Goal: Task Accomplishment & Management: Manage account settings

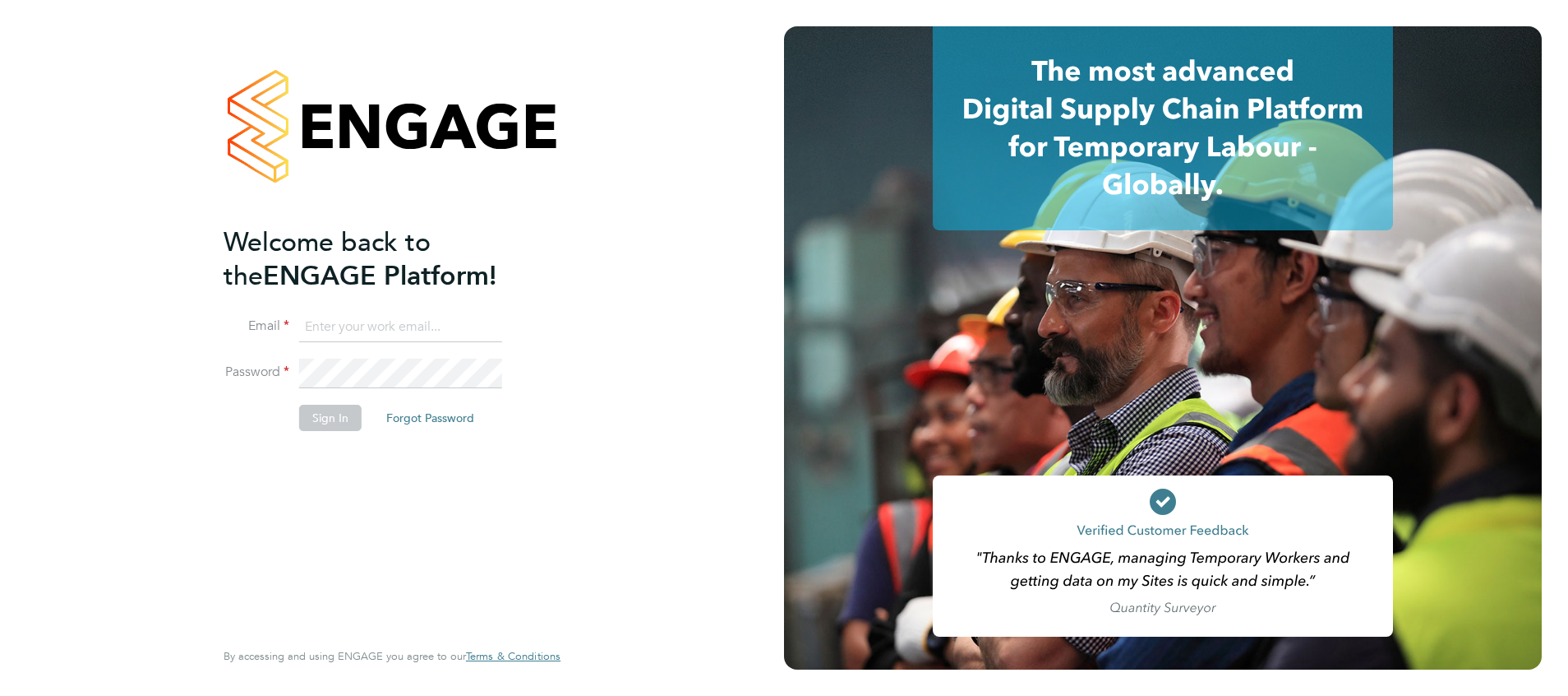
type input "suzanne.bell@apleona.com"
click at [337, 422] on button "Sign In" at bounding box center [330, 417] width 63 height 26
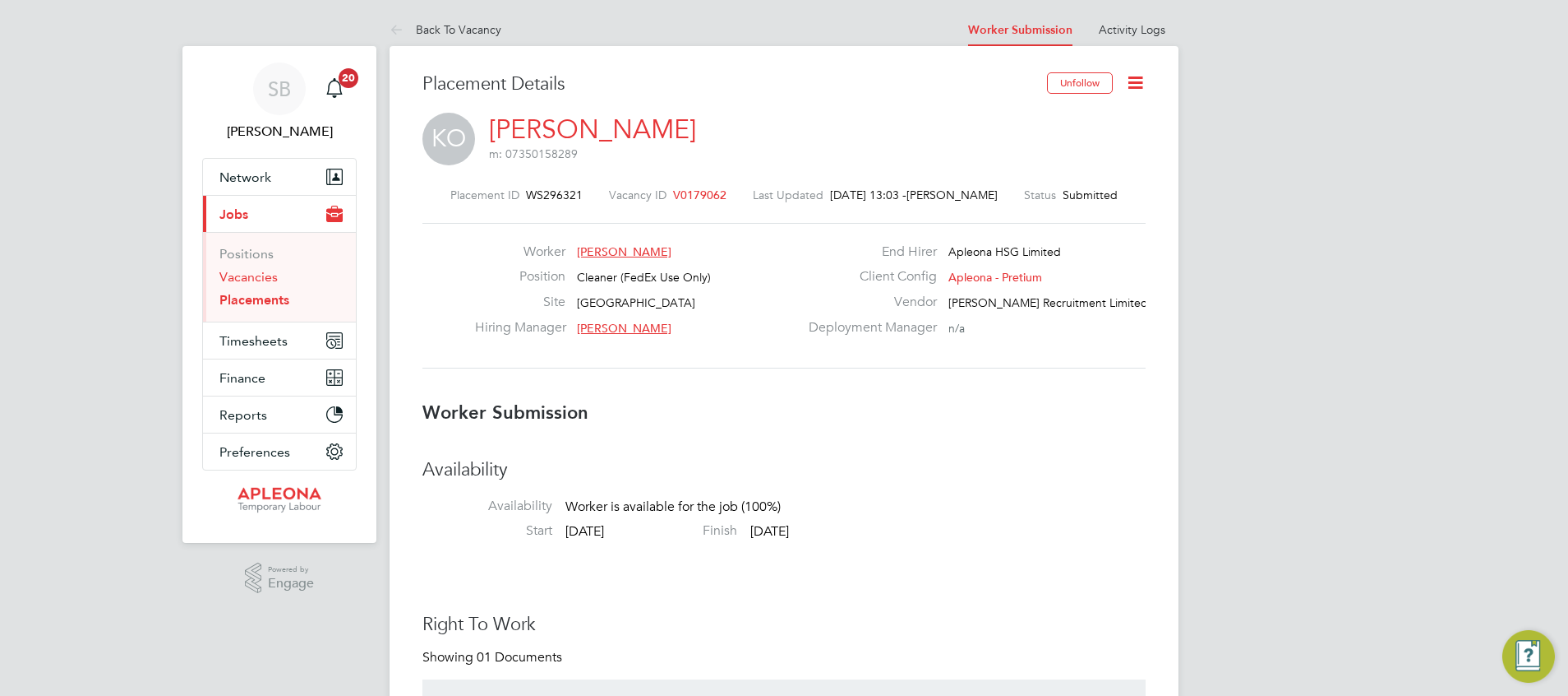
click at [251, 278] on link "Vacancies" at bounding box center [249, 276] width 59 height 16
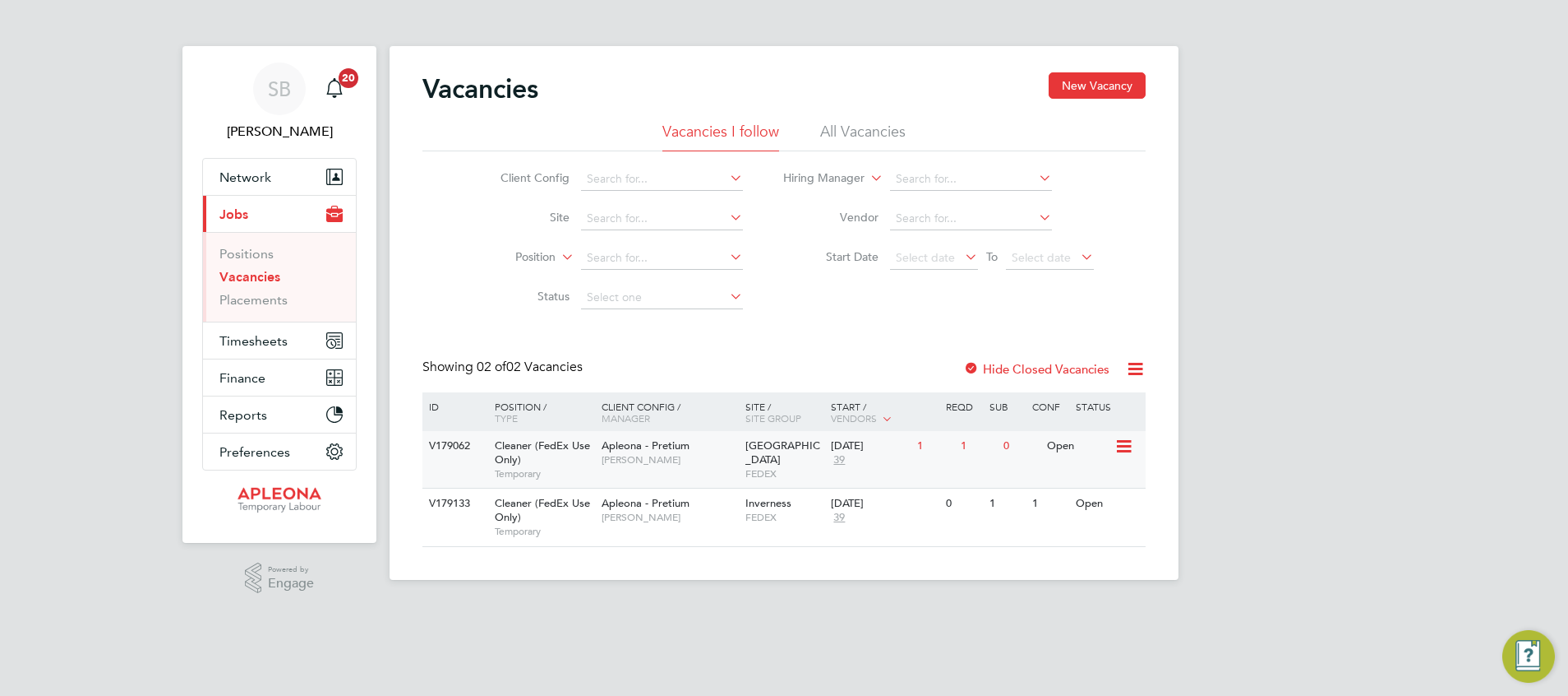
click at [965, 446] on div "1" at bounding box center [978, 446] width 43 height 31
click at [1057, 452] on div "Open" at bounding box center [1078, 446] width 72 height 31
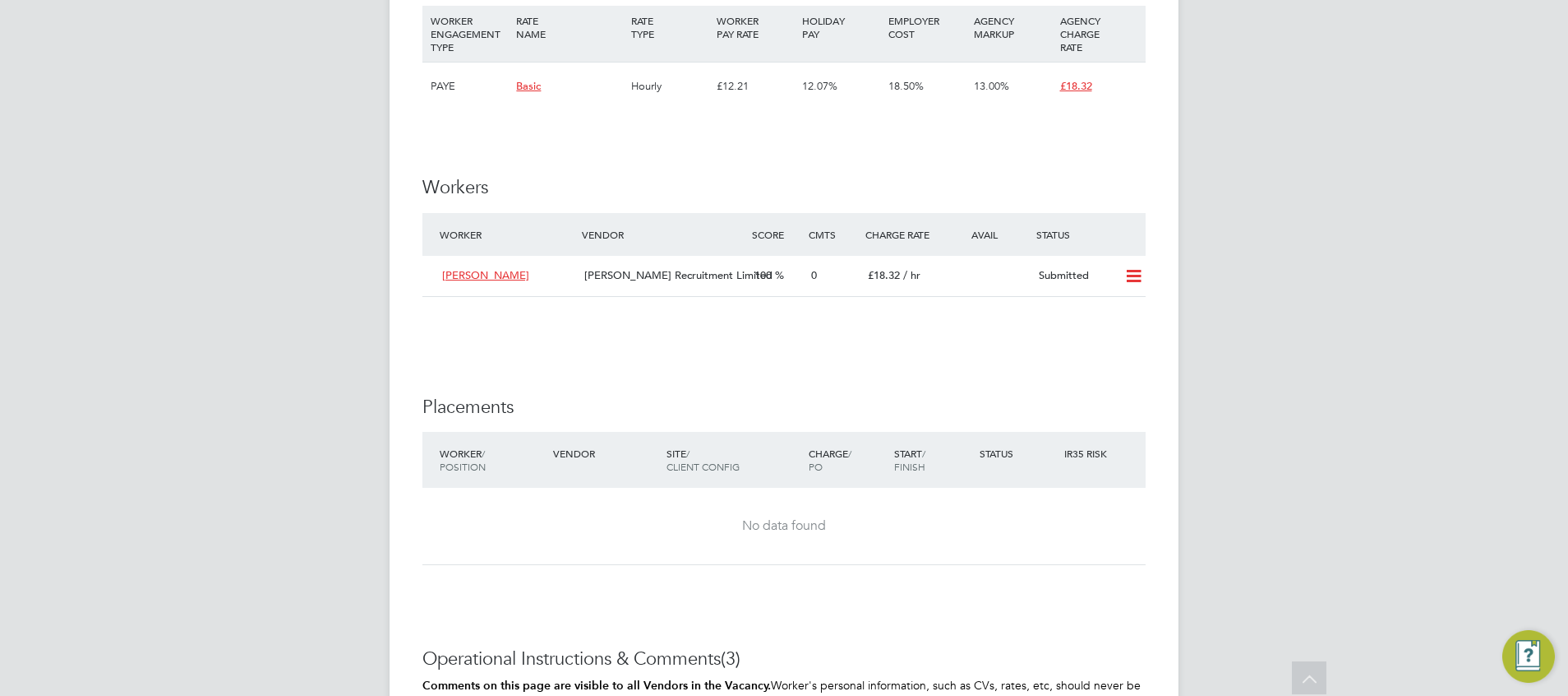
scroll to position [1480, 0]
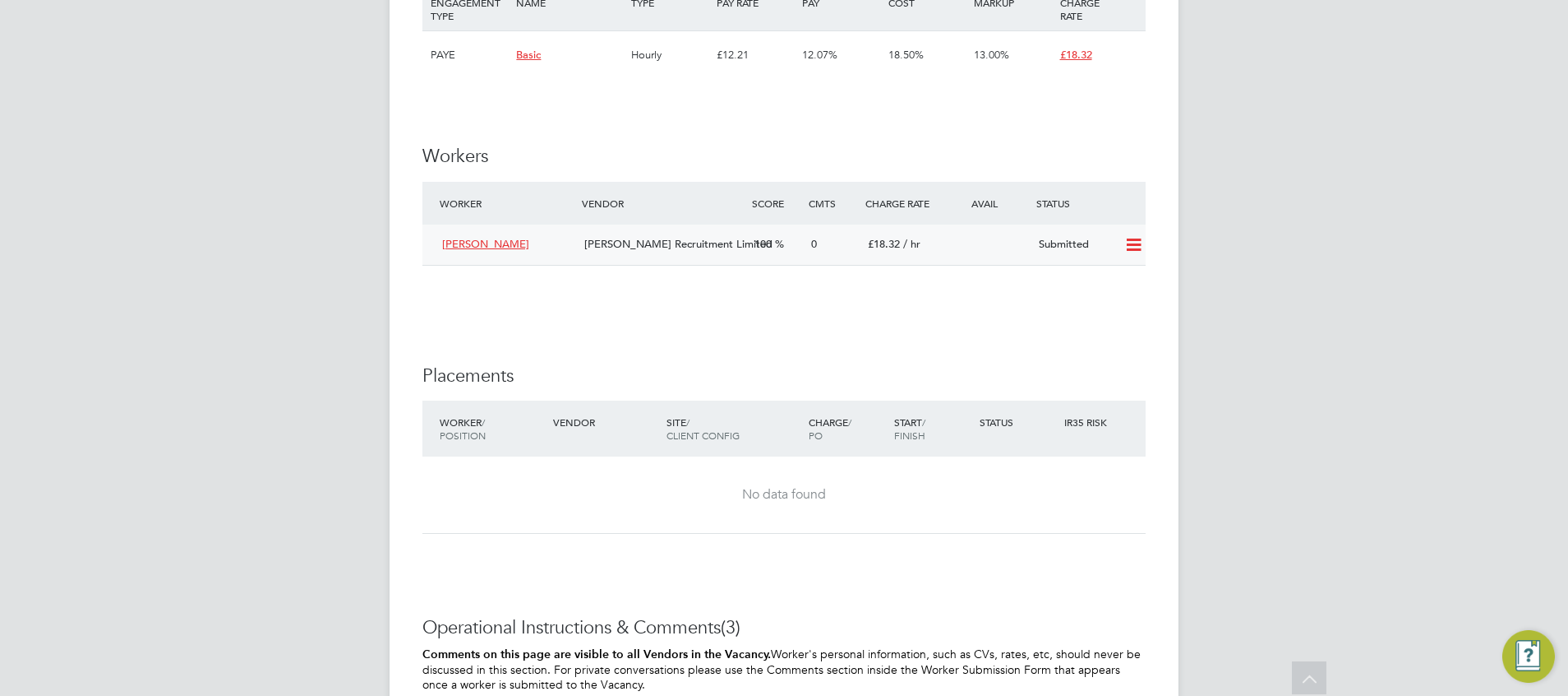
click at [1133, 251] on icon at bounding box center [1133, 246] width 21 height 13
click at [1109, 297] on li "Offer" at bounding box center [1112, 297] width 58 height 23
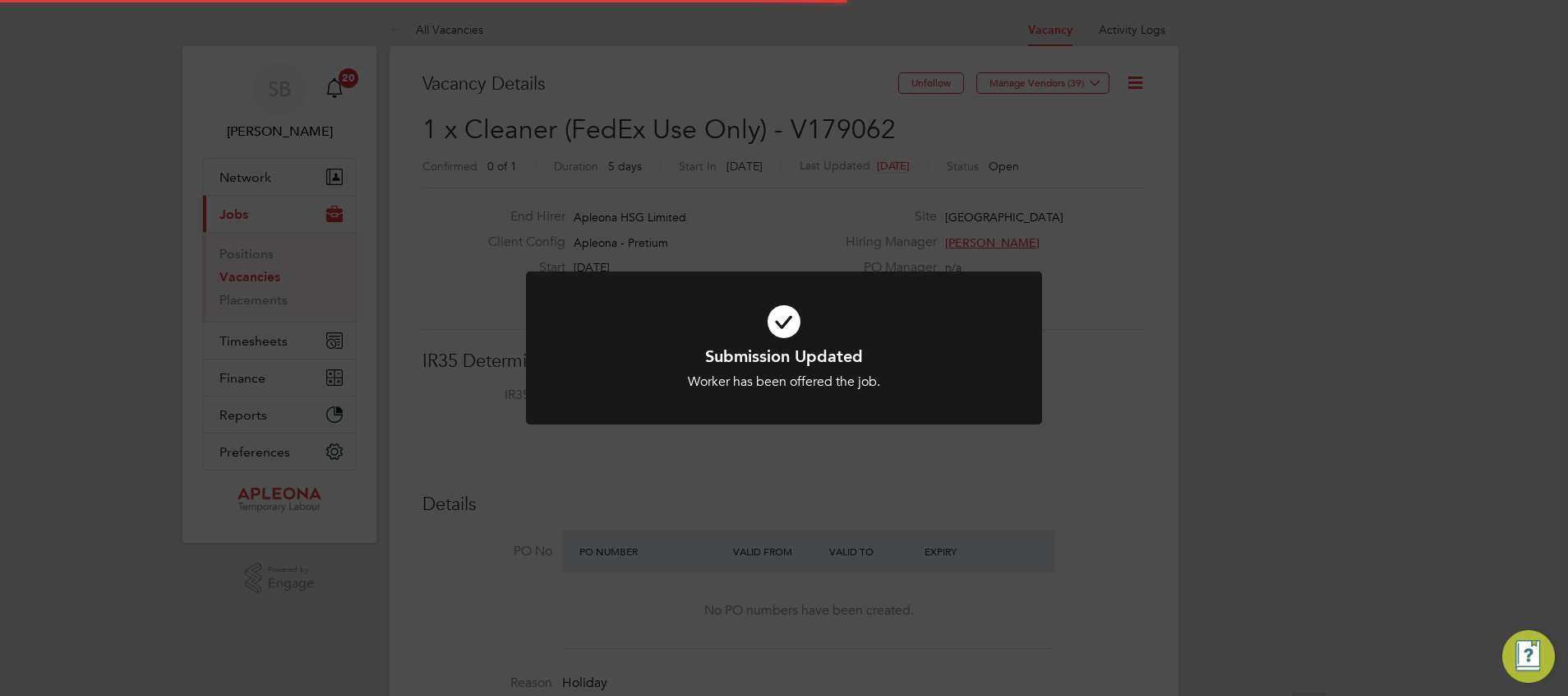
scroll to position [49, 115]
click at [827, 475] on div "Submission Updated Worker has been offered the job. Cancel Okay" at bounding box center [784, 348] width 1568 height 696
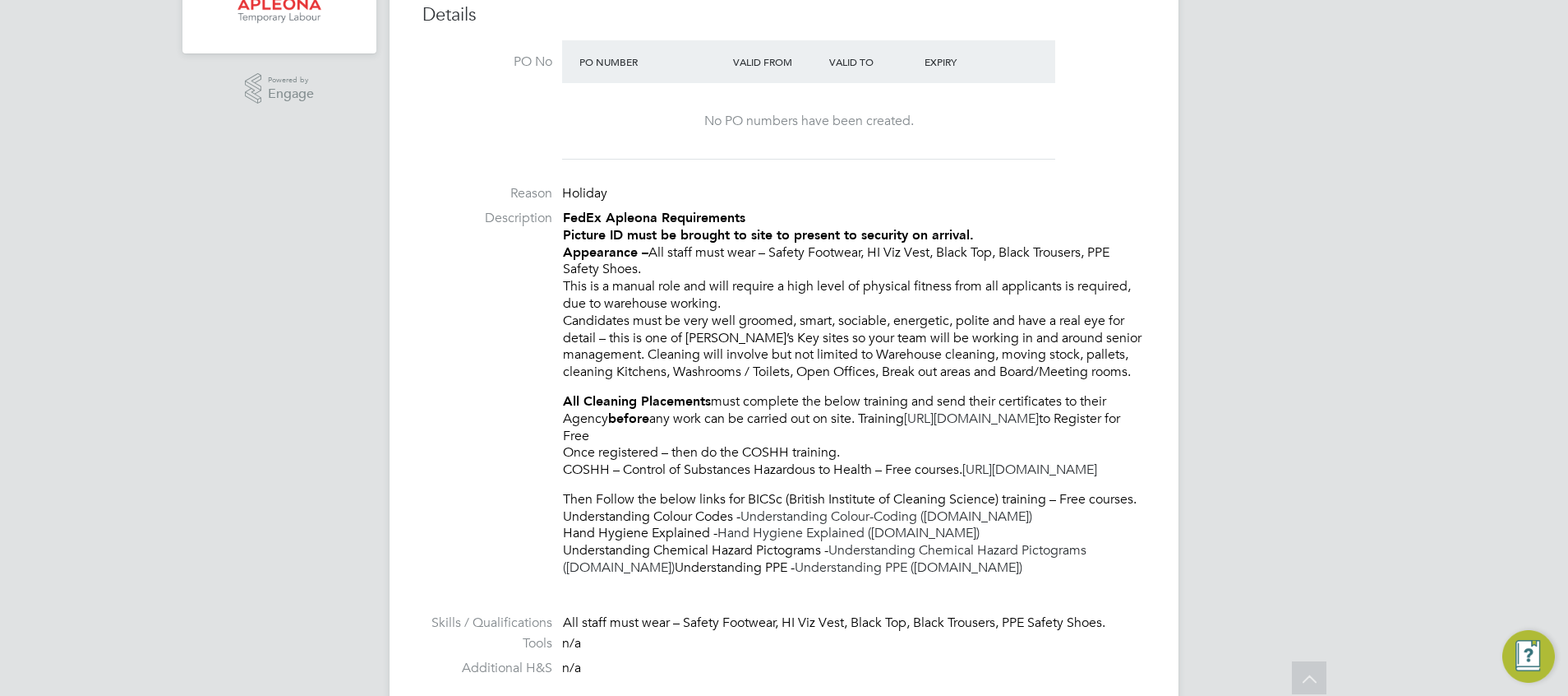
scroll to position [0, 0]
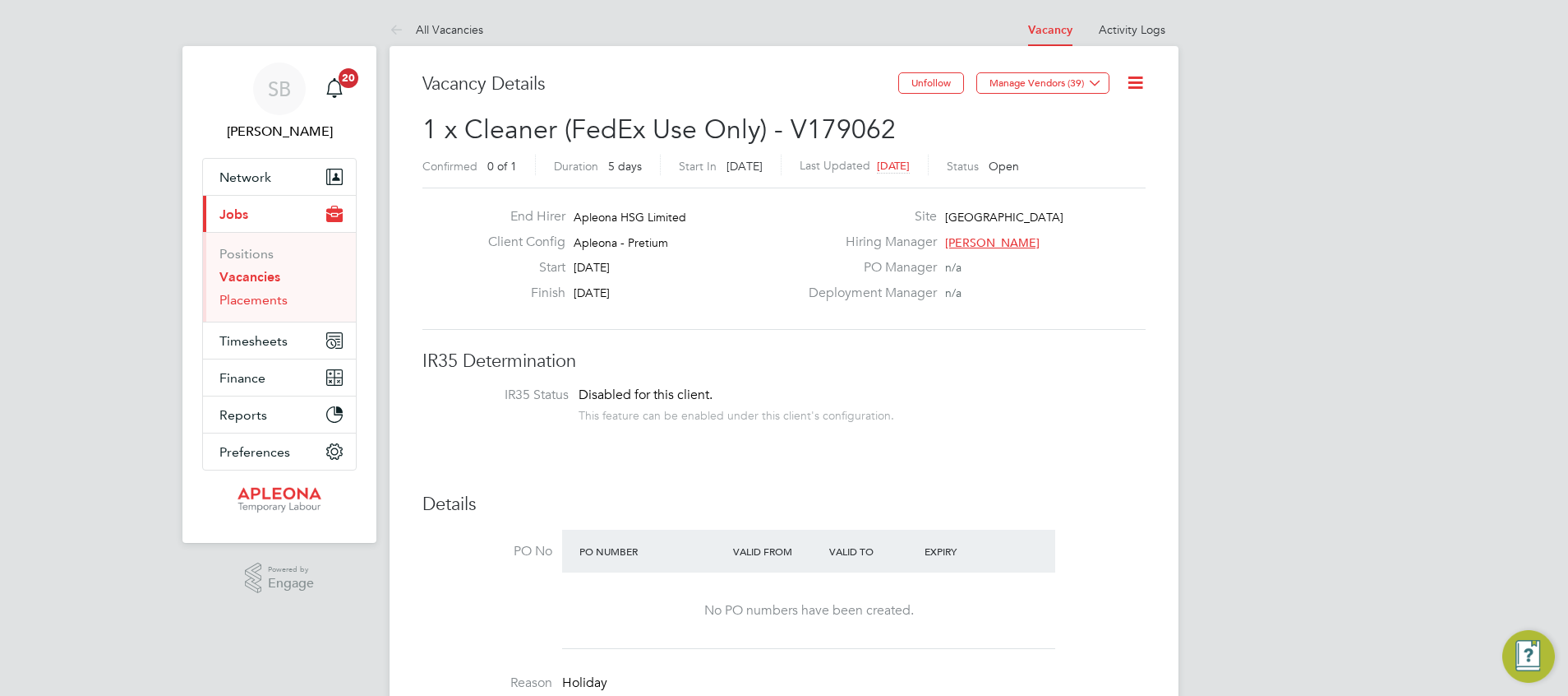
click at [260, 300] on link "Placements" at bounding box center [254, 299] width 69 height 16
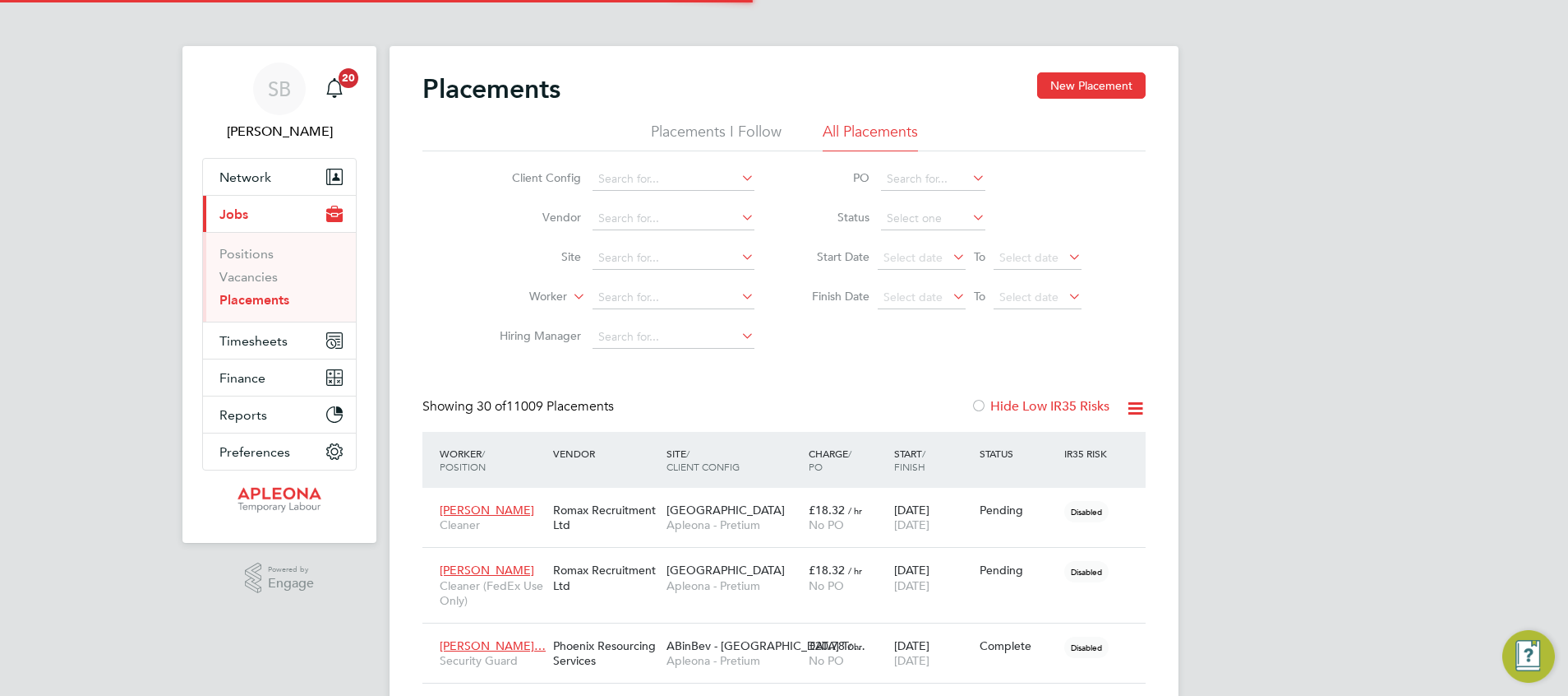
scroll to position [48, 114]
click at [258, 274] on link "Vacancies" at bounding box center [249, 276] width 59 height 16
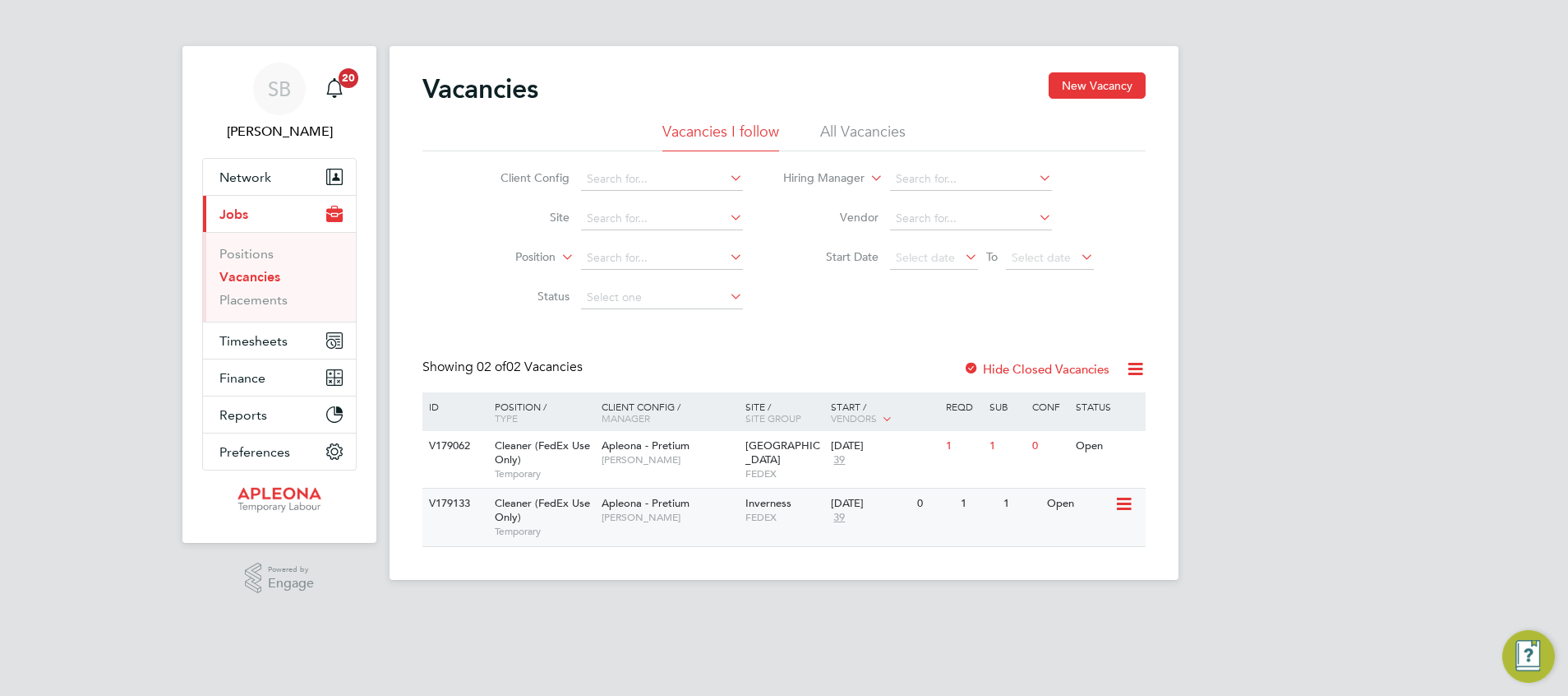
click at [848, 509] on div "[DATE]" at bounding box center [870, 503] width 78 height 14
click at [763, 446] on span "[GEOGRAPHIC_DATA]" at bounding box center [782, 452] width 75 height 28
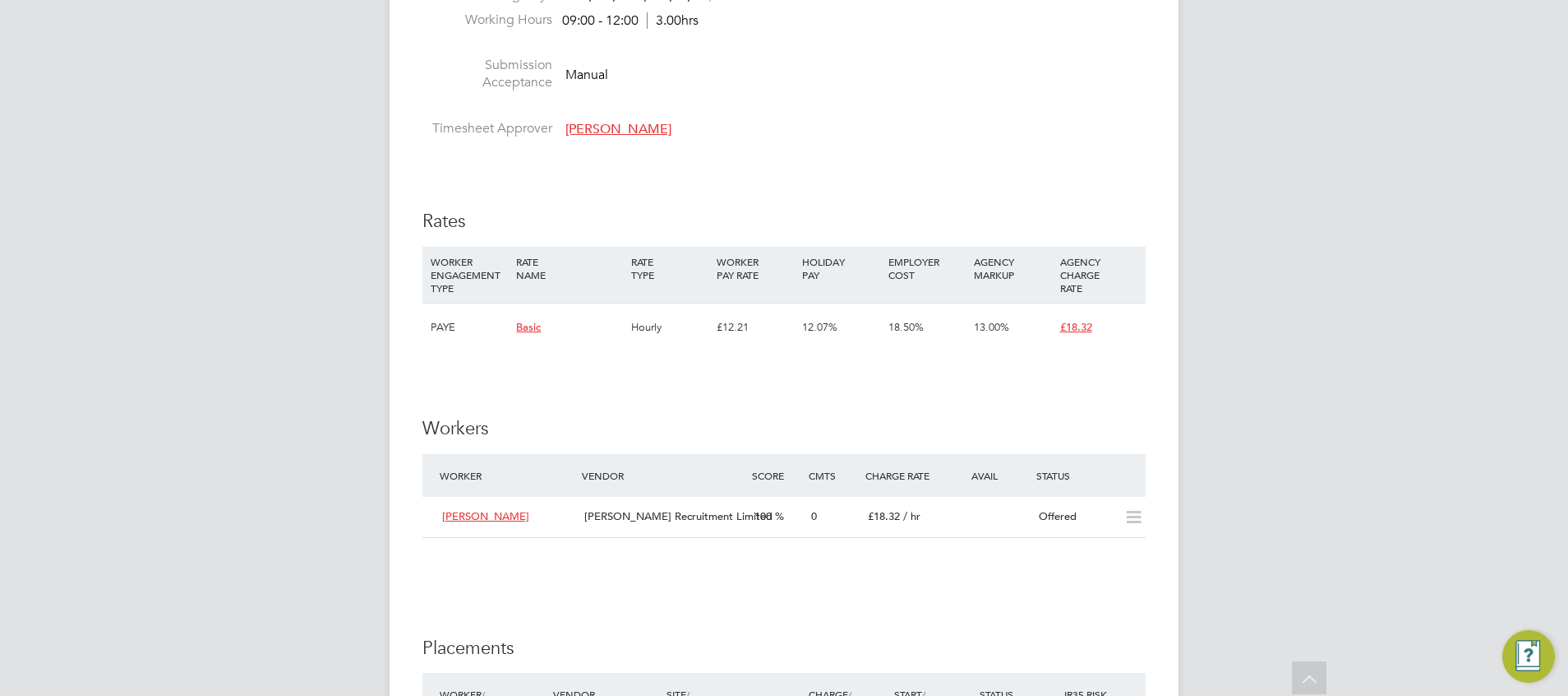
scroll to position [1357, 0]
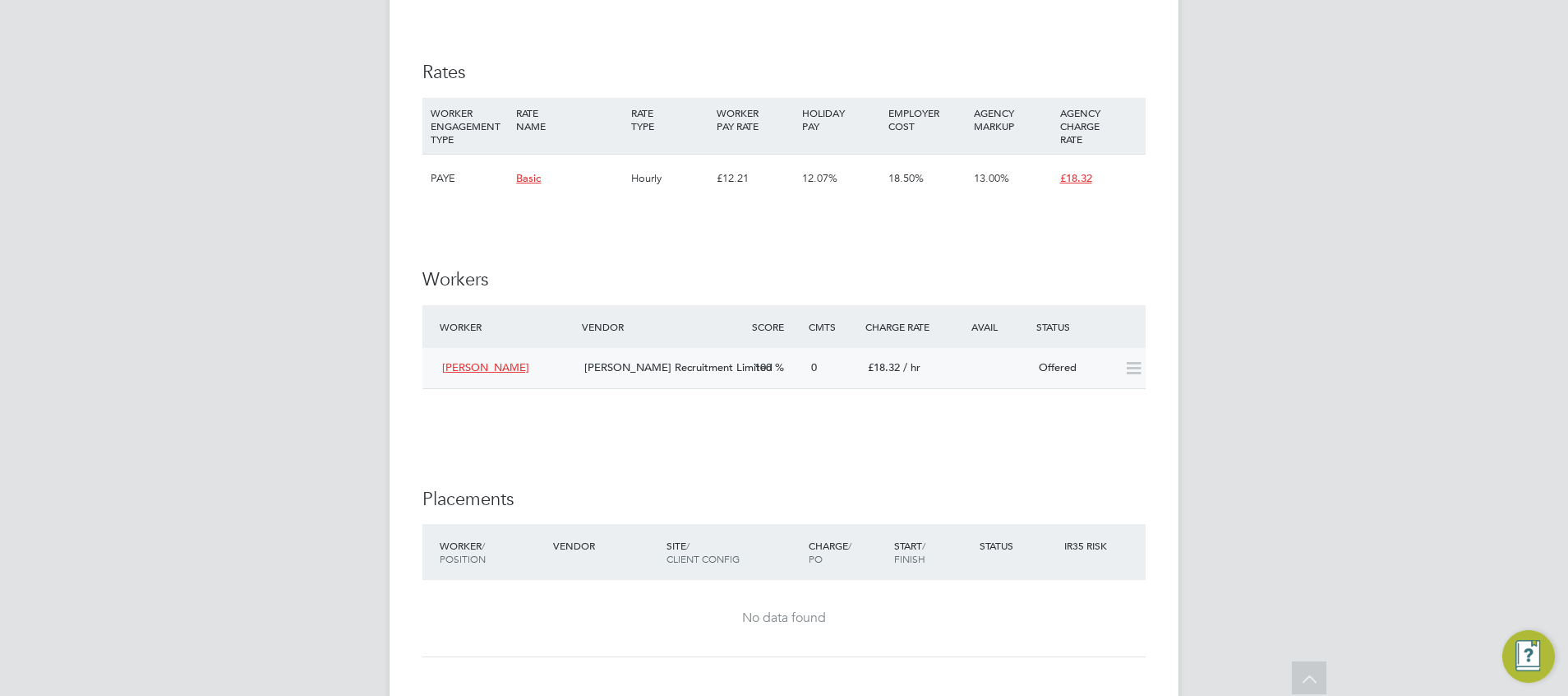
click at [619, 374] on span "[PERSON_NAME] Recruitment Limited" at bounding box center [678, 367] width 188 height 14
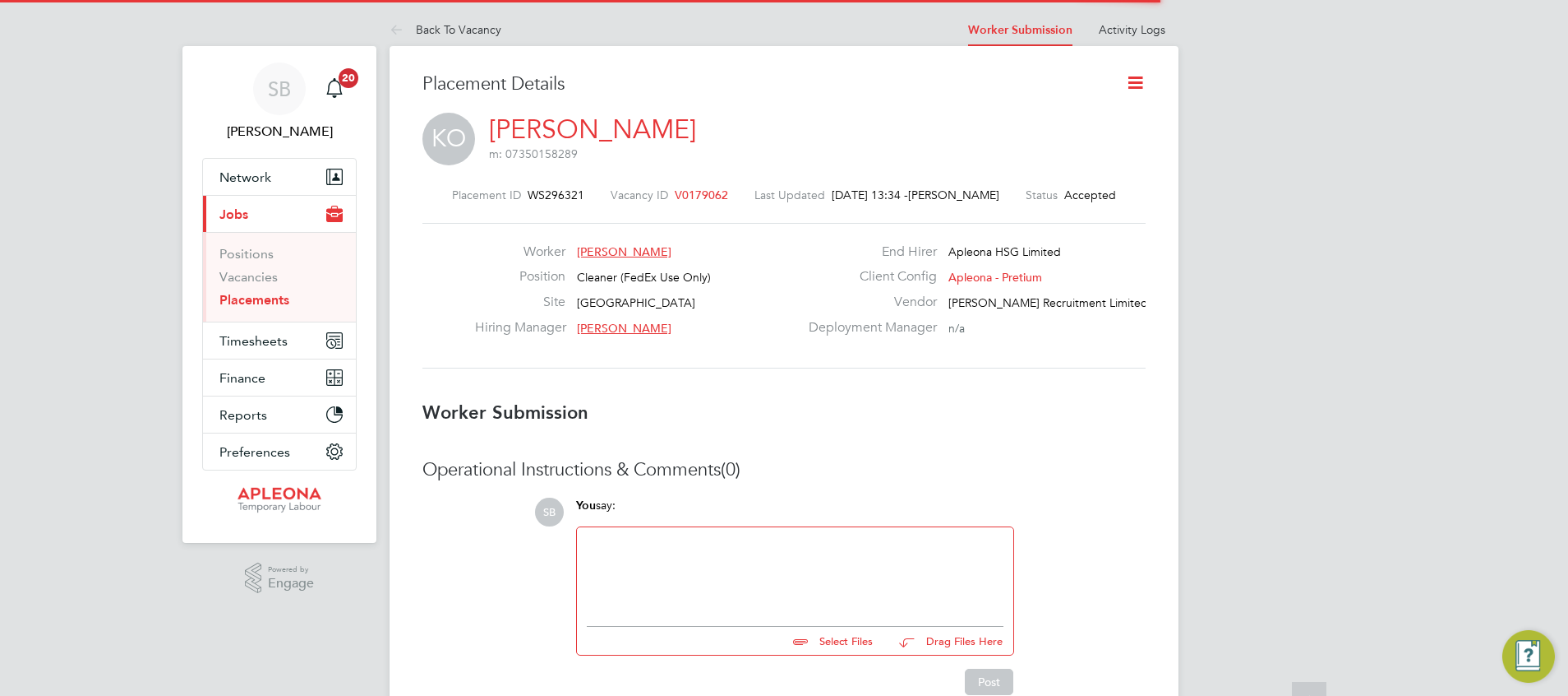
scroll to position [8, 8]
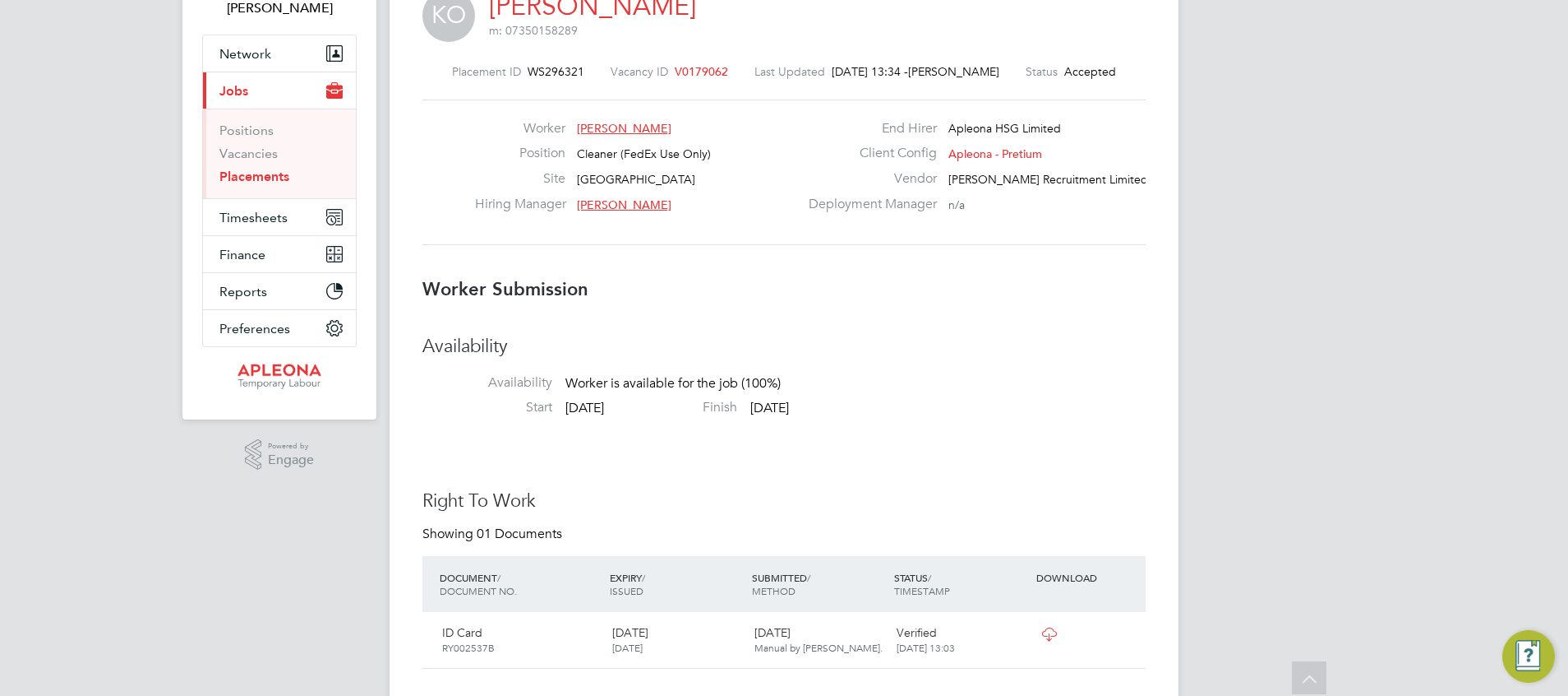
click at [246, 179] on link "Placements" at bounding box center [254, 176] width 70 height 16
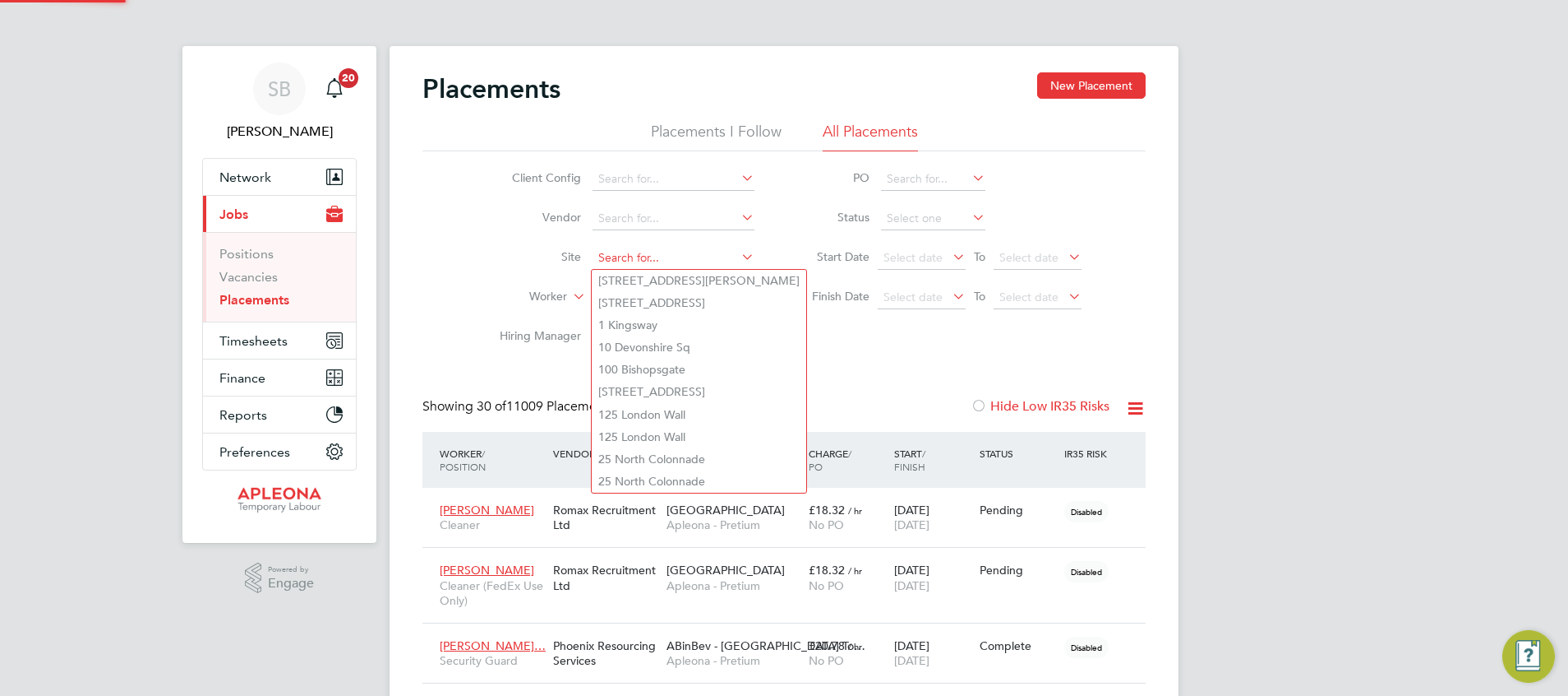
click at [661, 258] on input at bounding box center [673, 258] width 162 height 23
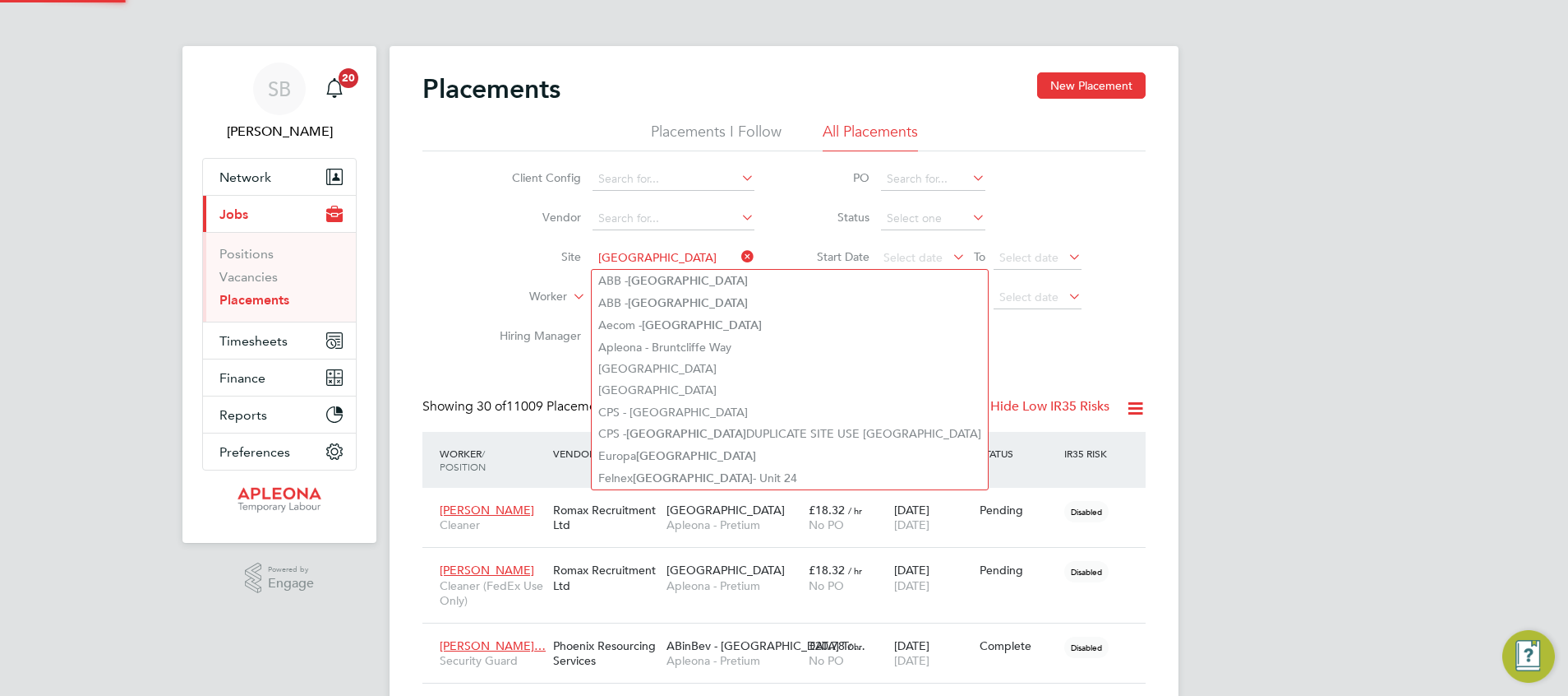
type input "ABB - Leeds"
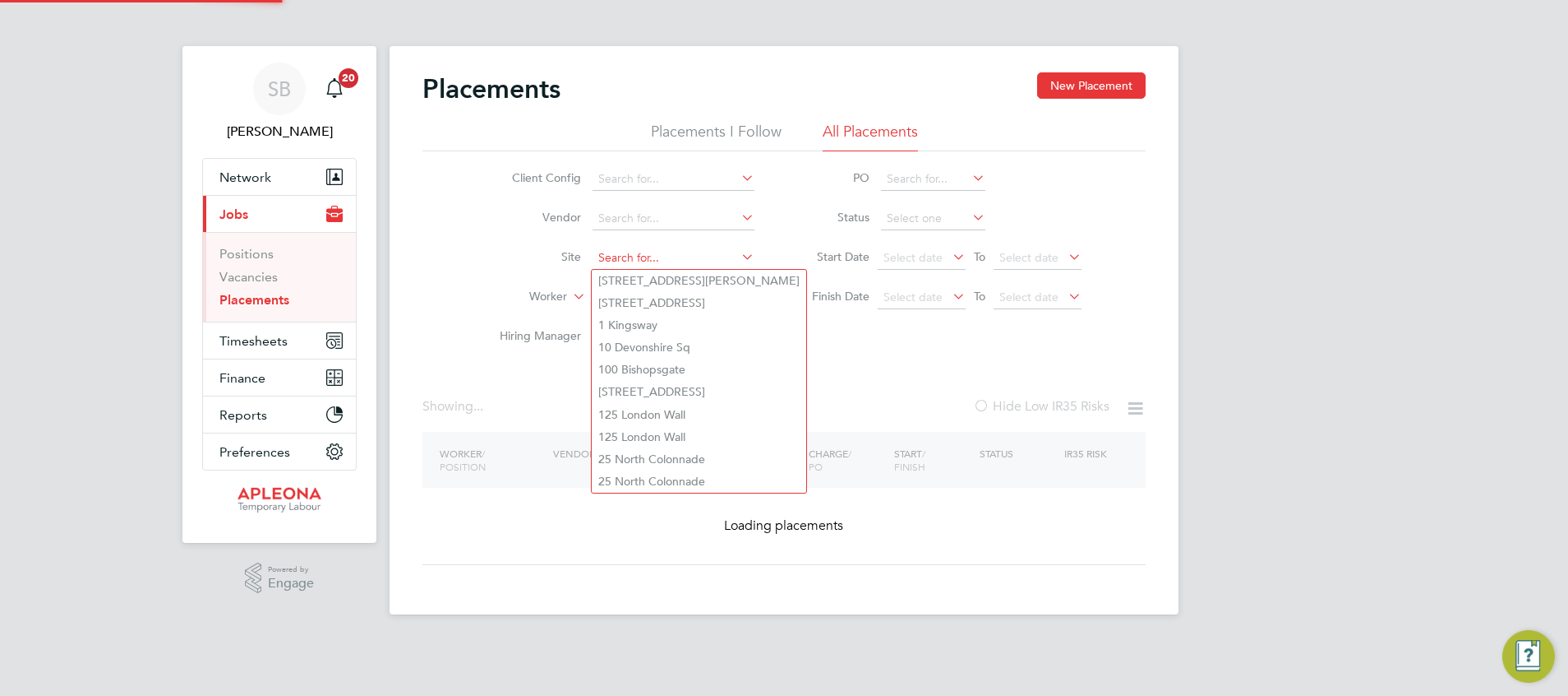
click at [663, 255] on input at bounding box center [673, 258] width 162 height 23
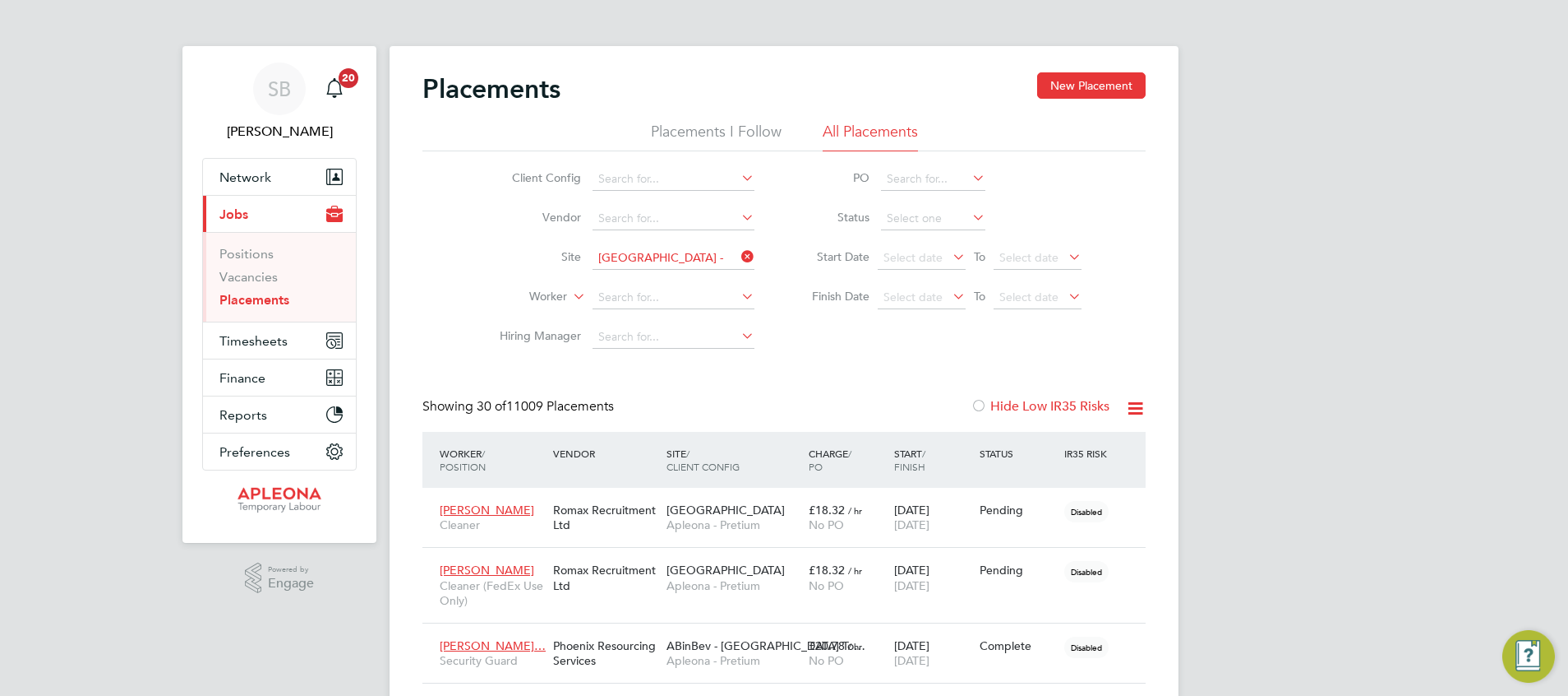
click at [677, 306] on li "Leeds - Station & Office" at bounding box center [709, 303] width 235 height 22
type input "Leeds - Station & Office"
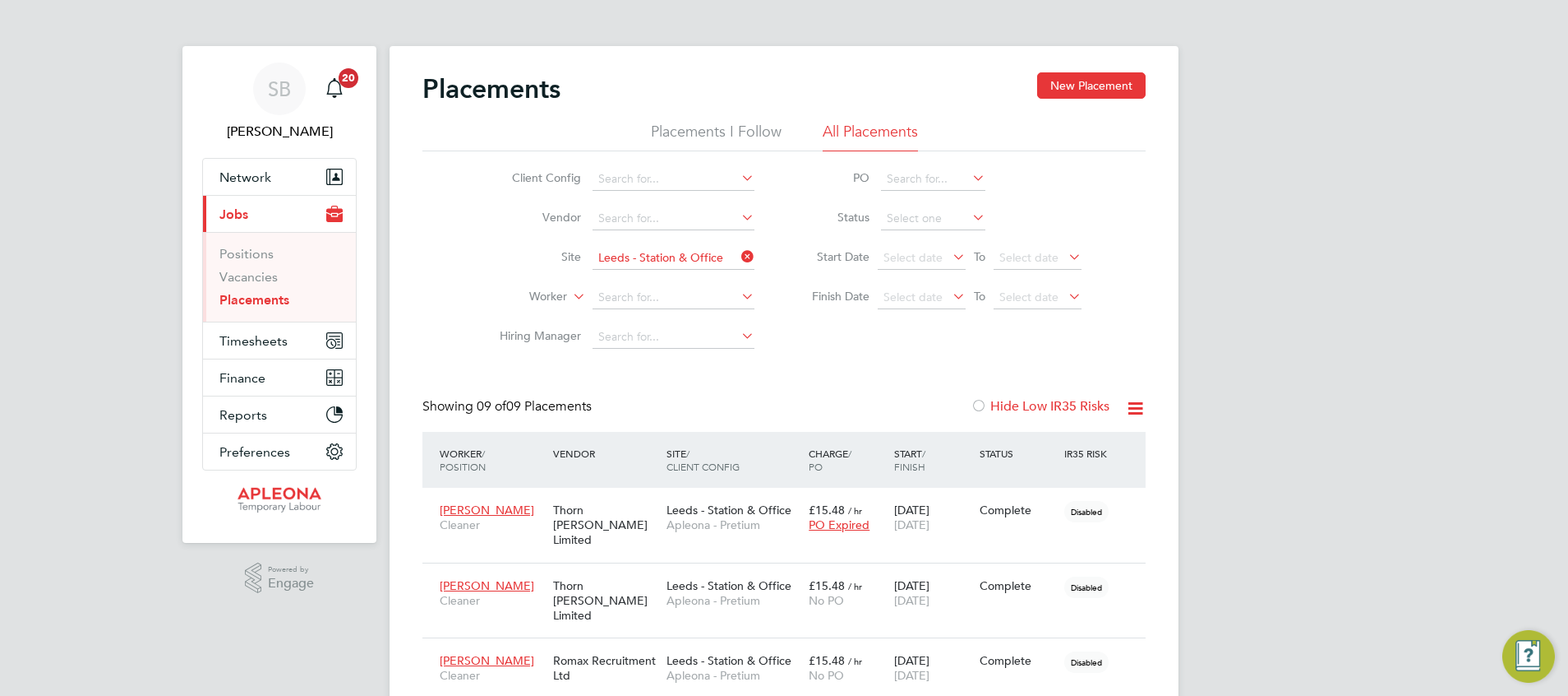
click at [738, 255] on icon at bounding box center [738, 256] width 0 height 23
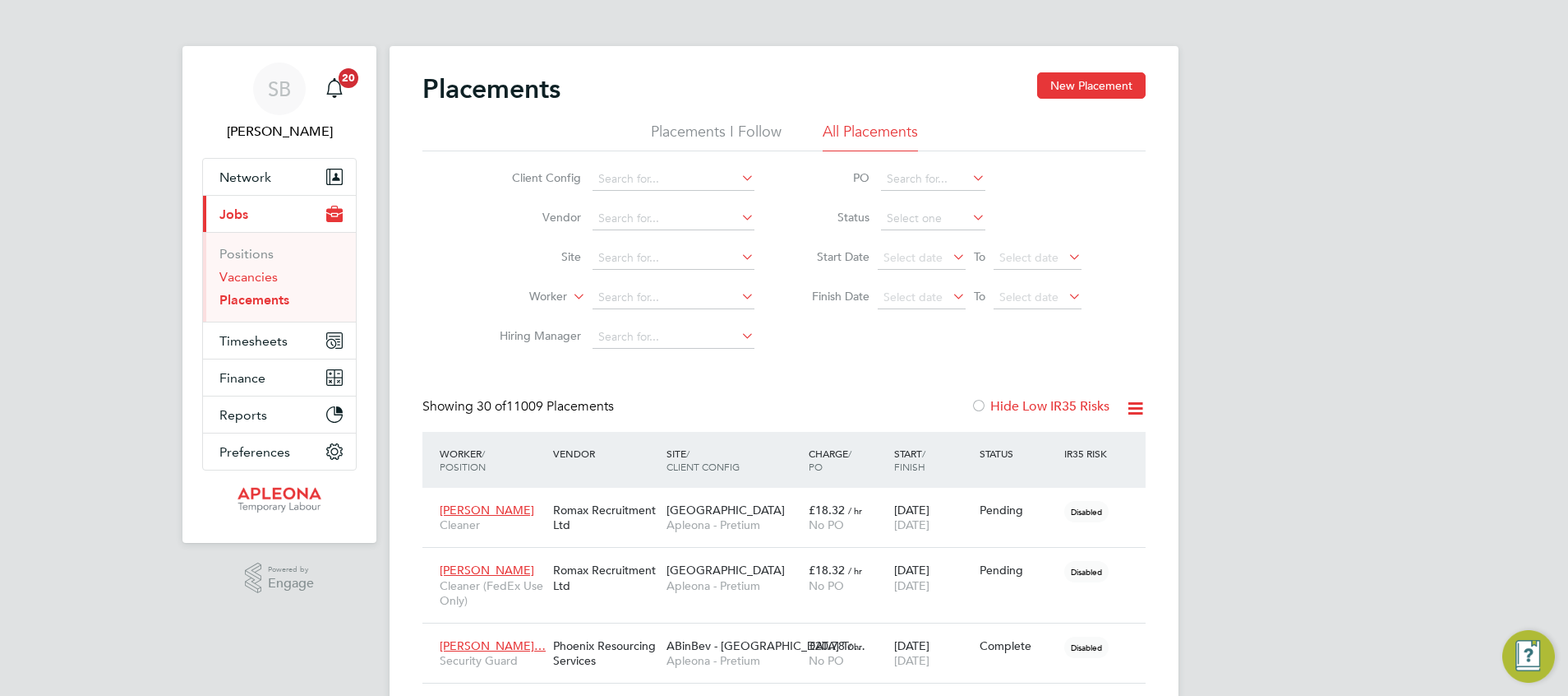
click at [268, 278] on link "Vacancies" at bounding box center [249, 276] width 59 height 16
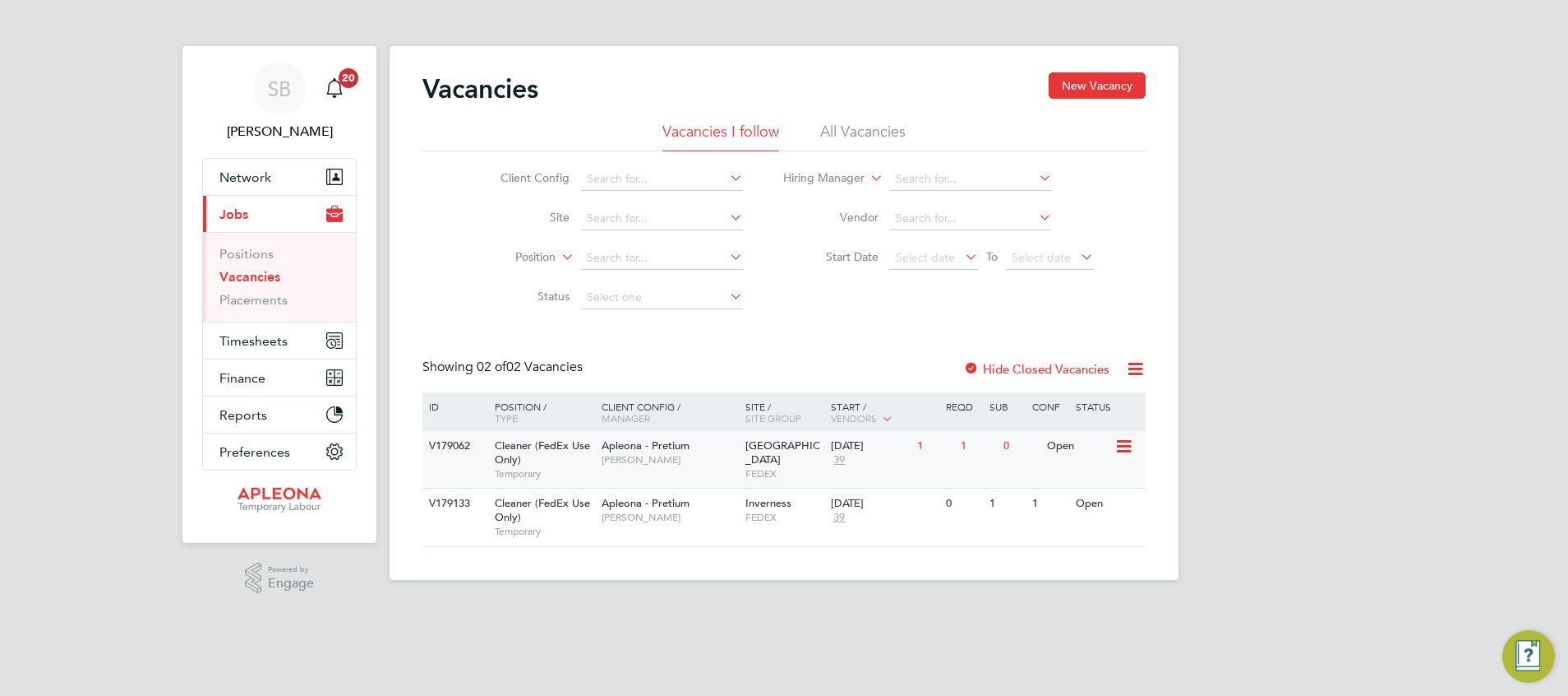
click at [766, 448] on span "[GEOGRAPHIC_DATA]" at bounding box center [782, 452] width 75 height 28
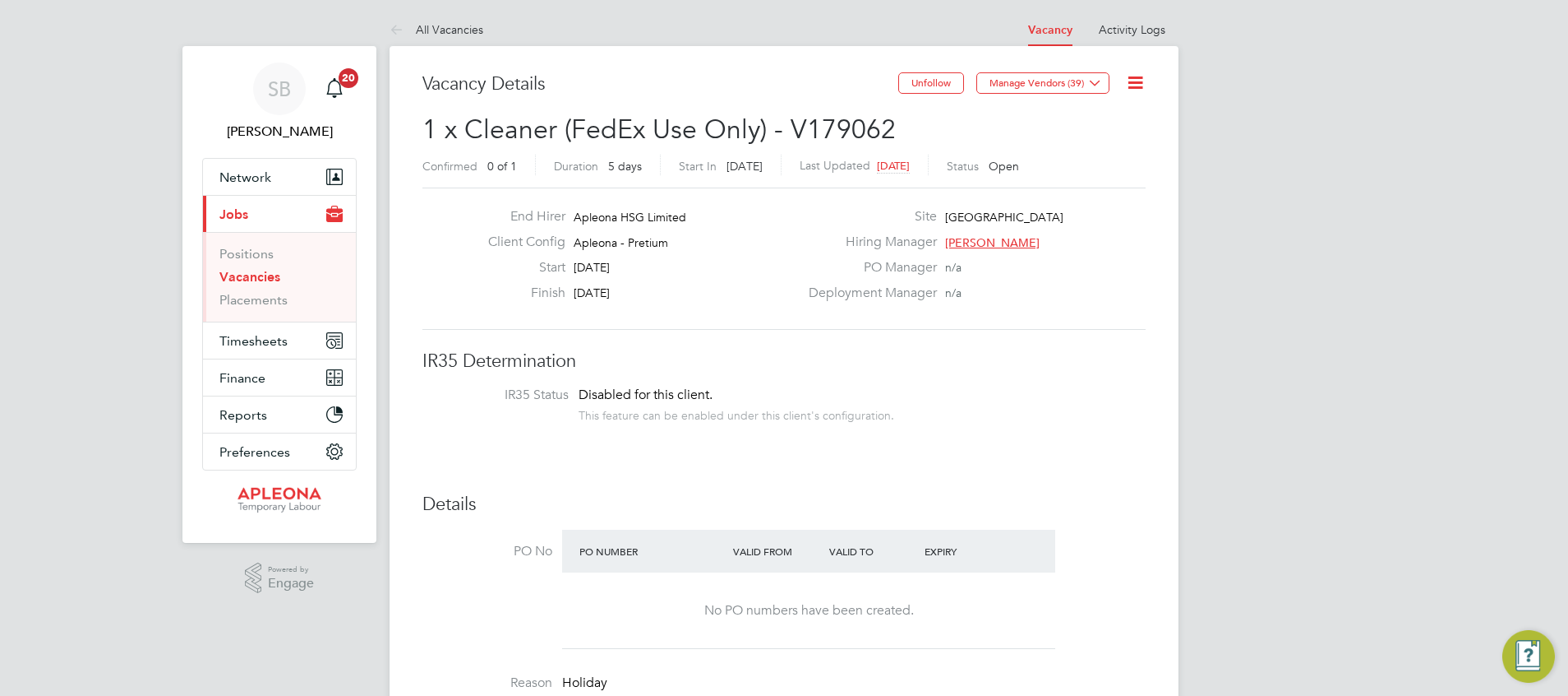
click at [1131, 84] on icon at bounding box center [1135, 83] width 21 height 21
click at [1100, 123] on li "Edit Vacancy e" at bounding box center [1095, 122] width 95 height 23
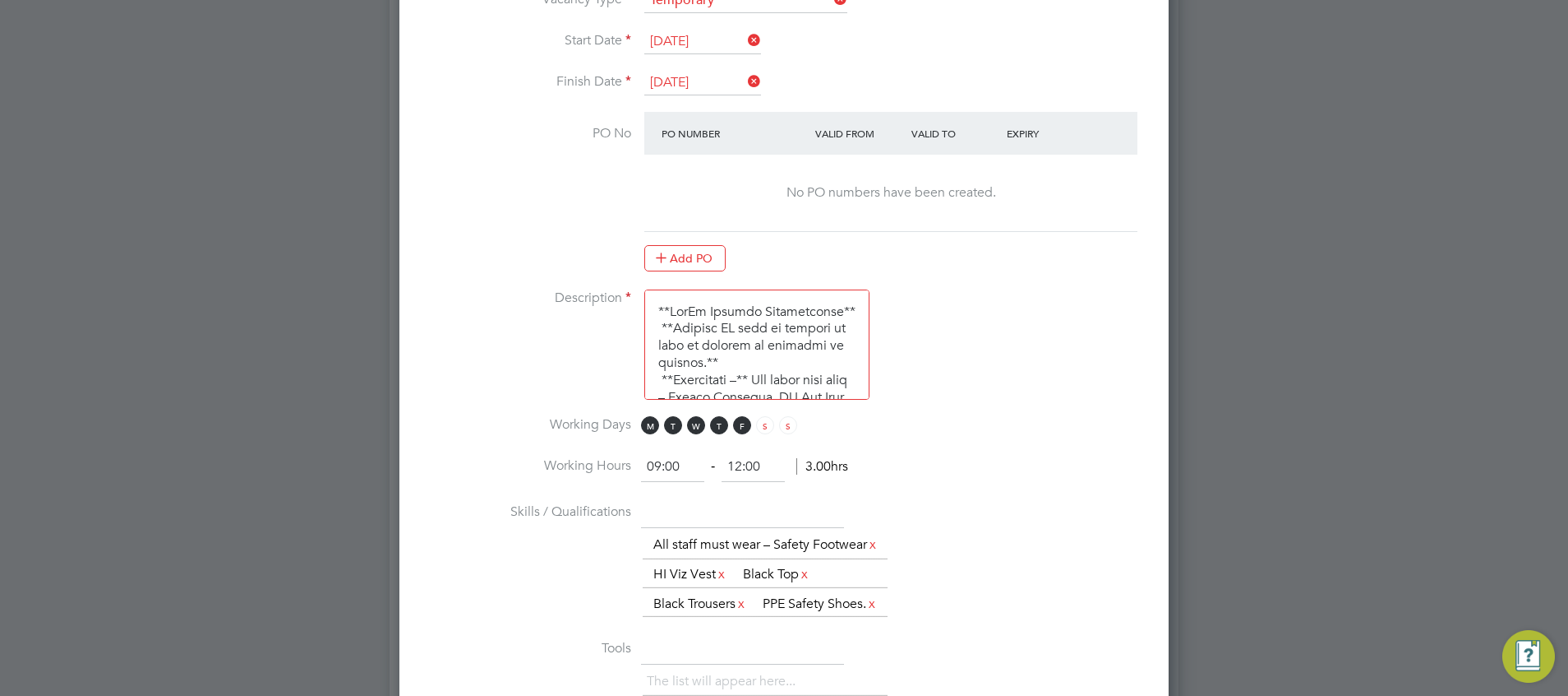
scroll to position [987, 0]
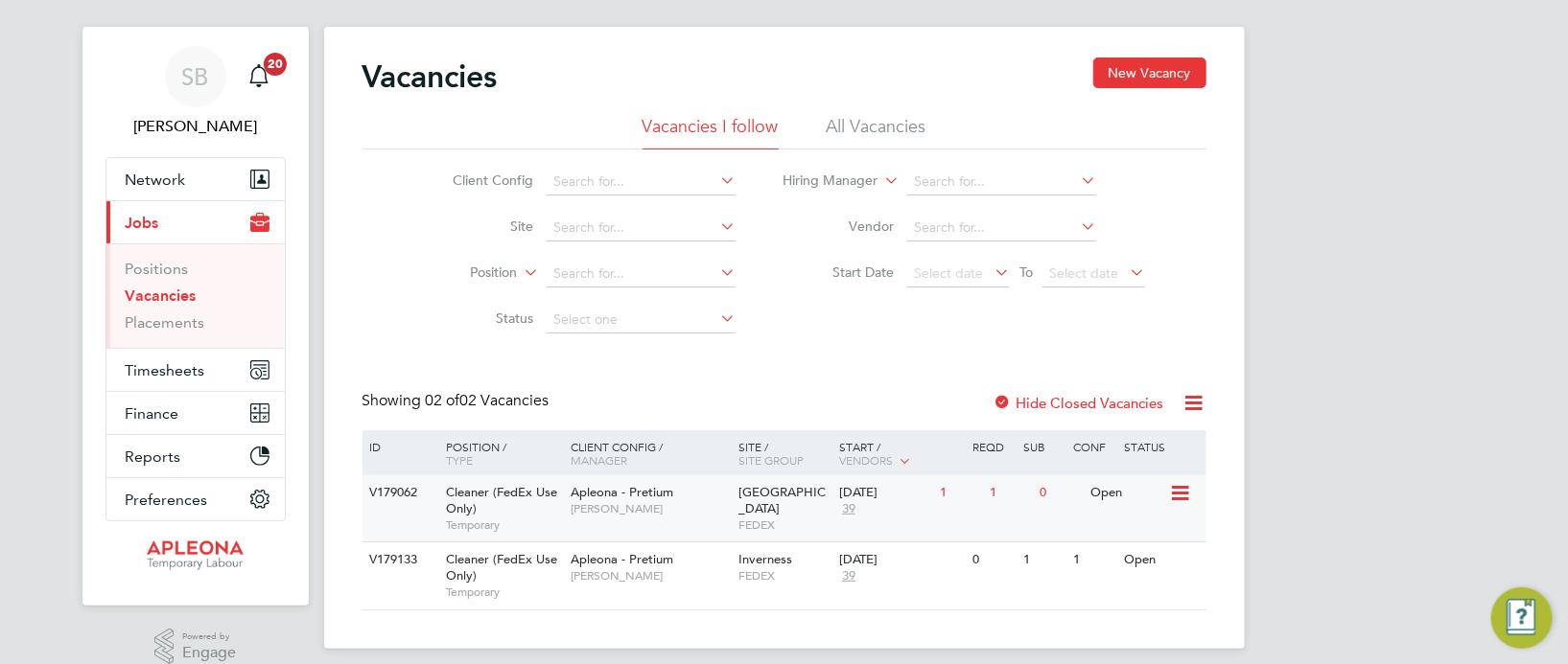
scroll to position [49, 0]
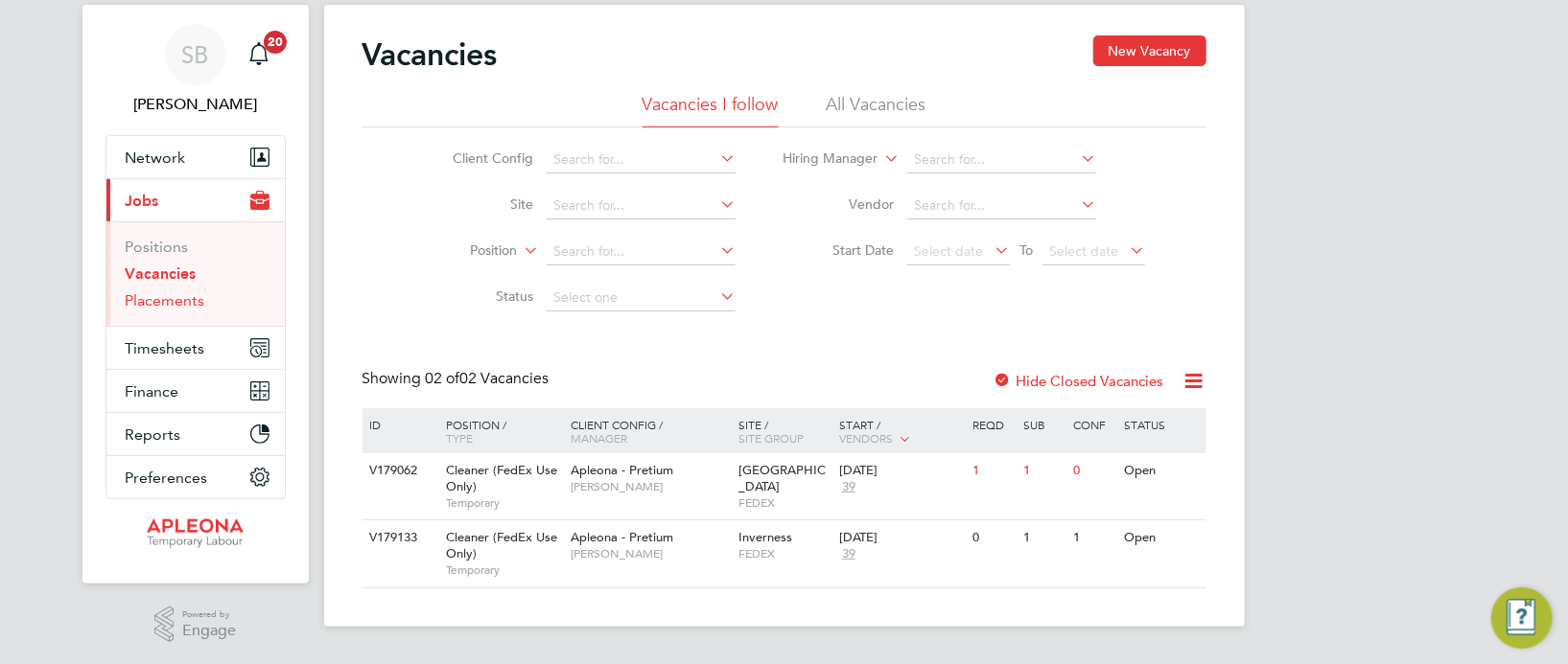
click at [178, 301] on link "Placements" at bounding box center [165, 300] width 80 height 18
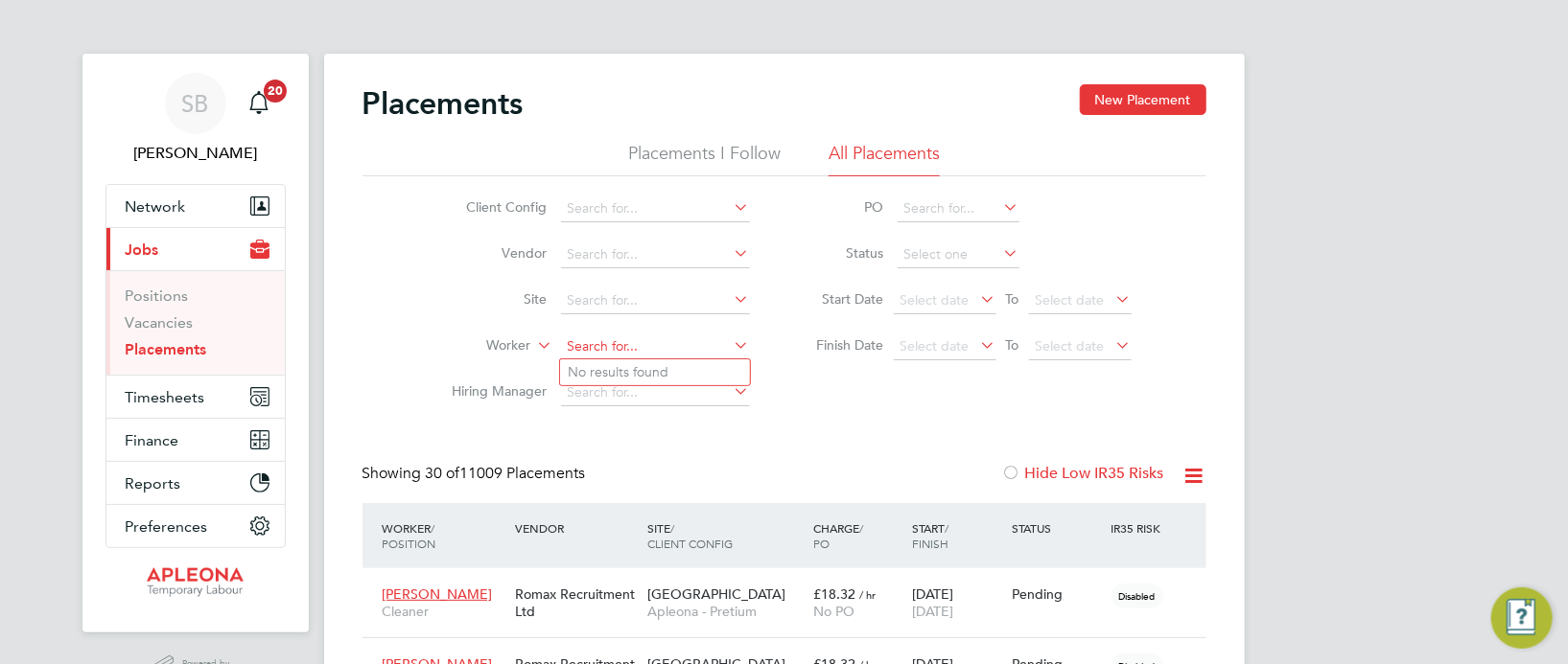
click at [580, 343] on input at bounding box center [655, 347] width 189 height 27
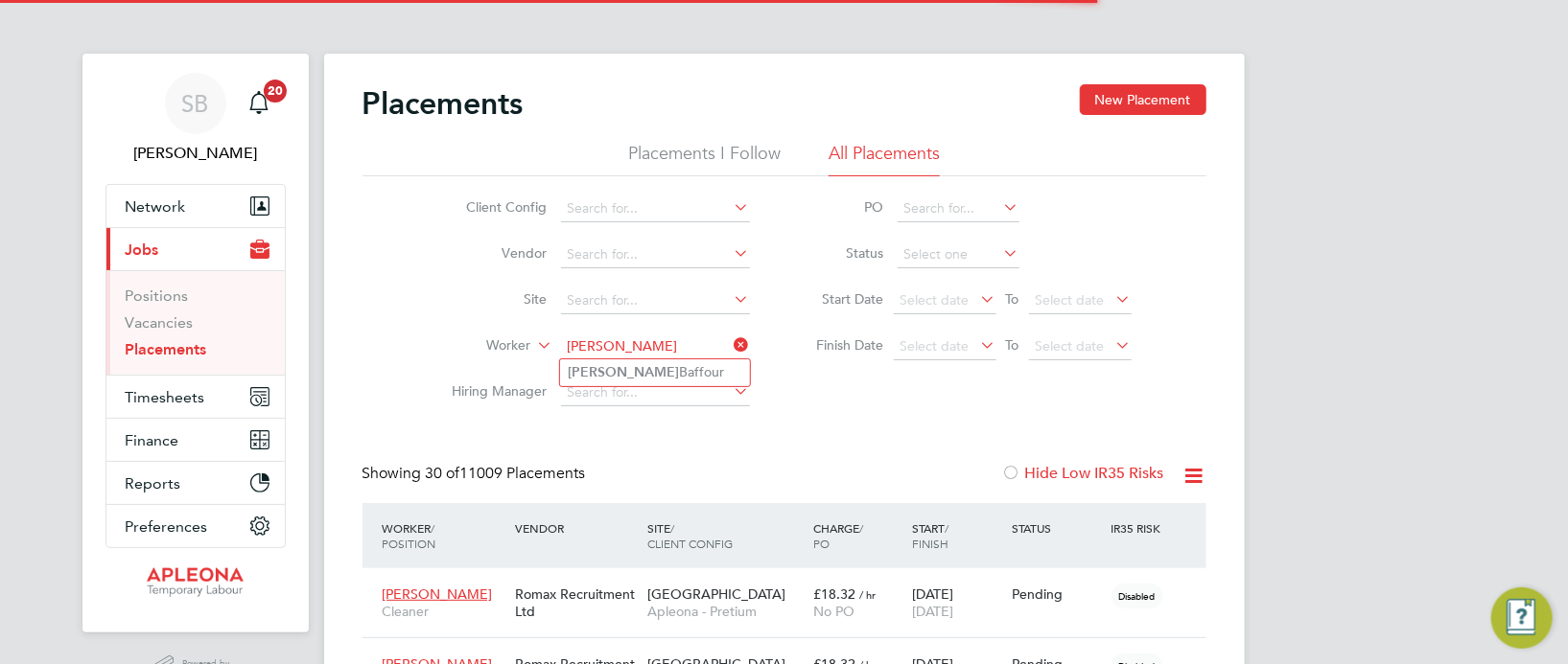
click at [651, 375] on li "Jocelyn Baffour" at bounding box center [654, 372] width 190 height 26
type input "Jocelyn Baffour"
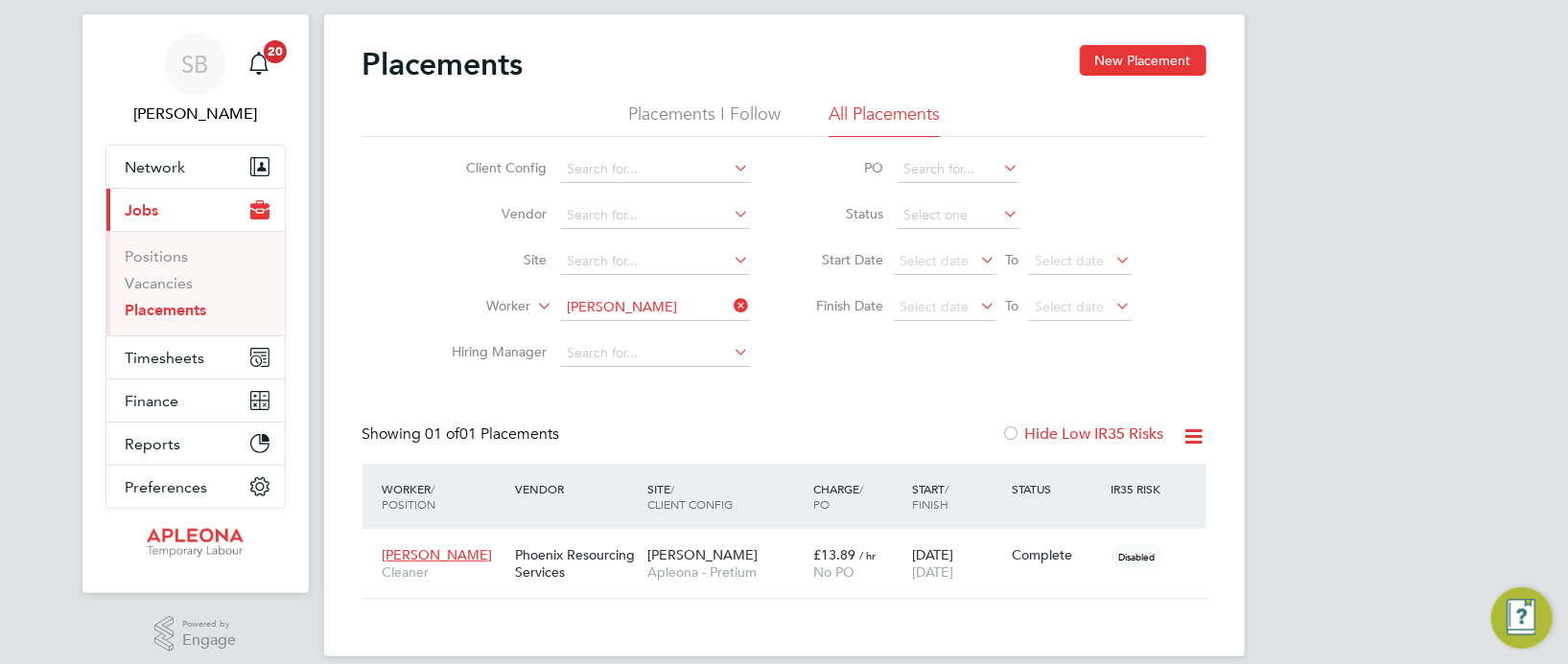
scroll to position [62, 0]
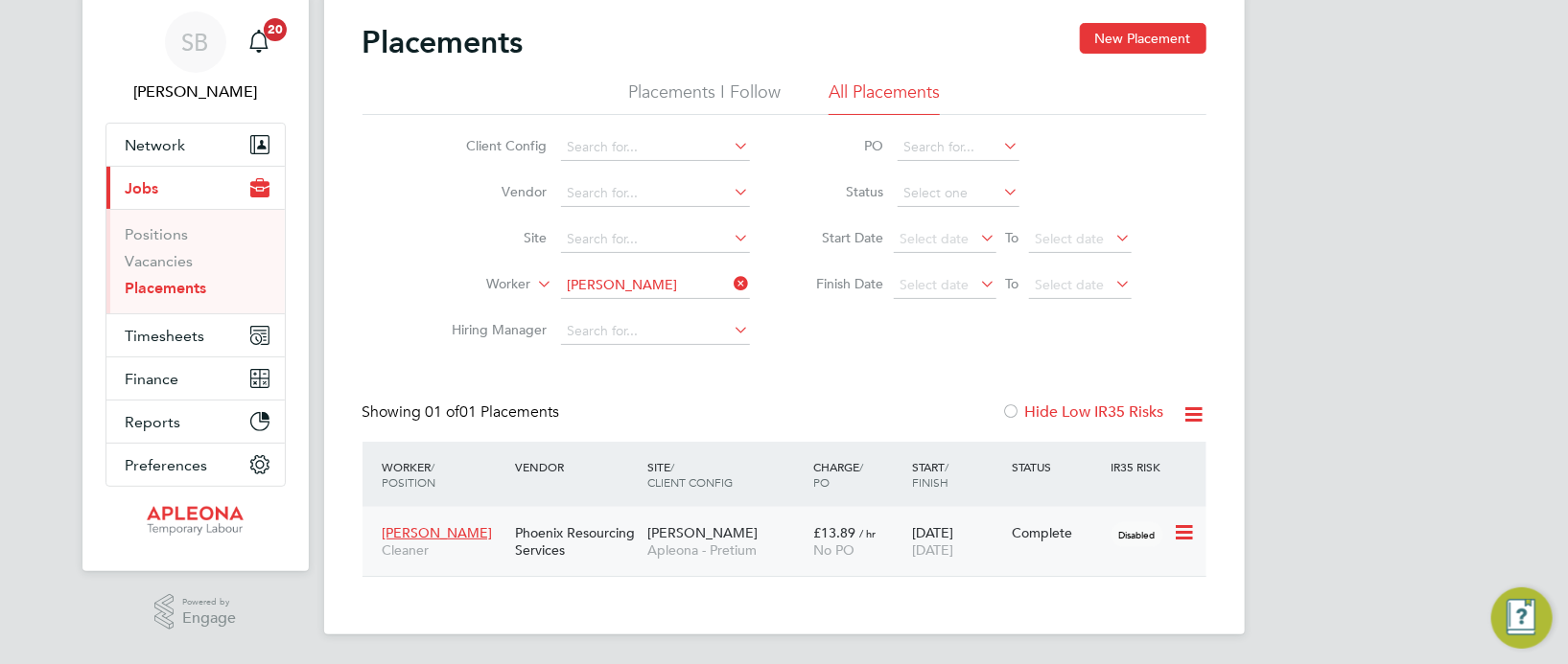
click at [1052, 535] on div "Complete" at bounding box center [1057, 533] width 91 height 17
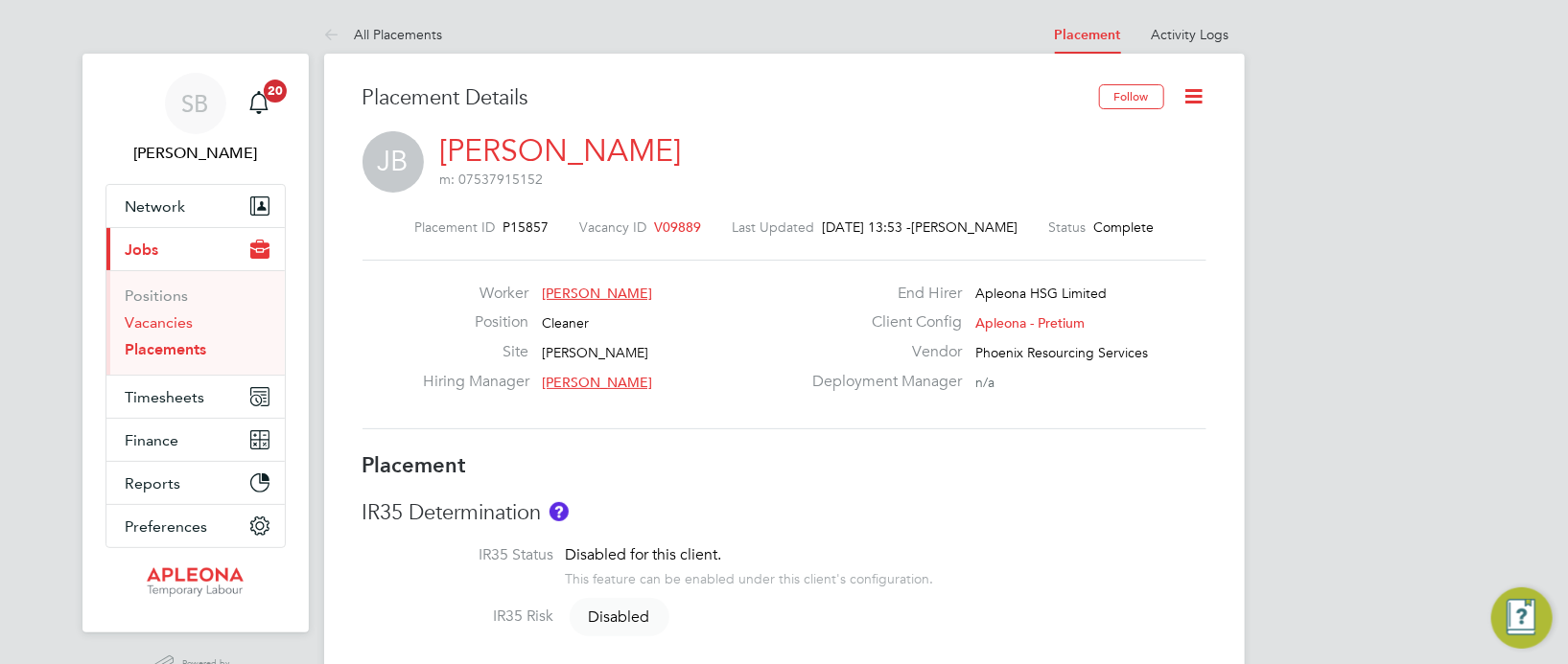
click at [176, 323] on link "Vacancies" at bounding box center [159, 322] width 68 height 18
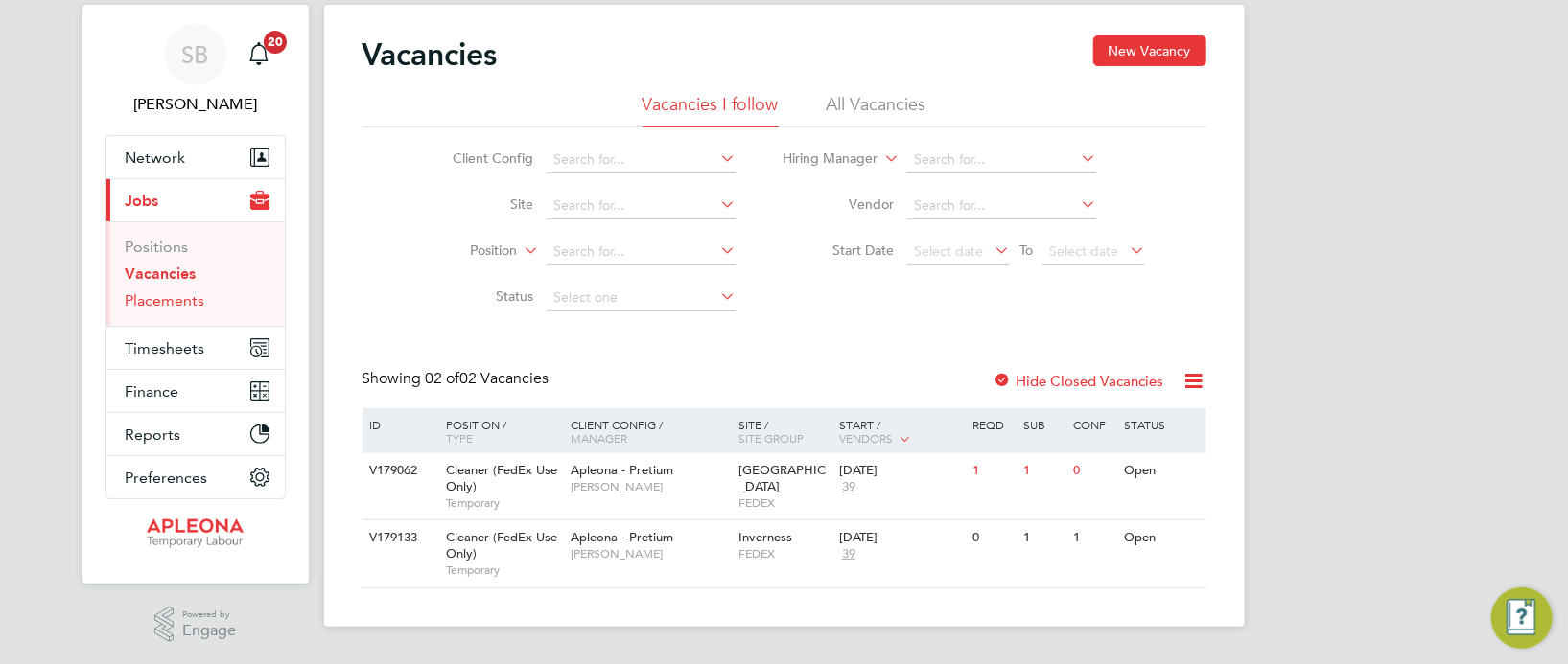
click at [158, 300] on link "Placements" at bounding box center [165, 300] width 80 height 18
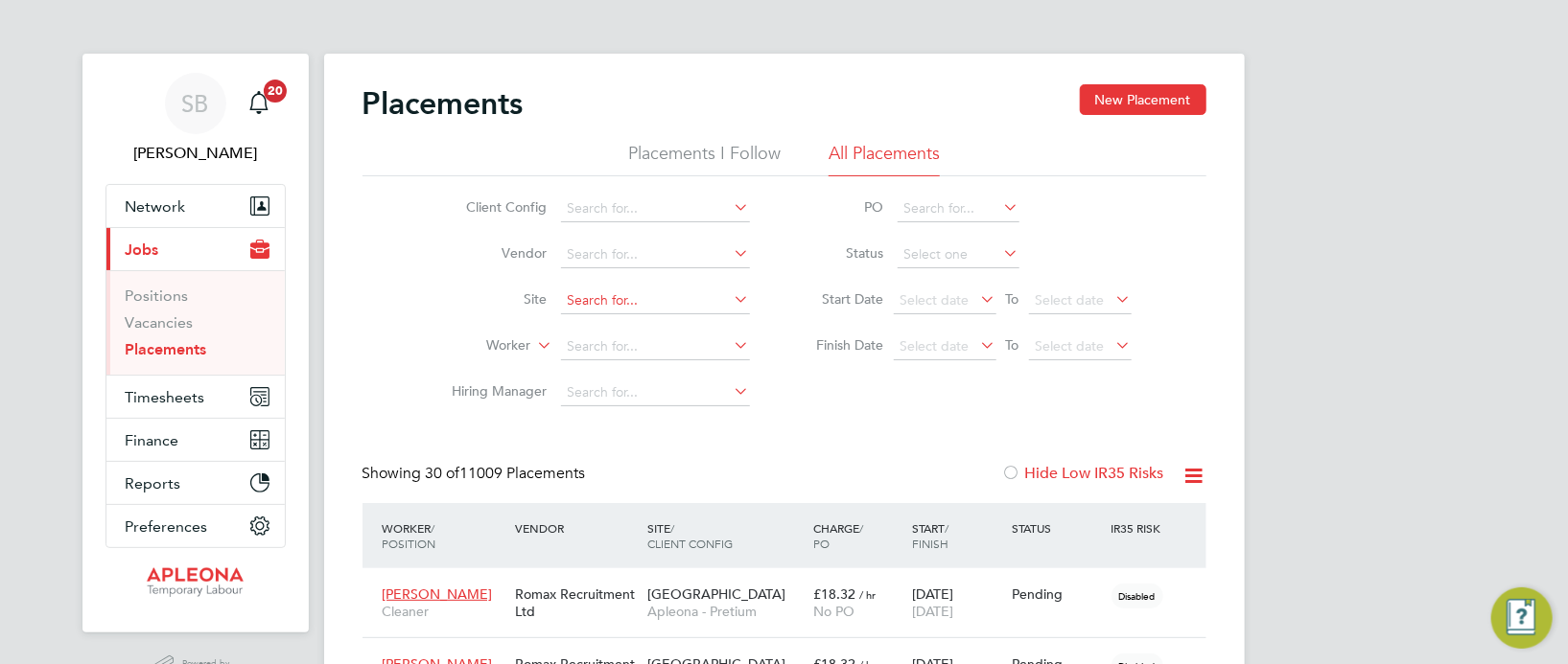
click at [574, 293] on input at bounding box center [655, 301] width 189 height 27
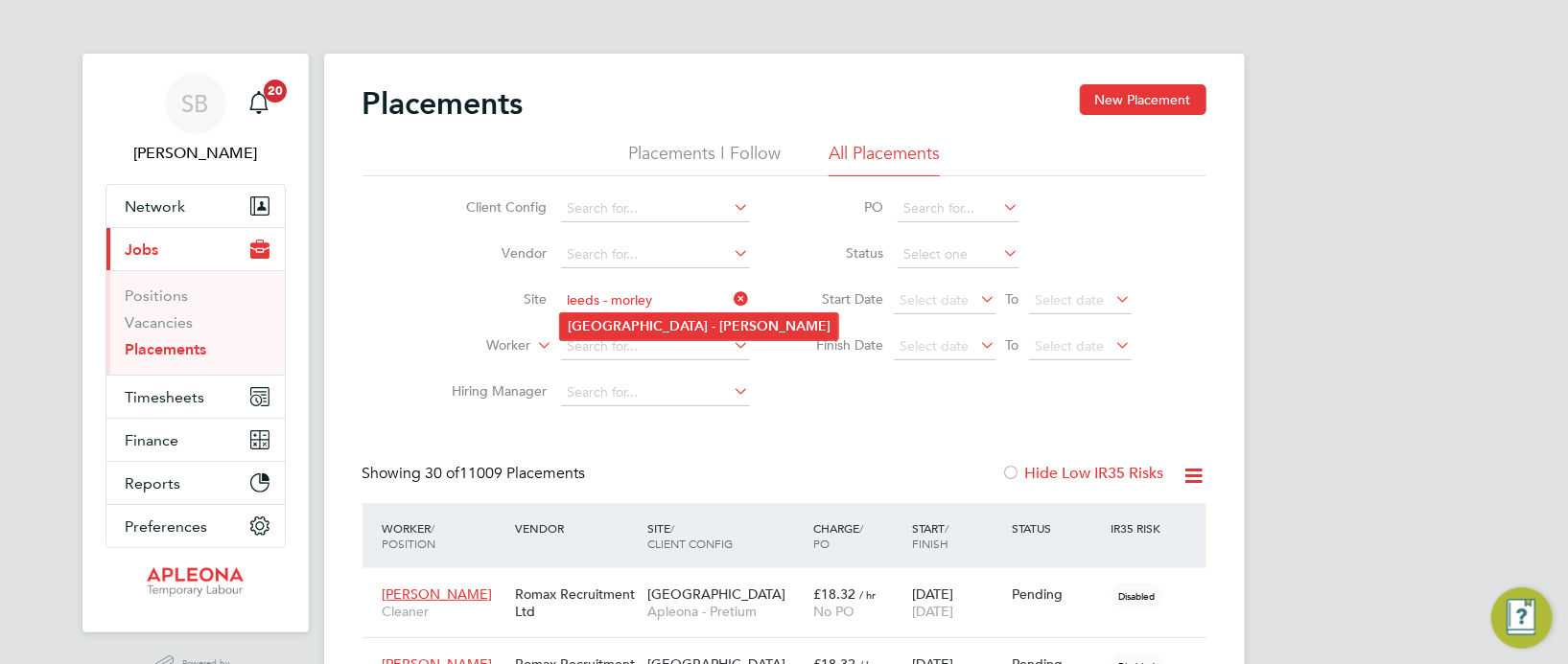
click at [659, 334] on li "Leeds - Morley" at bounding box center [699, 326] width 279 height 26
type input "Leeds - Morley"
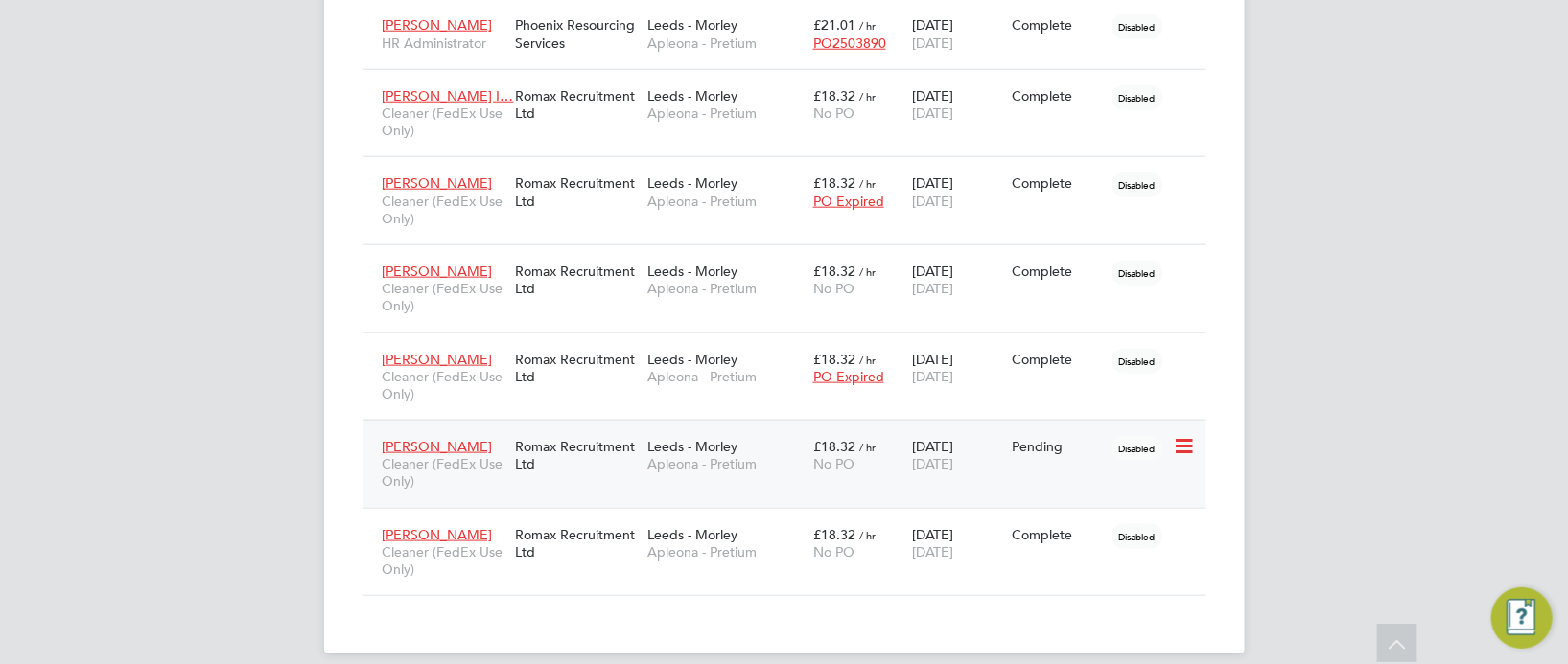
click at [951, 429] on div "01 Sep 2025 05 Sep 2025" at bounding box center [956, 456] width 99 height 54
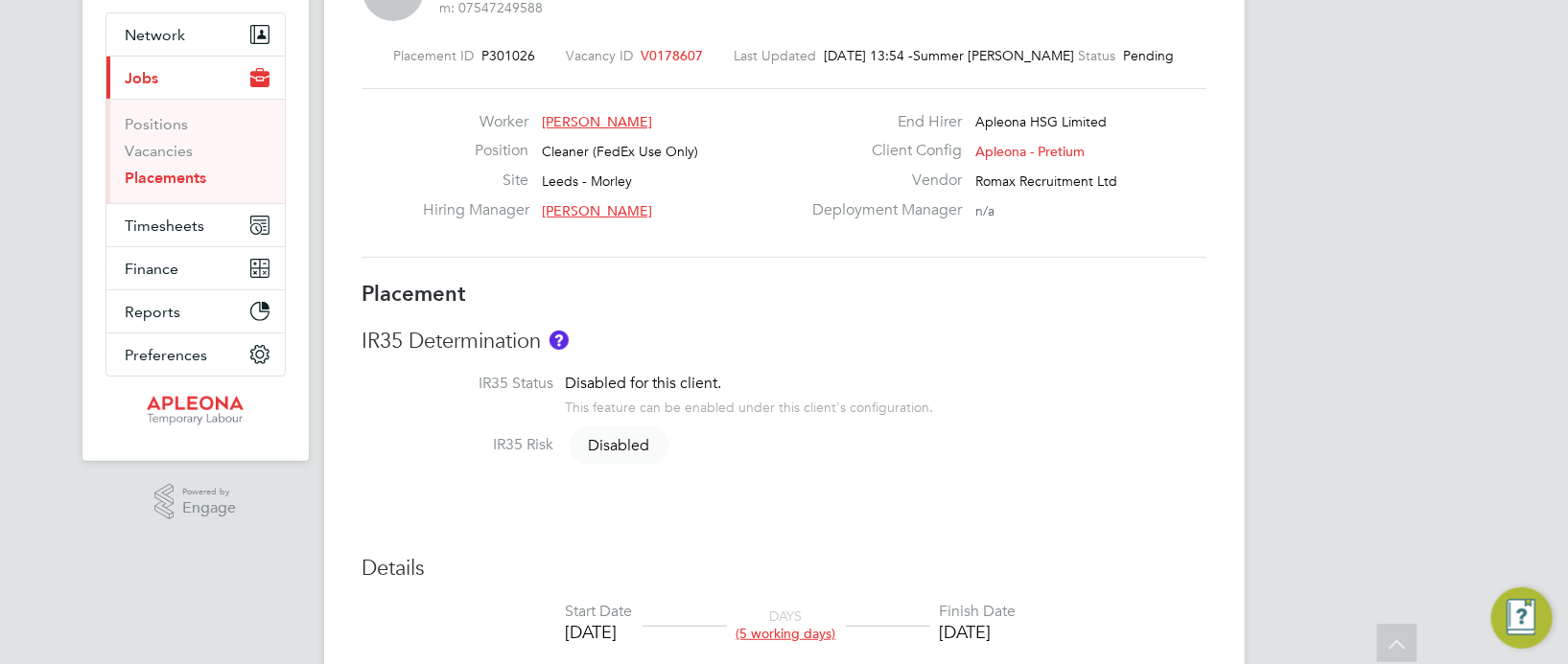
scroll to position [117, 0]
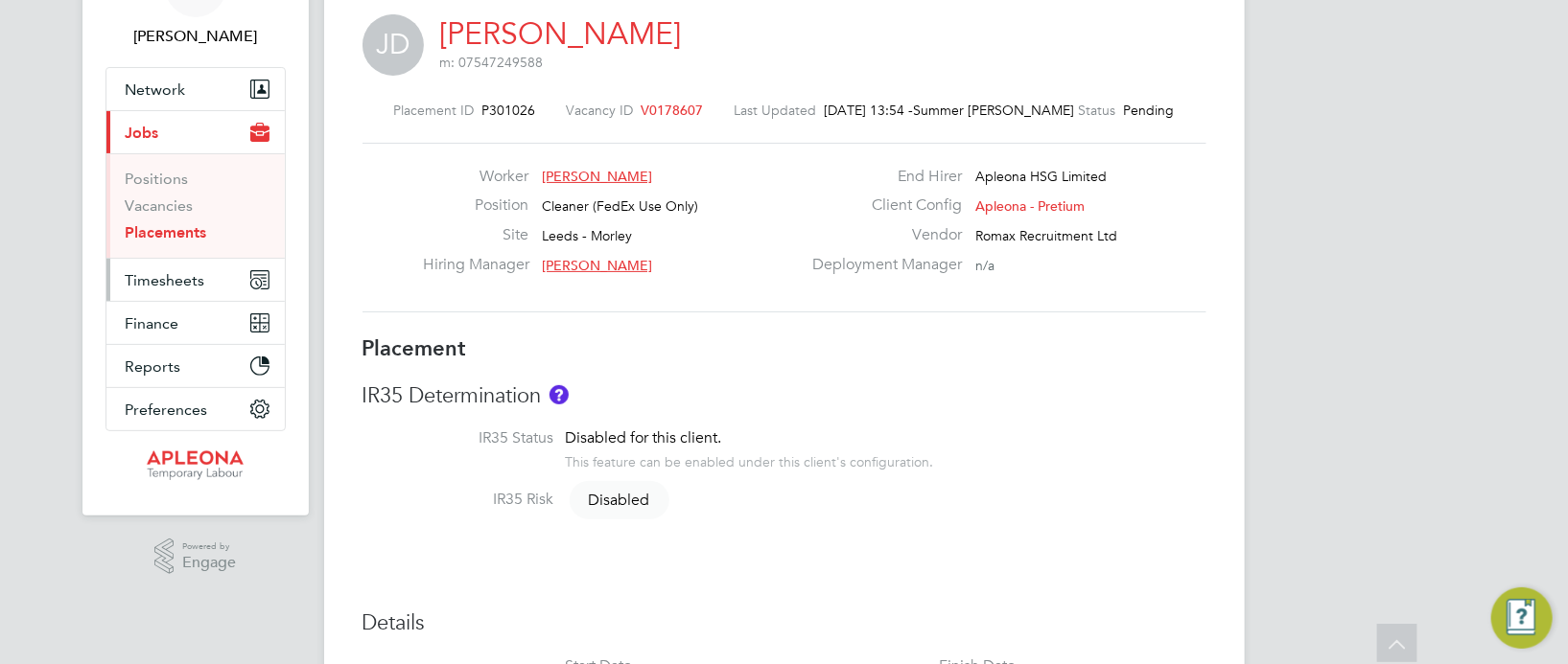
click at [195, 280] on span "Timesheets" at bounding box center [165, 280] width 80 height 18
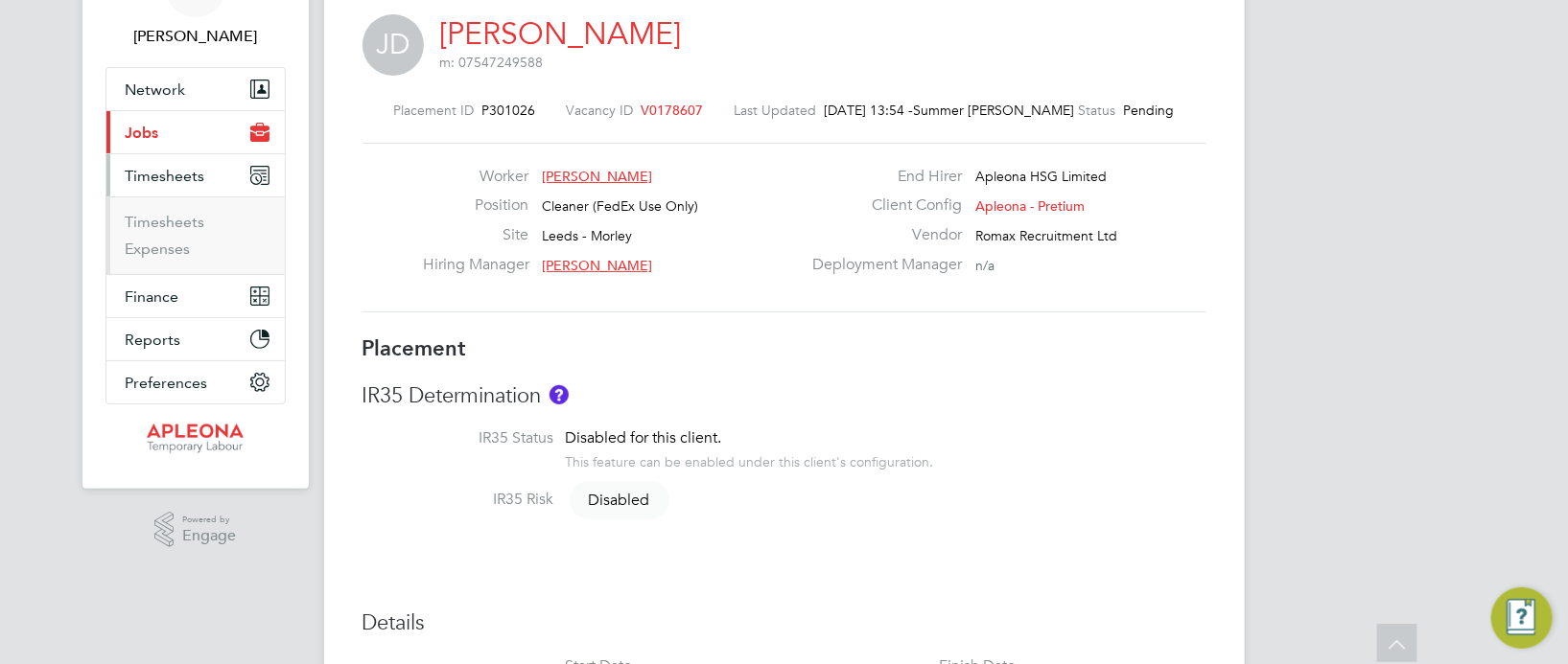
click at [178, 126] on button "Current page: Jobs" at bounding box center [195, 132] width 178 height 42
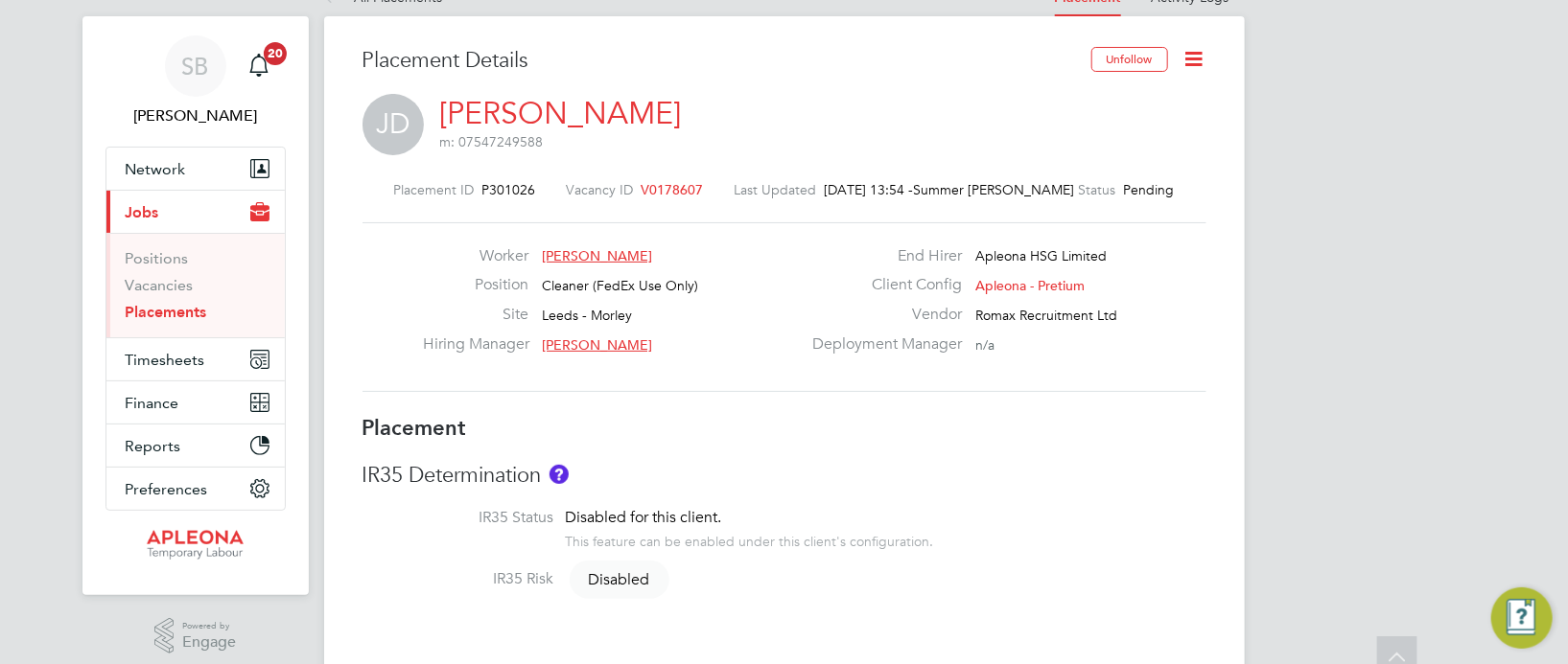
scroll to position [0, 0]
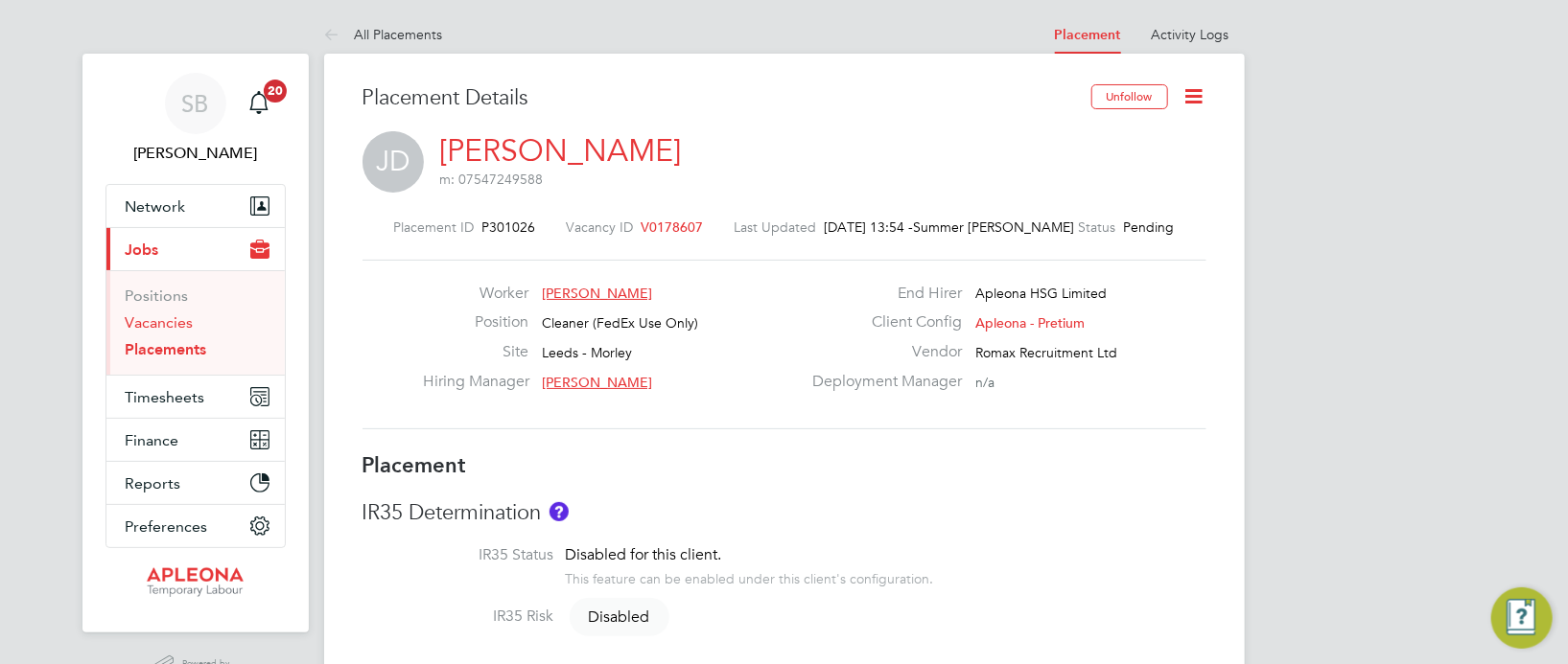
click at [181, 315] on link "Vacancies" at bounding box center [159, 322] width 68 height 18
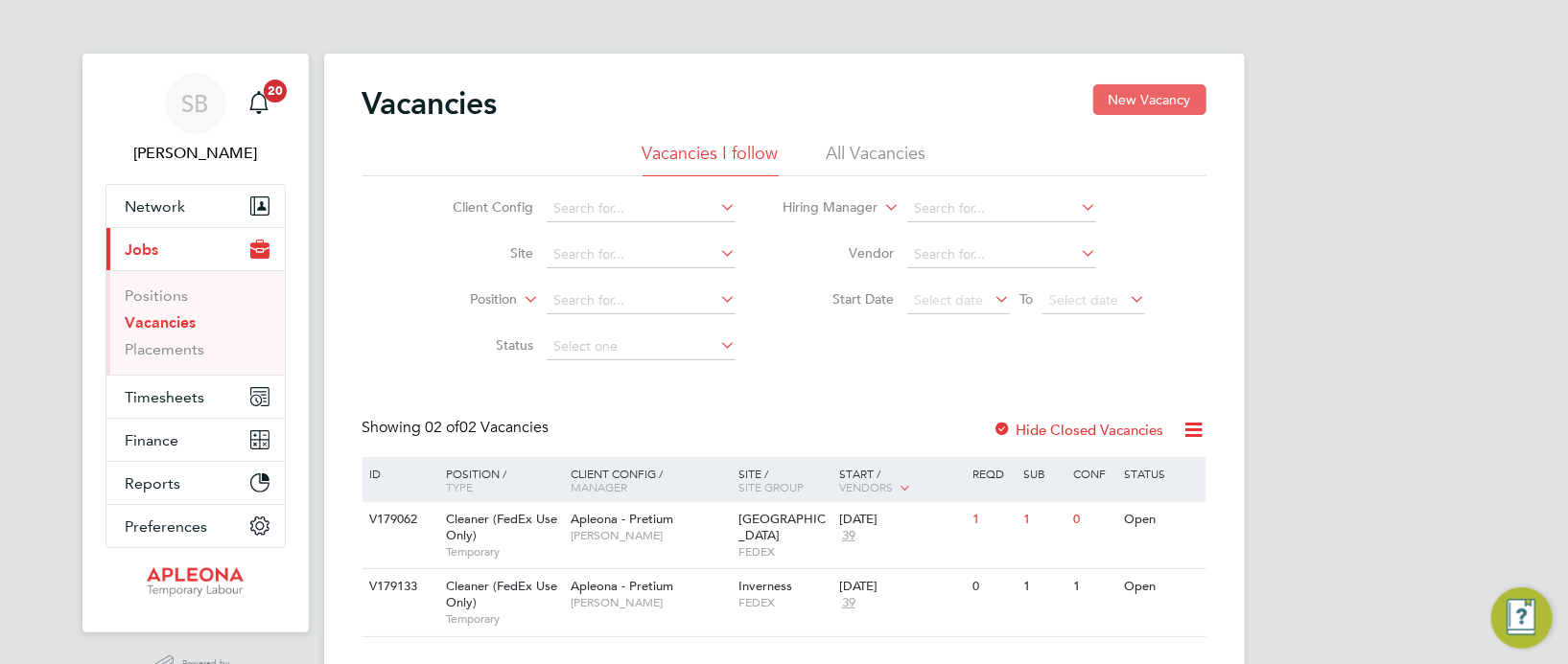
click at [1125, 94] on button "New Vacancy" at bounding box center [1149, 100] width 113 height 31
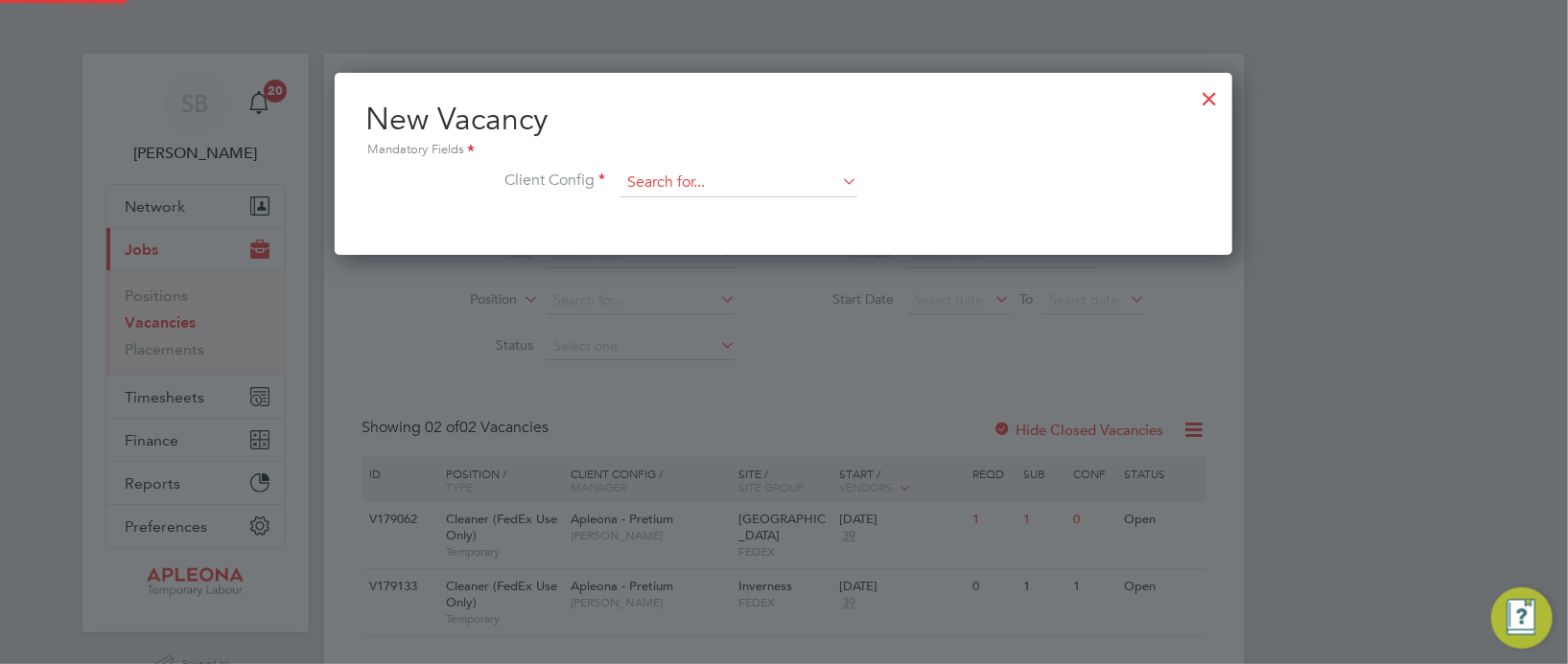
scroll to position [181, 897]
click at [707, 181] on input at bounding box center [739, 183] width 237 height 29
click at [718, 204] on li "Apleona - Pretium" at bounding box center [739, 208] width 238 height 26
type input "Apleona - Pretium"
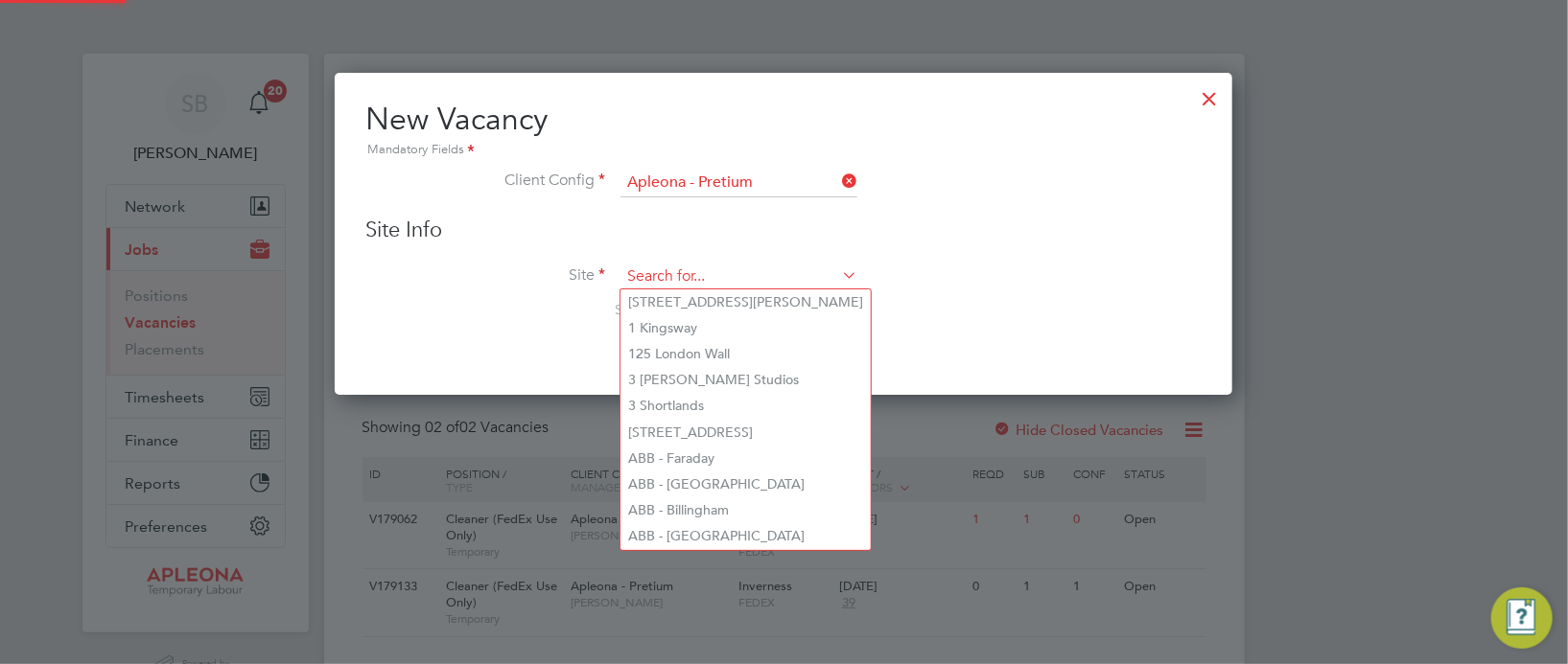
click at [734, 280] on input at bounding box center [739, 278] width 237 height 29
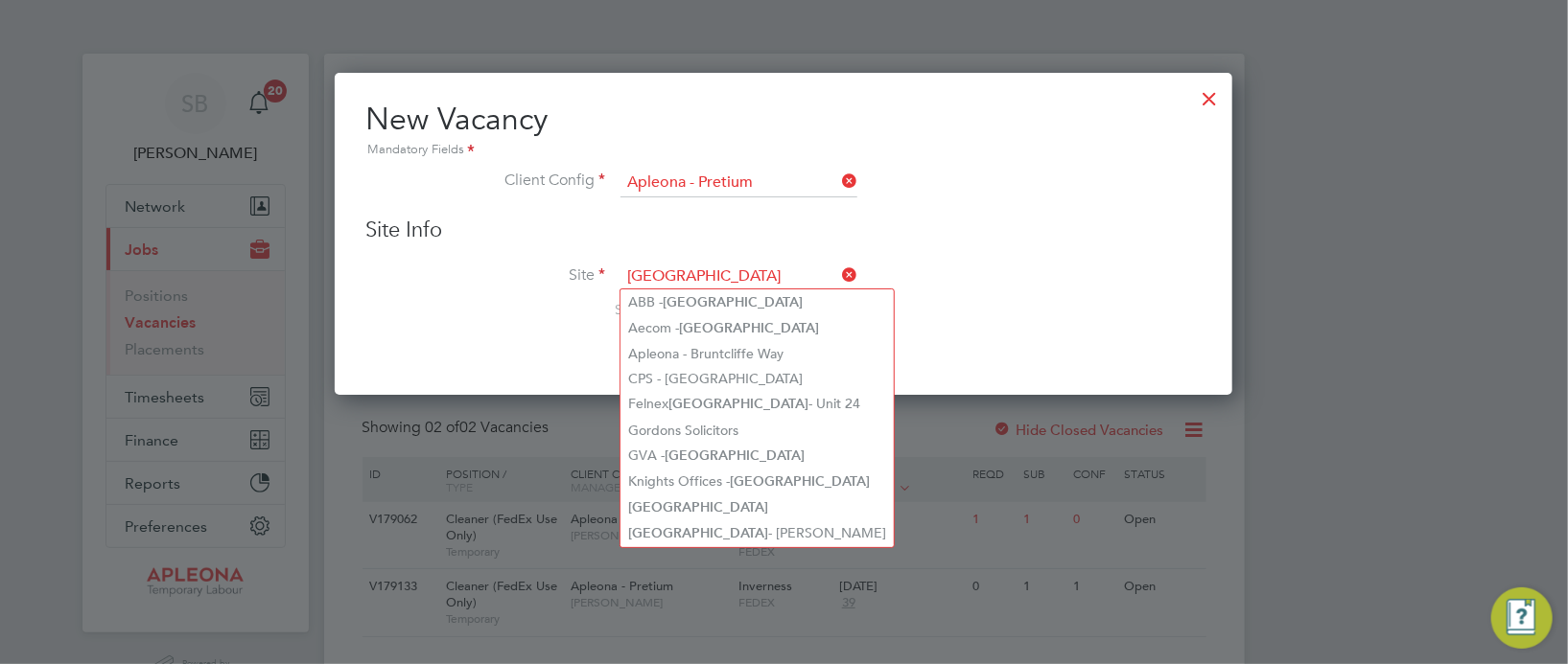
type input "Leeds"
click at [330, 90] on div at bounding box center [784, 332] width 1568 height 664
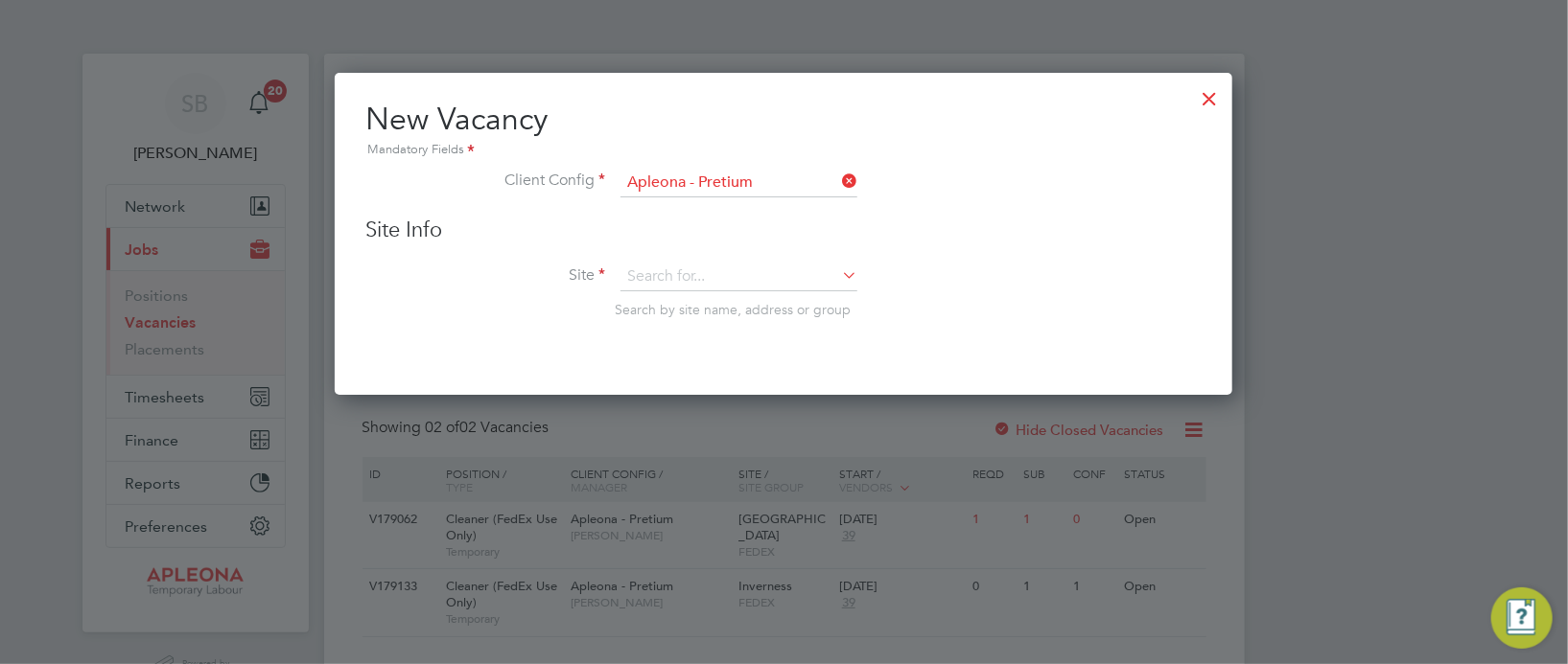
click at [838, 279] on icon at bounding box center [838, 276] width 0 height 27
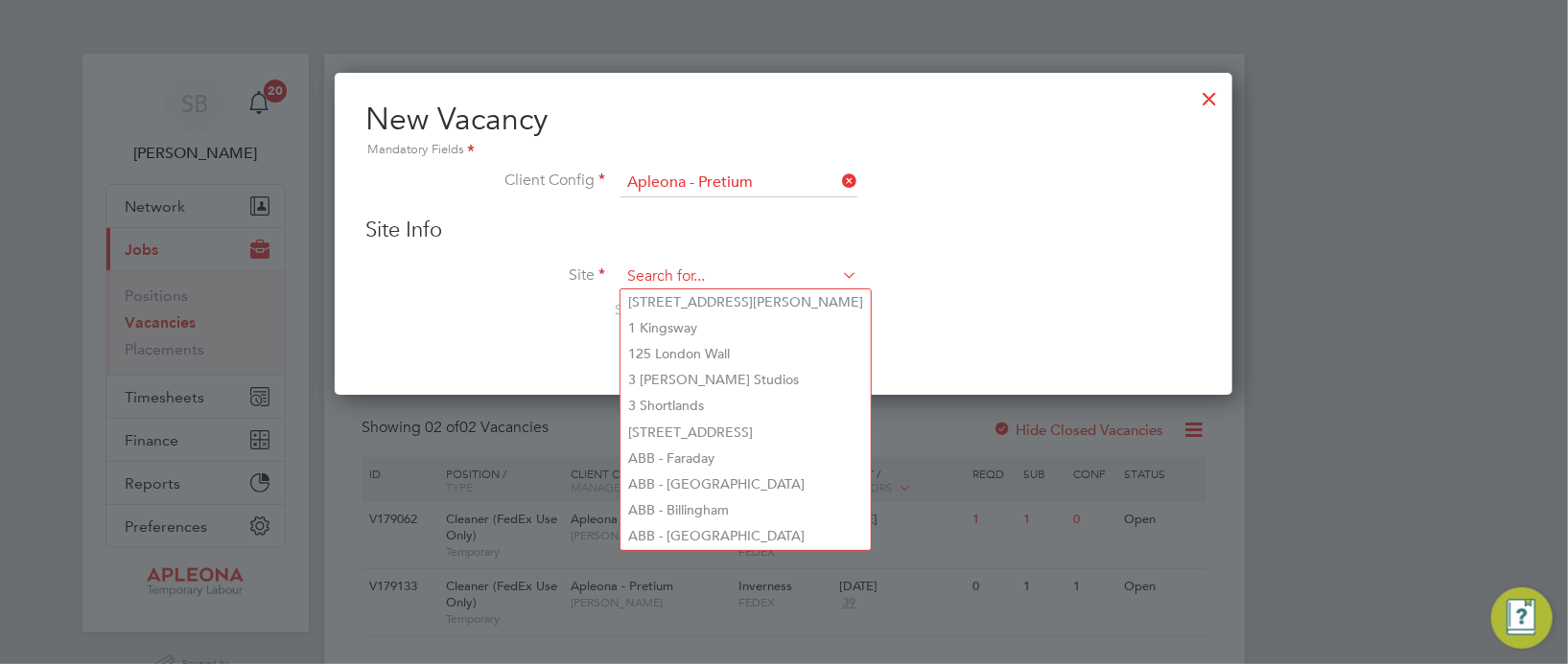
click at [699, 272] on input at bounding box center [739, 278] width 237 height 29
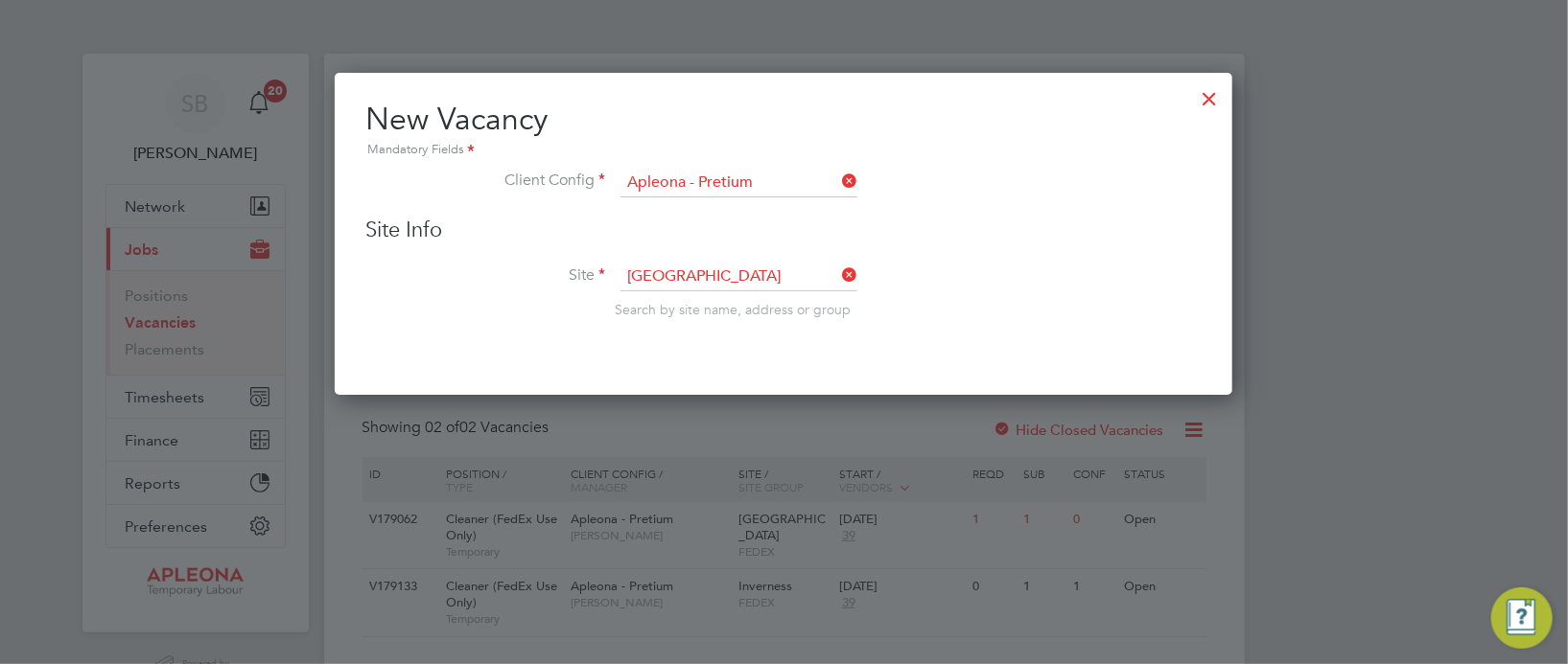
click at [678, 499] on li "Leeds" at bounding box center [757, 507] width 274 height 26
type input "Leeds"
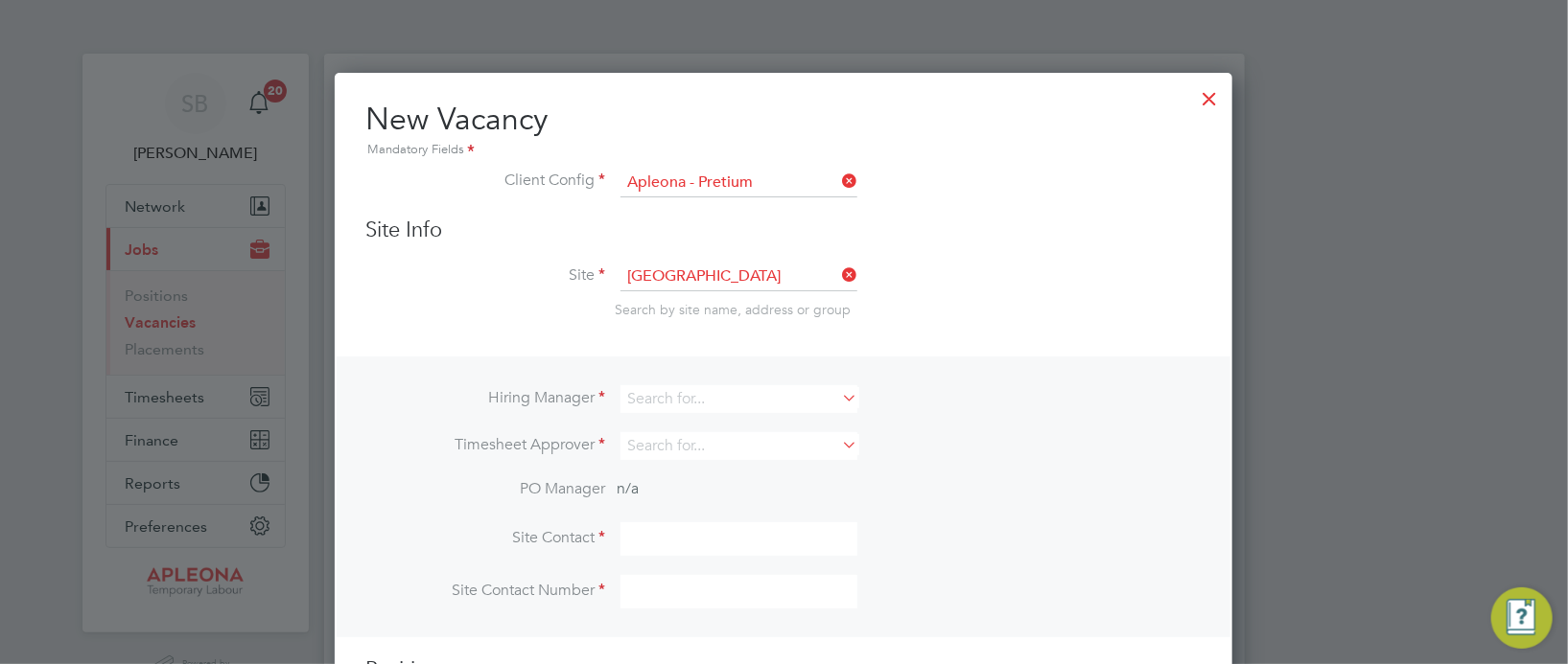
click at [838, 396] on icon at bounding box center [838, 398] width 0 height 27
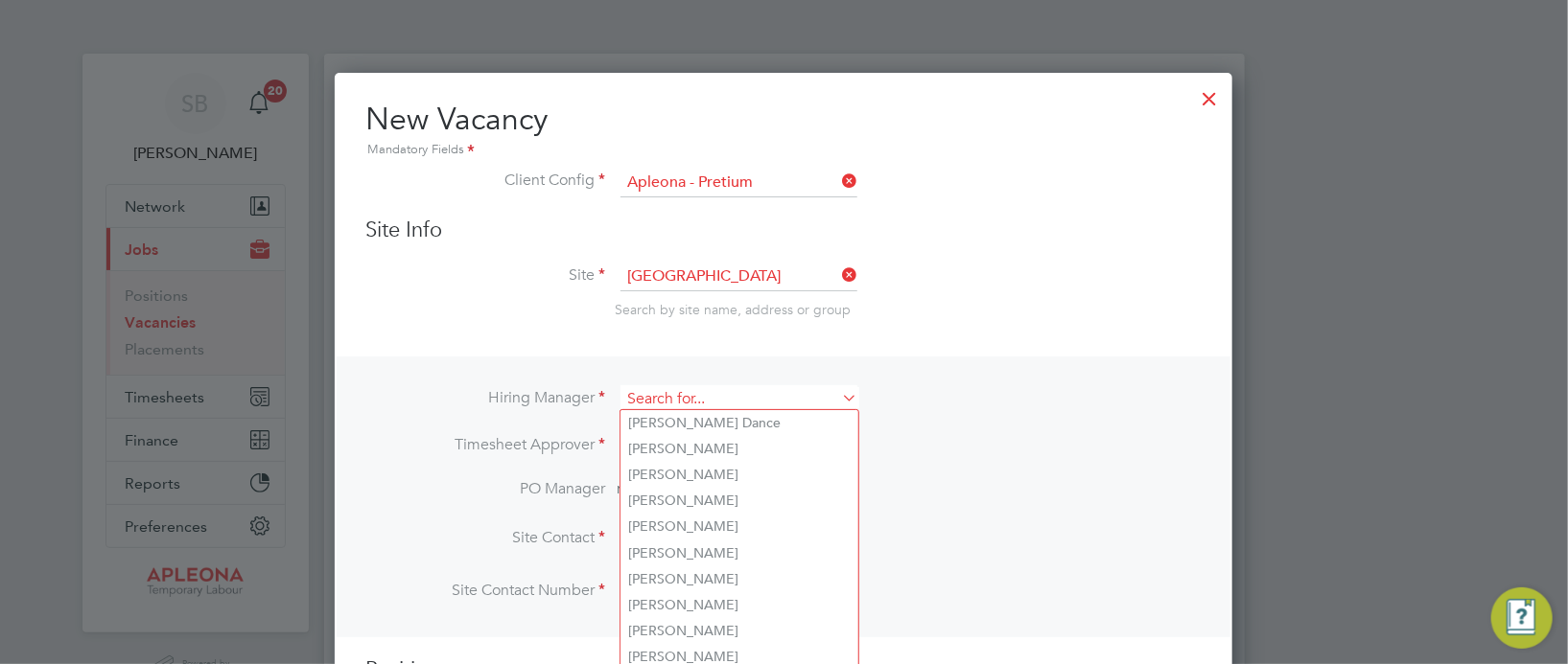
click at [731, 395] on input at bounding box center [739, 399] width 237 height 28
click at [917, 401] on li "Hiring Manager" at bounding box center [784, 409] width 837 height 47
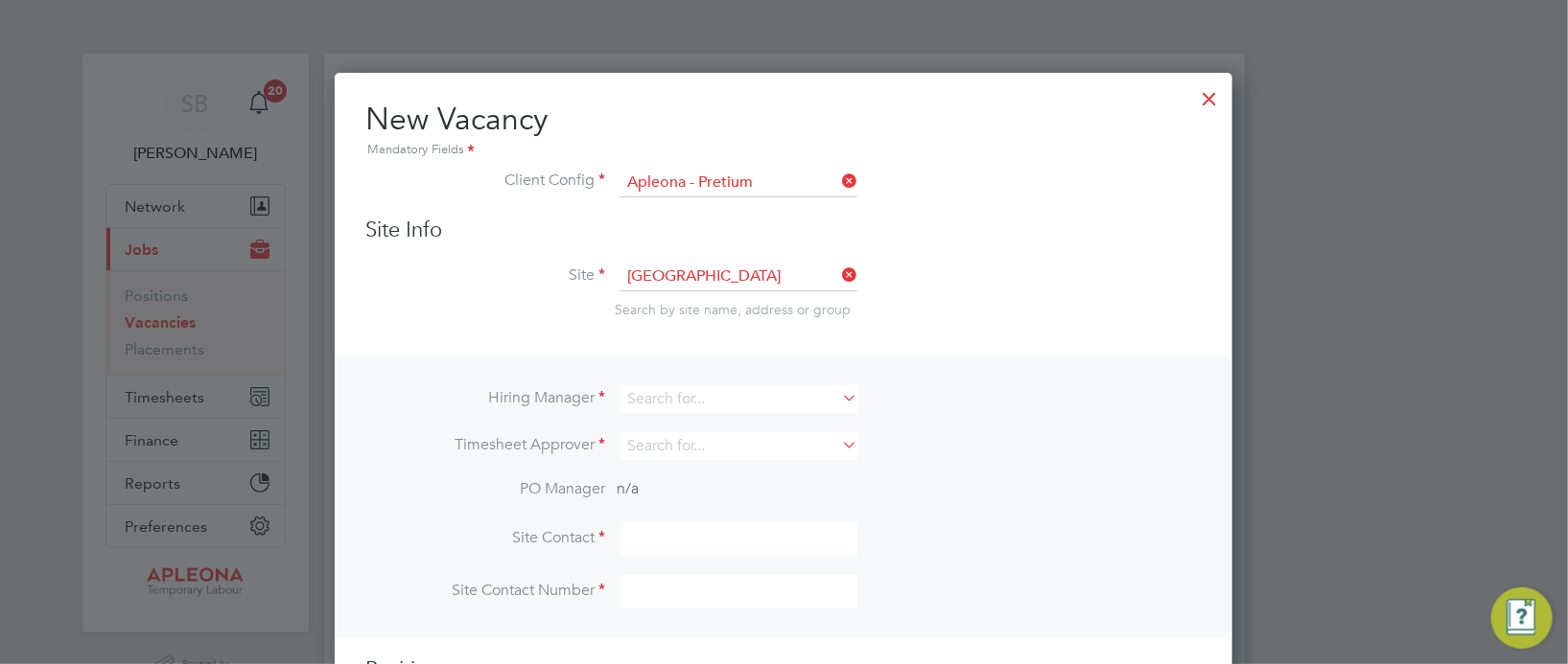
click at [838, 269] on icon at bounding box center [838, 276] width 0 height 27
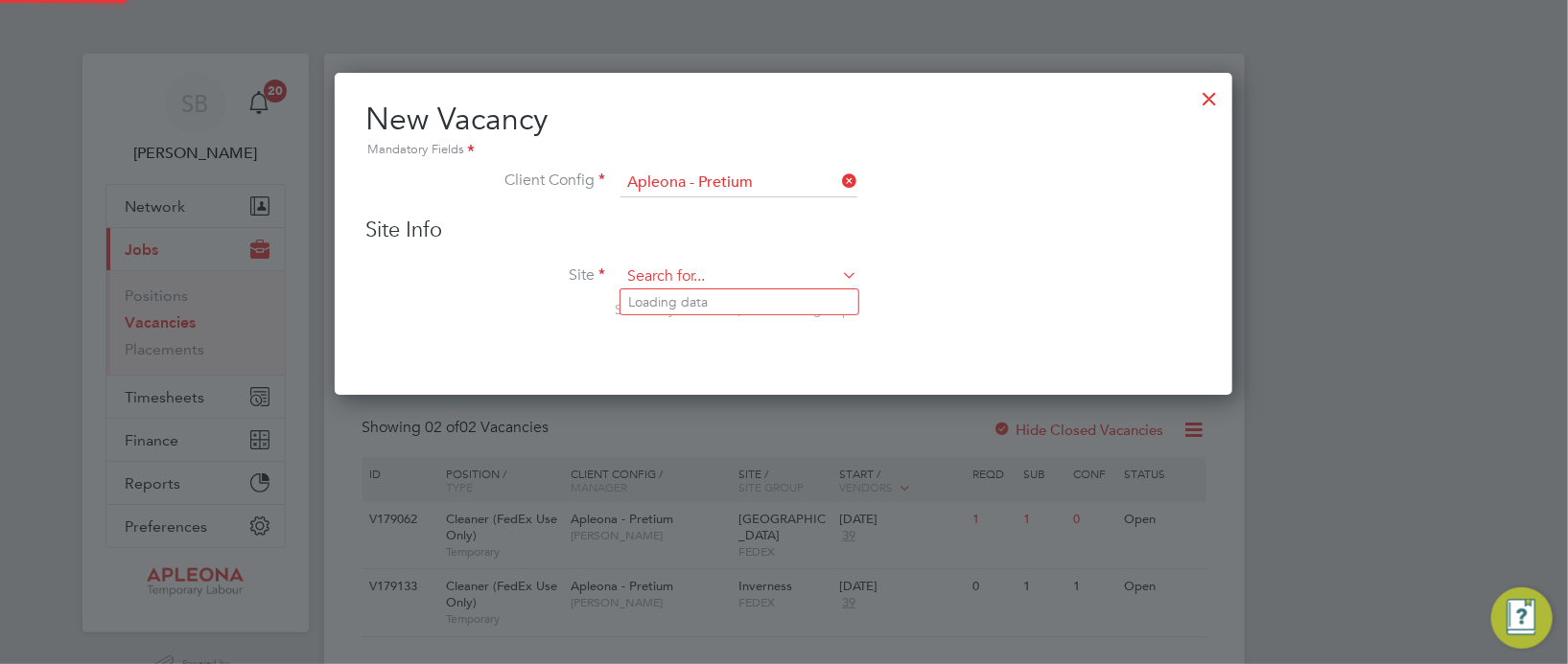
click at [711, 270] on input at bounding box center [739, 278] width 237 height 29
click at [702, 505] on li "Leeds" at bounding box center [757, 507] width 274 height 26
type input "Leeds"
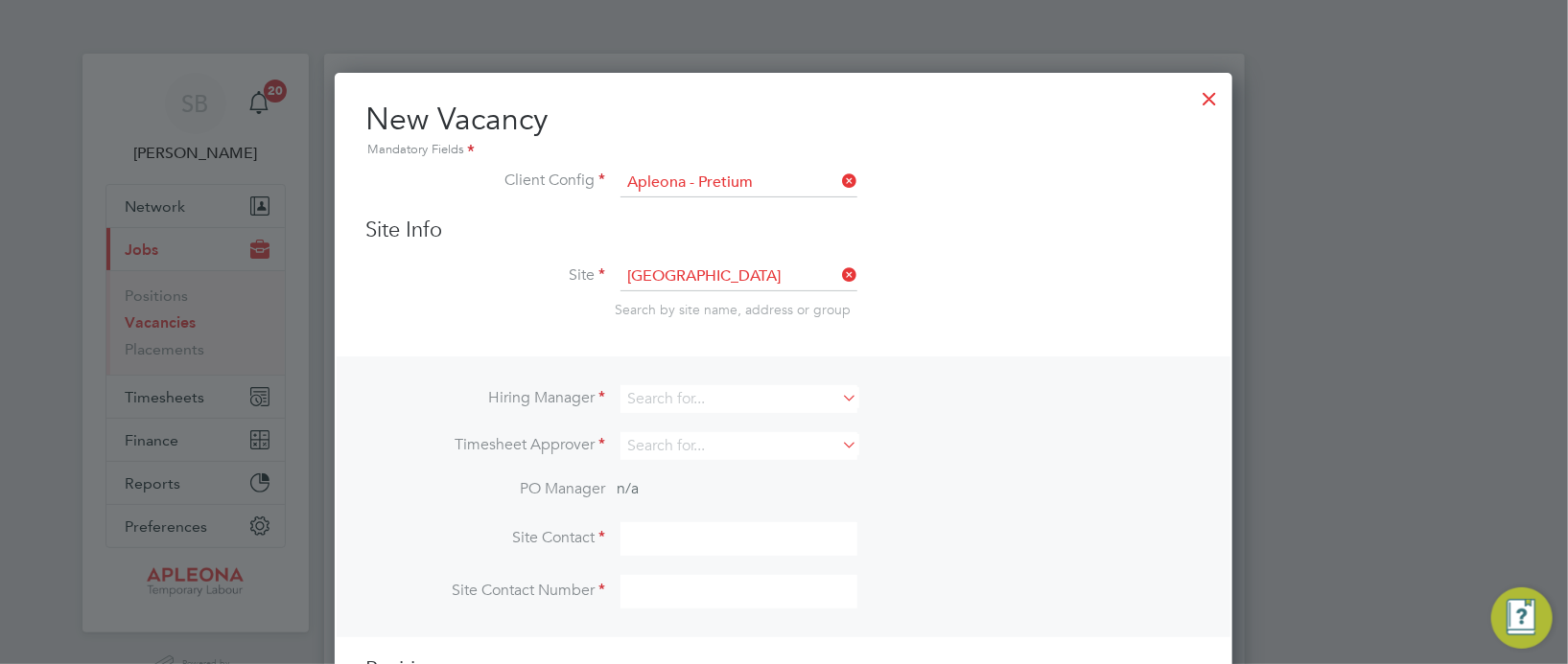
click at [838, 265] on icon at bounding box center [838, 276] width 0 height 27
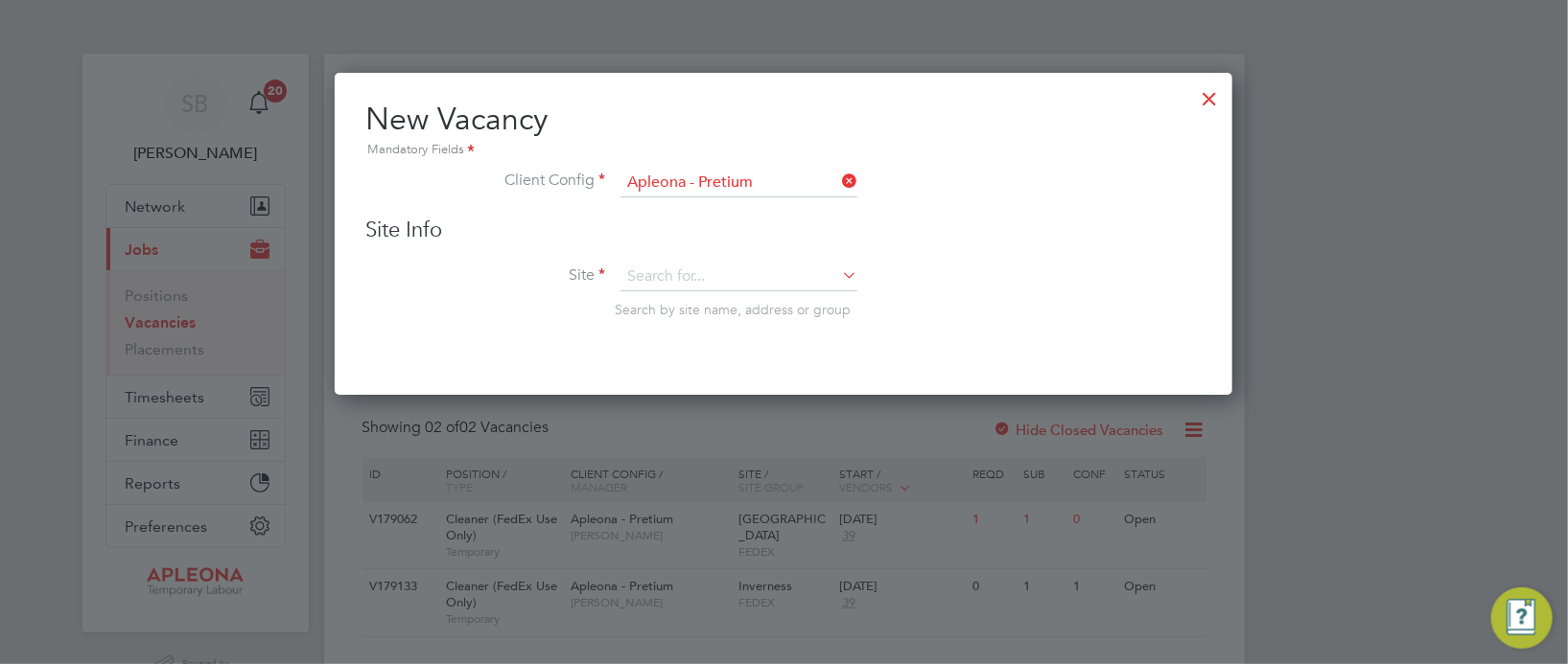
scroll to position [10, 10]
click at [728, 276] on input at bounding box center [739, 278] width 237 height 29
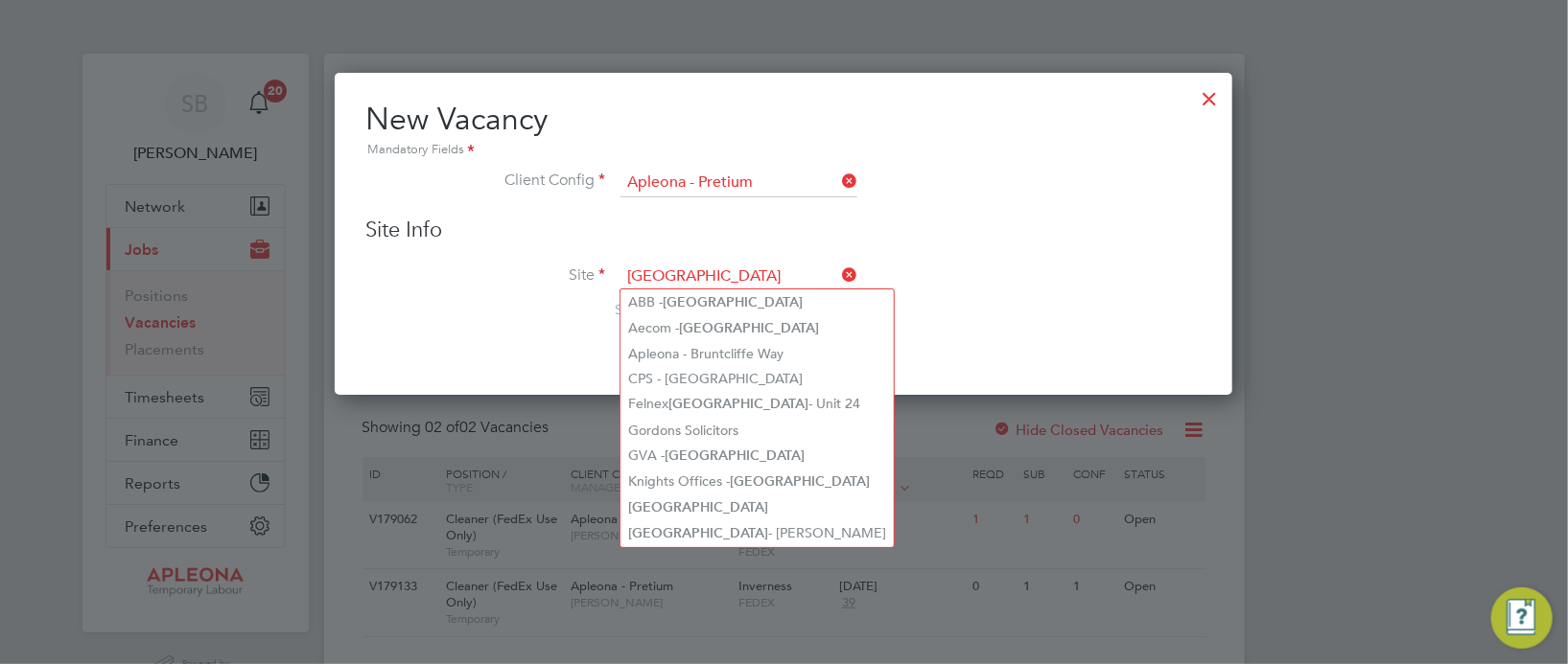
type input "leeds"
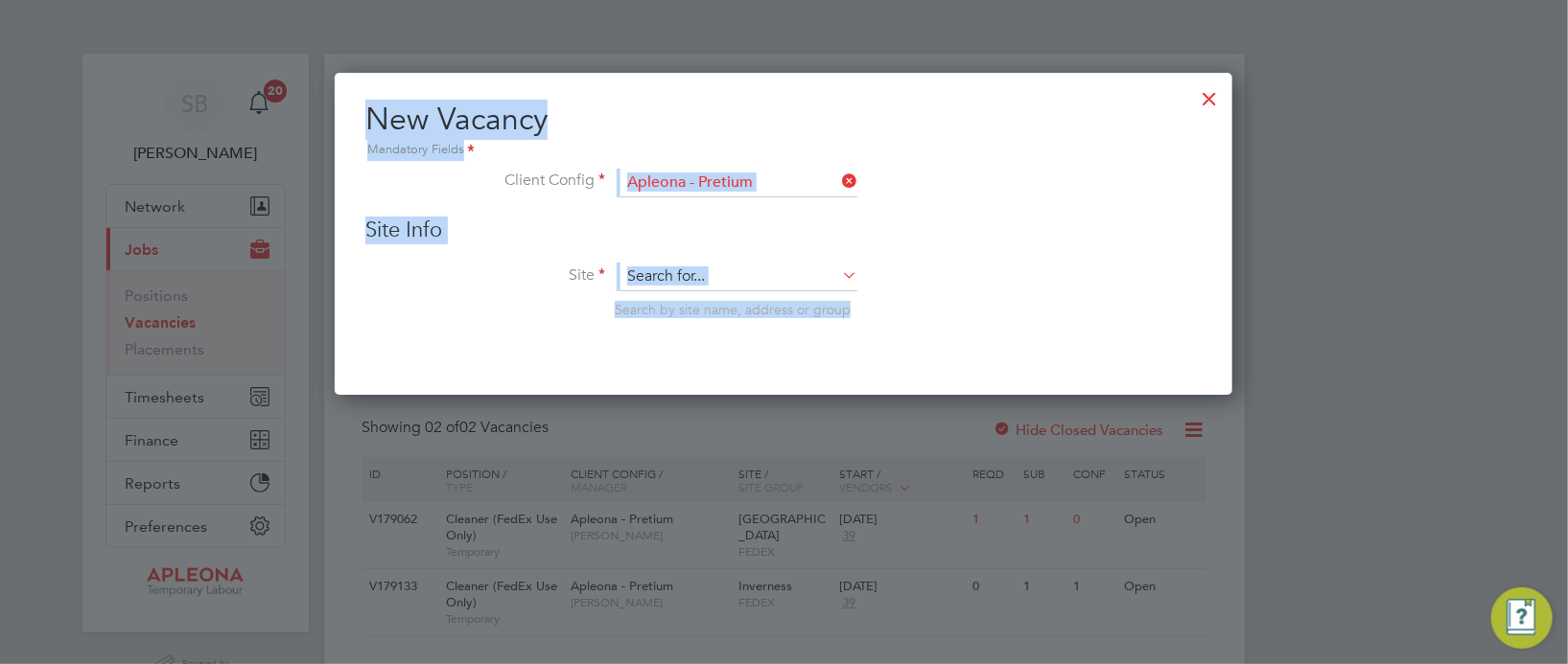
drag, startPoint x: 291, startPoint y: 72, endPoint x: 864, endPoint y: 321, distance: 624.8
click at [864, 321] on div "Vacancies New Vacancy Vacancies I follow All Vacancies Client Config Site Posit…" at bounding box center [784, 365] width 920 height 623
click at [1326, 281] on div at bounding box center [784, 332] width 1568 height 664
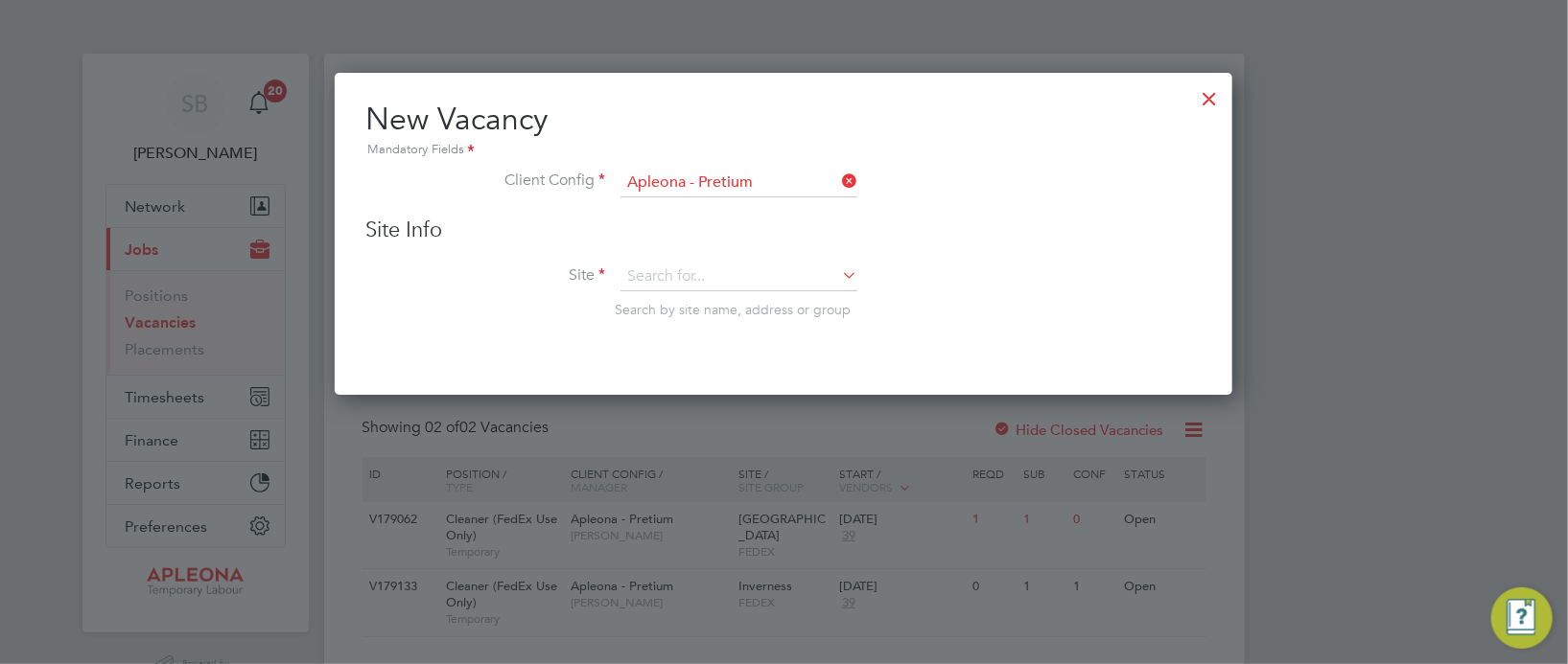
drag, startPoint x: 1209, startPoint y: 92, endPoint x: 1213, endPoint y: 154, distance: 62.1
click at [1209, 93] on div at bounding box center [1210, 94] width 35 height 35
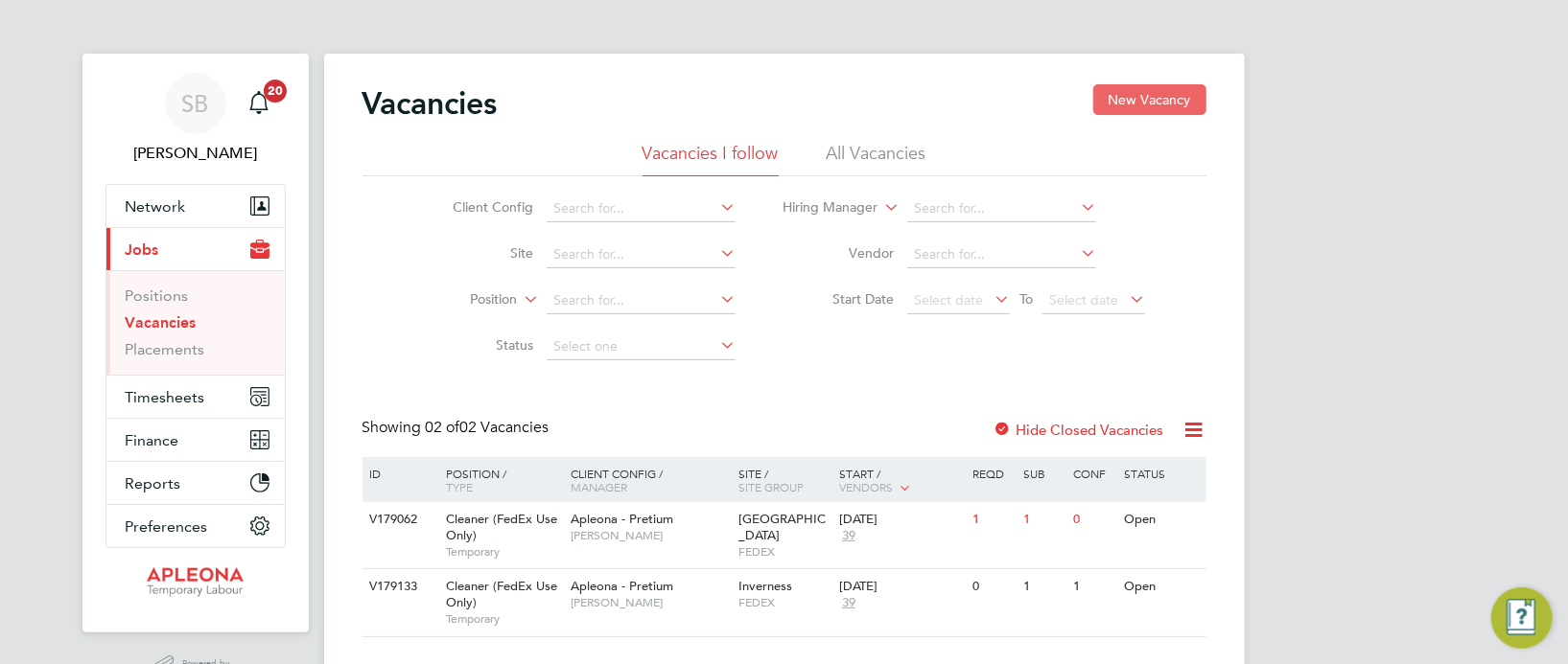
click at [1177, 93] on button "New Vacancy" at bounding box center [1149, 100] width 113 height 31
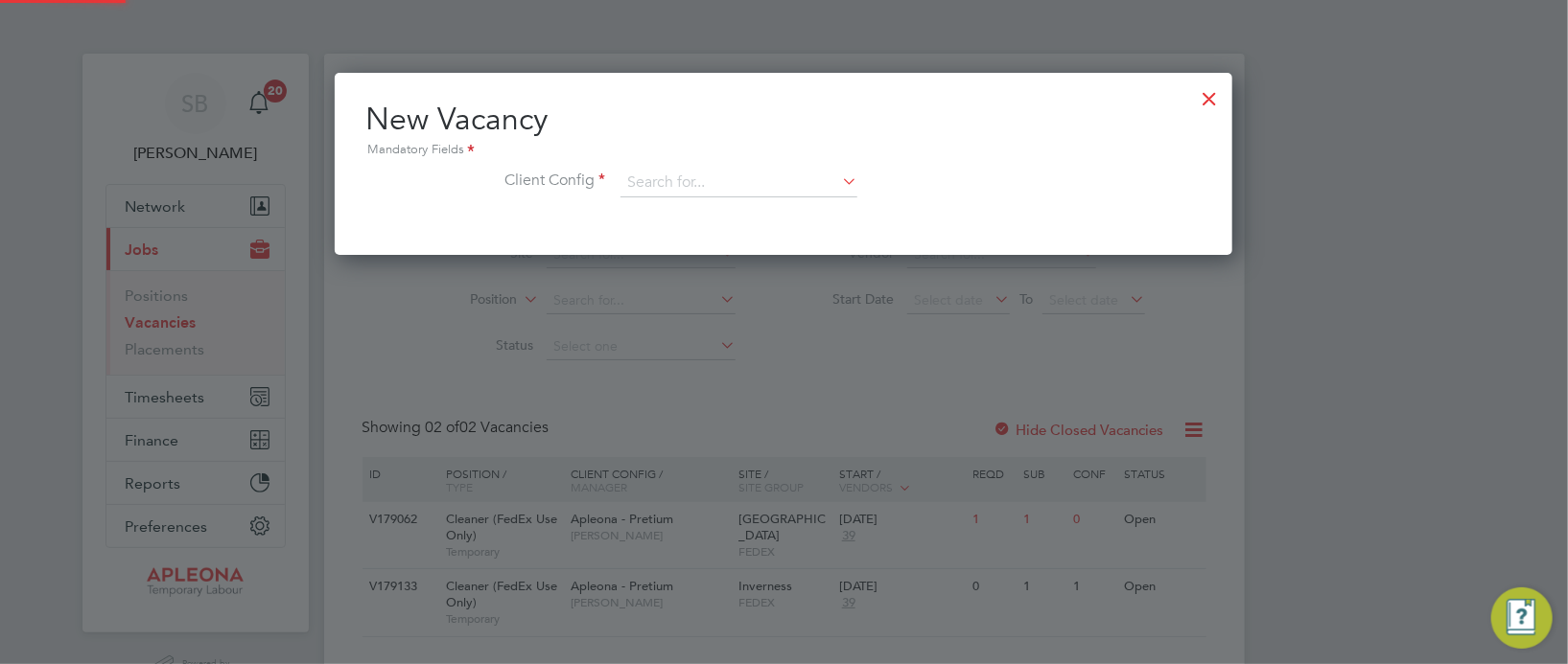
scroll to position [181, 897]
click at [838, 179] on icon at bounding box center [838, 181] width 0 height 27
click at [758, 207] on li "Apleona - Pretium" at bounding box center [739, 208] width 238 height 26
type input "Apleona - Pretium"
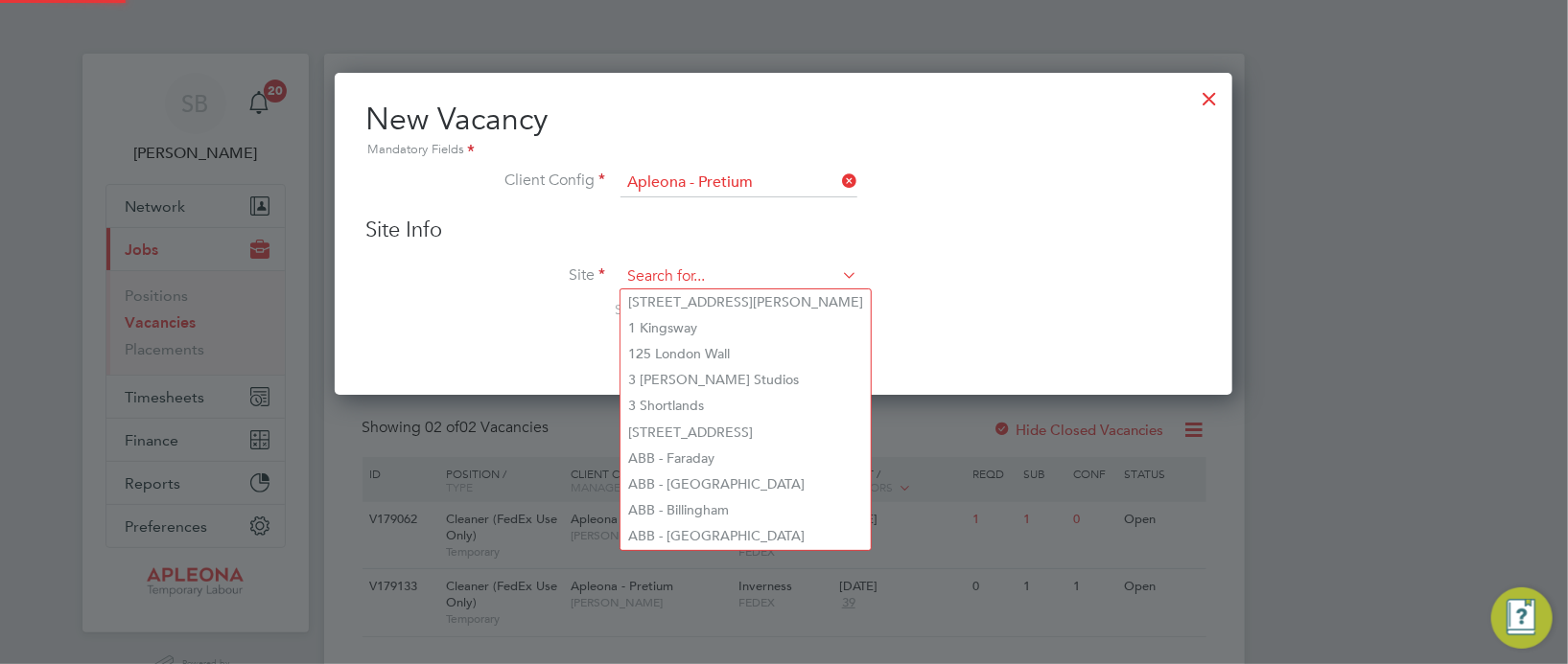
click at [696, 276] on input at bounding box center [739, 278] width 237 height 29
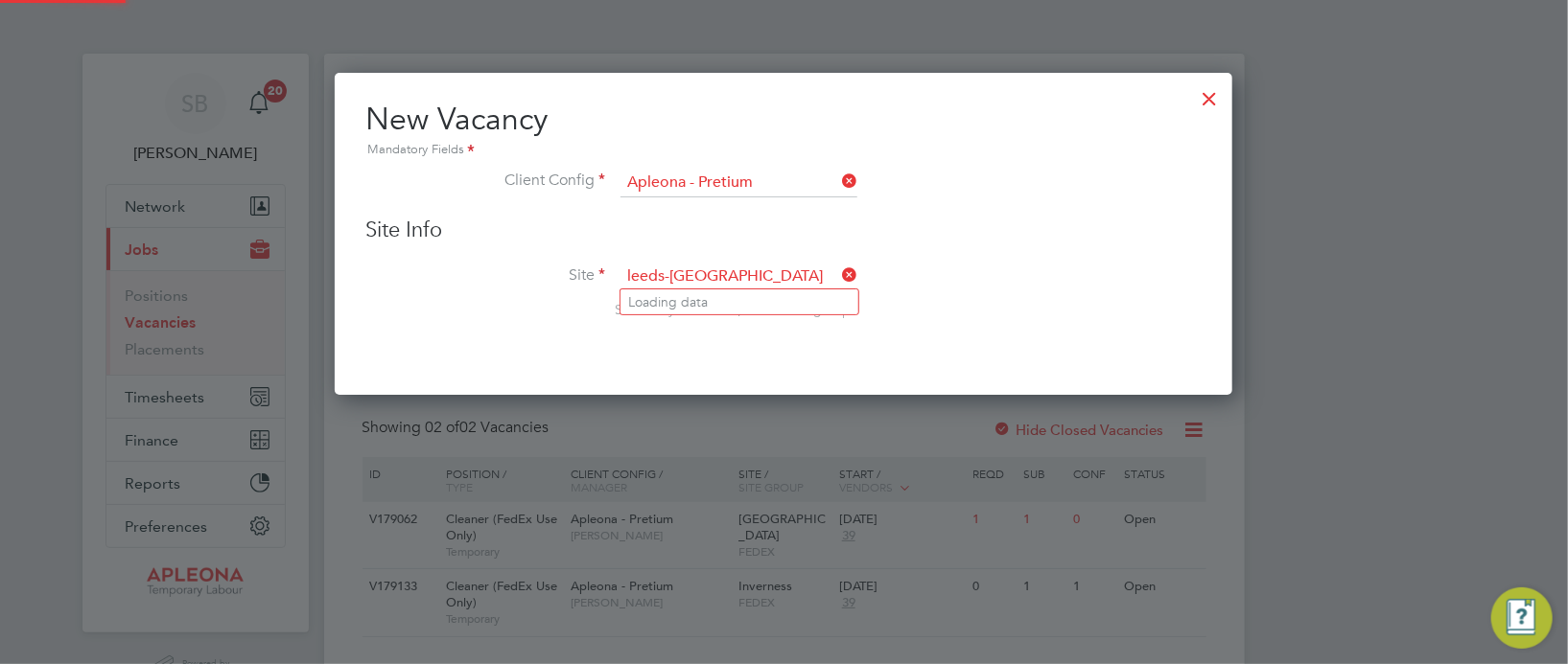
type input "leeds-statio"
drag, startPoint x: 728, startPoint y: 270, endPoint x: 586, endPoint y: 260, distance: 142.4
click at [586, 258] on div "Site Info Site leeds-statio Search by site name, address or group" at bounding box center [784, 287] width 837 height 141
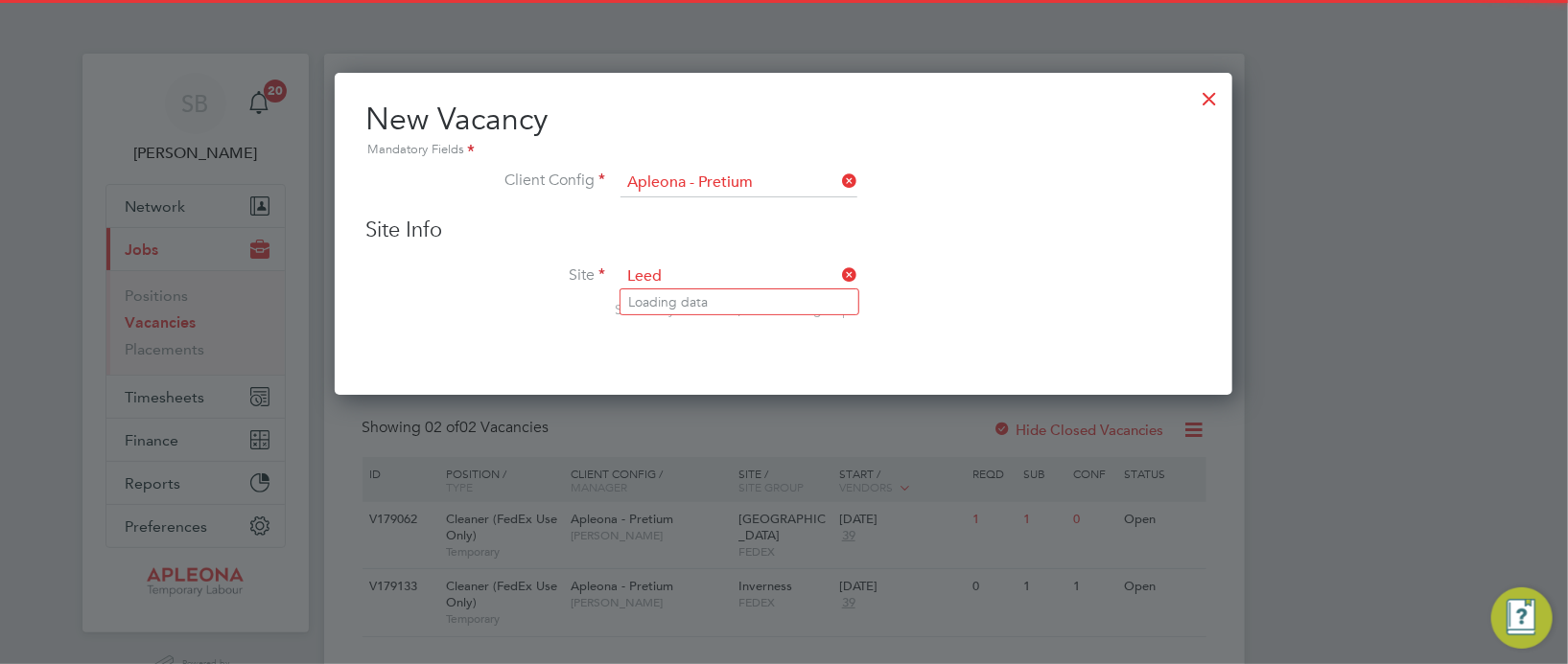
type input "[GEOGRAPHIC_DATA]"
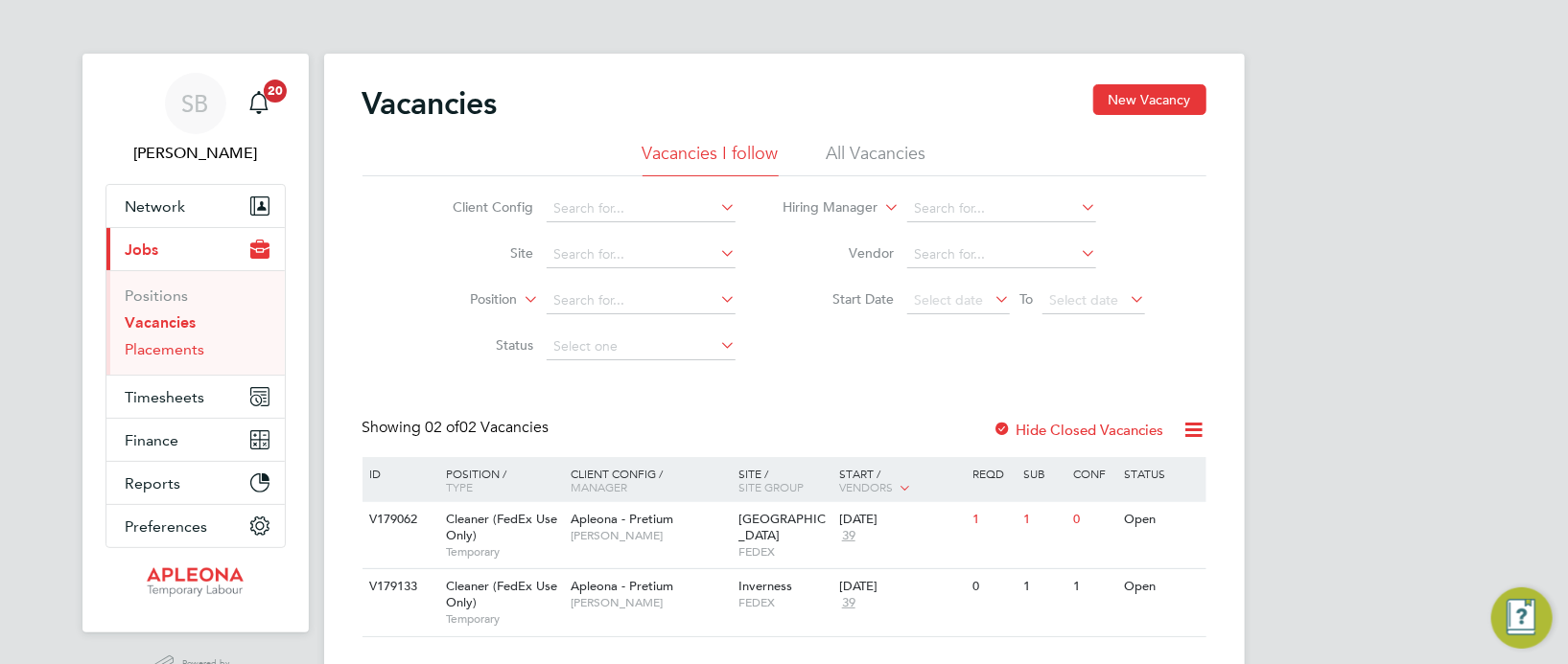
click at [174, 355] on link "Placements" at bounding box center [165, 349] width 80 height 18
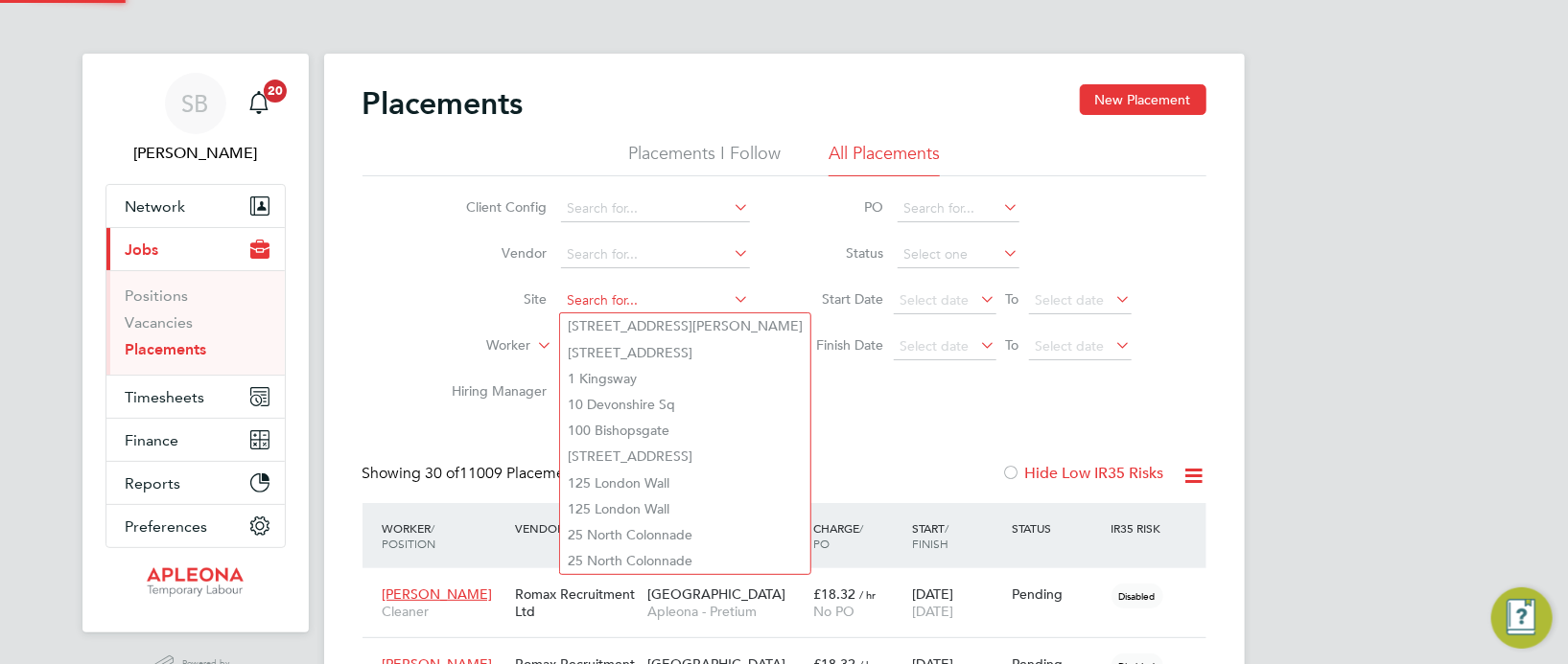
click at [617, 296] on input at bounding box center [655, 301] width 189 height 27
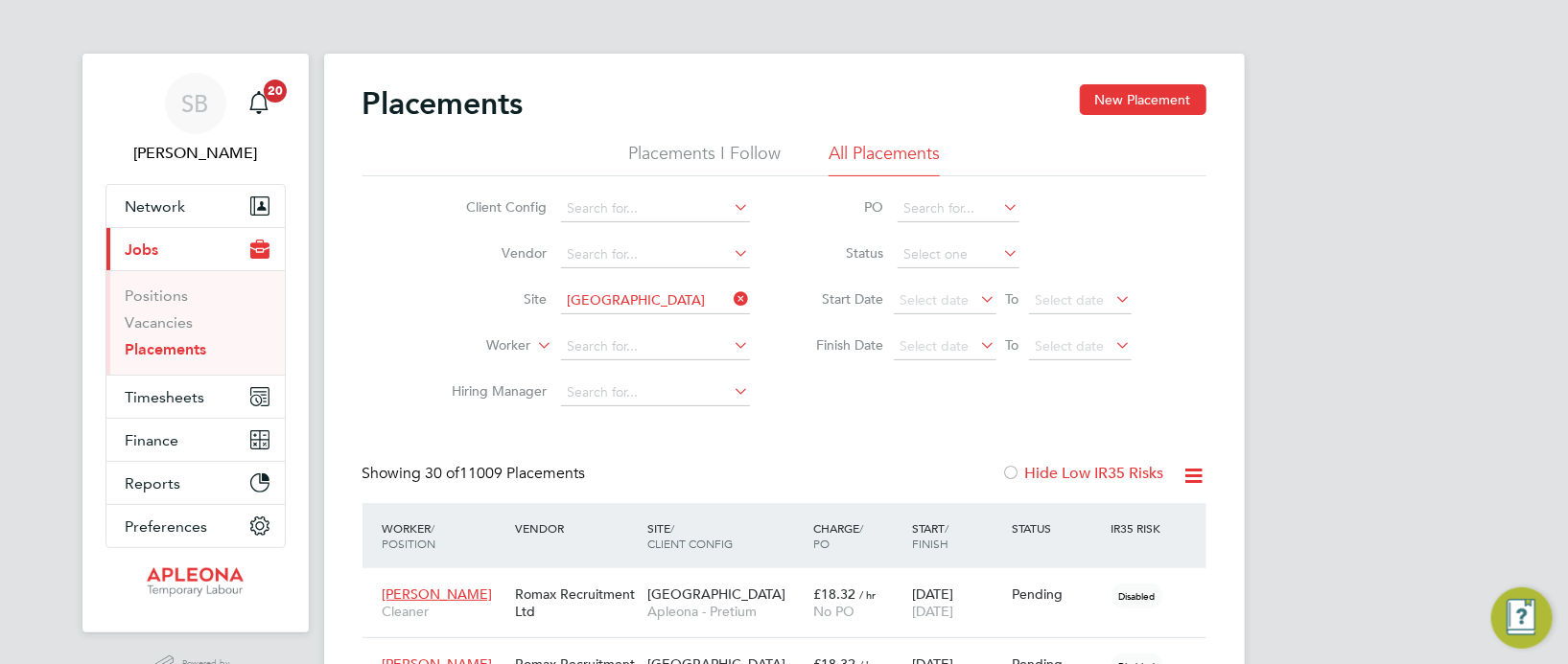
click at [653, 428] on li "Bristol Cribbs Causeway" at bounding box center [901, 431] width 682 height 26
type input "Bristol [PERSON_NAME] Causeway"
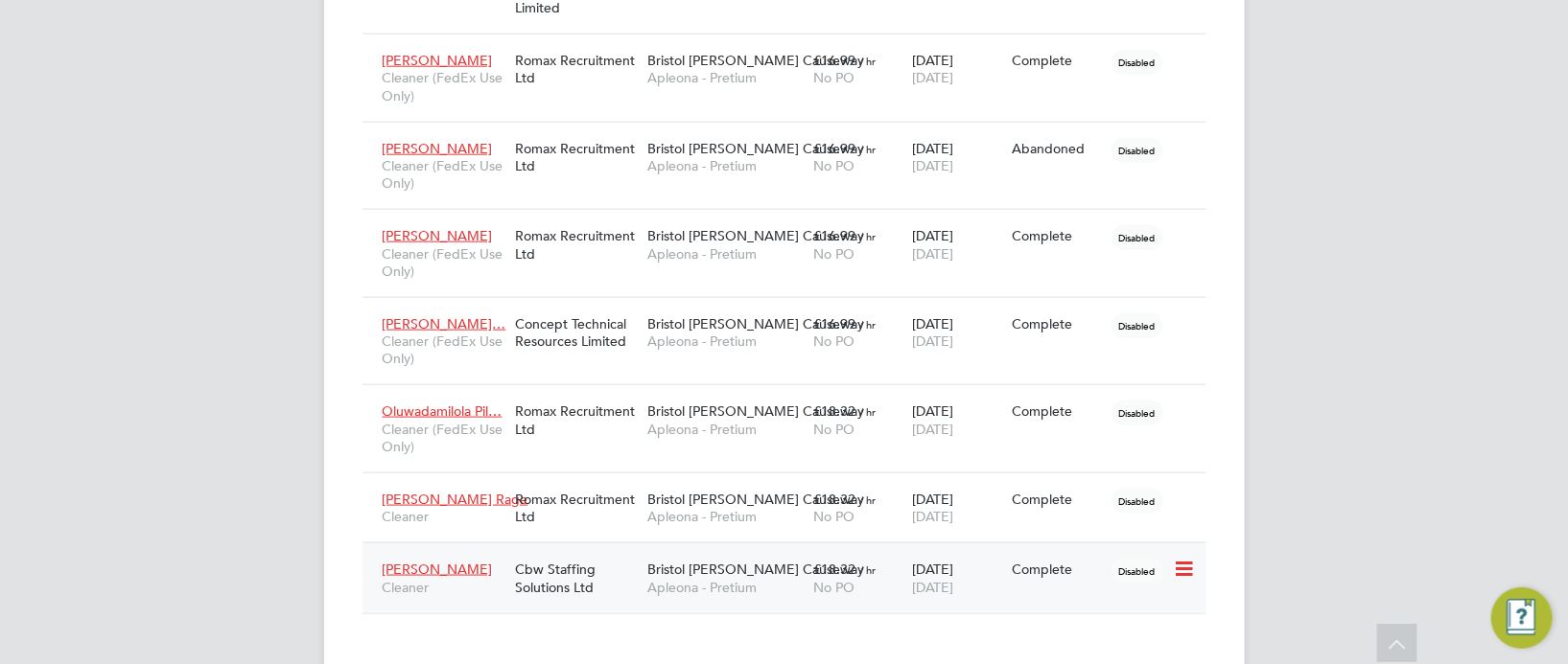
click at [748, 579] on span "Apleona - Pretium" at bounding box center [726, 588] width 156 height 17
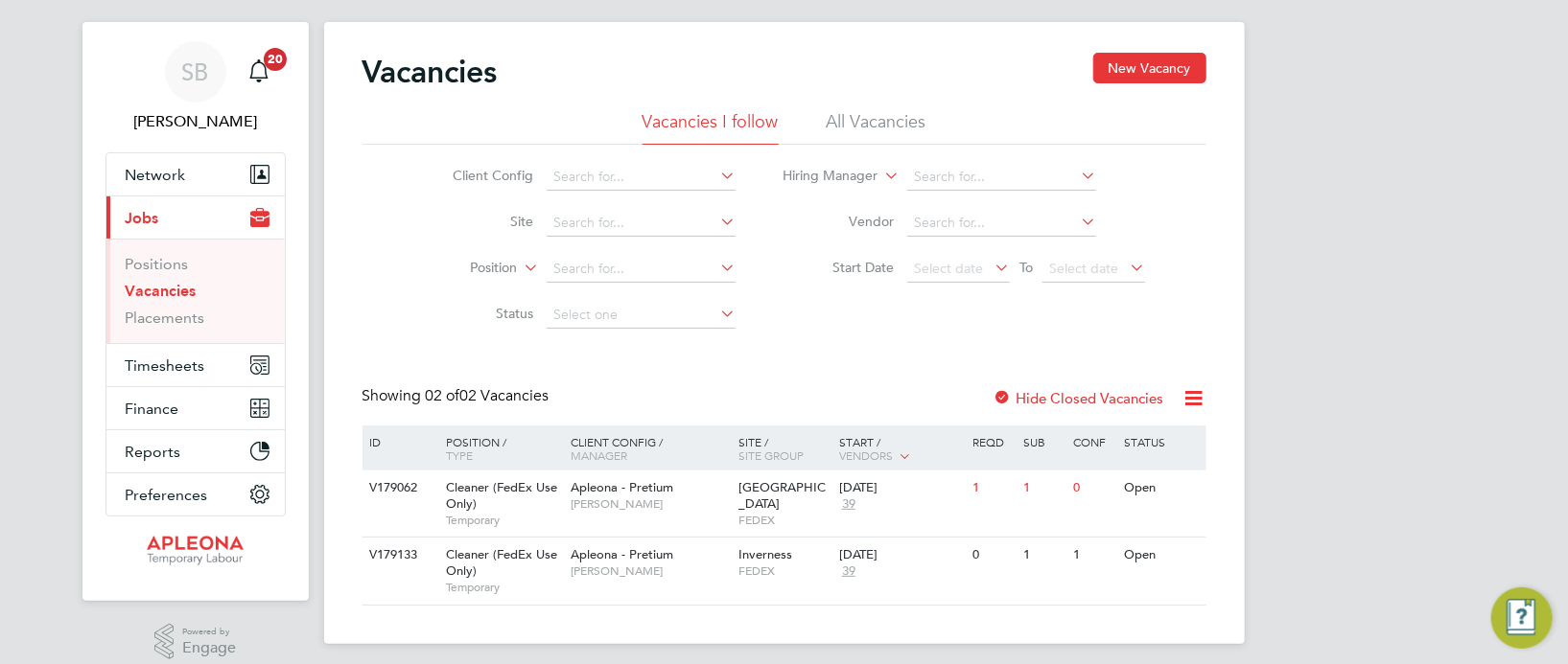
scroll to position [49, 0]
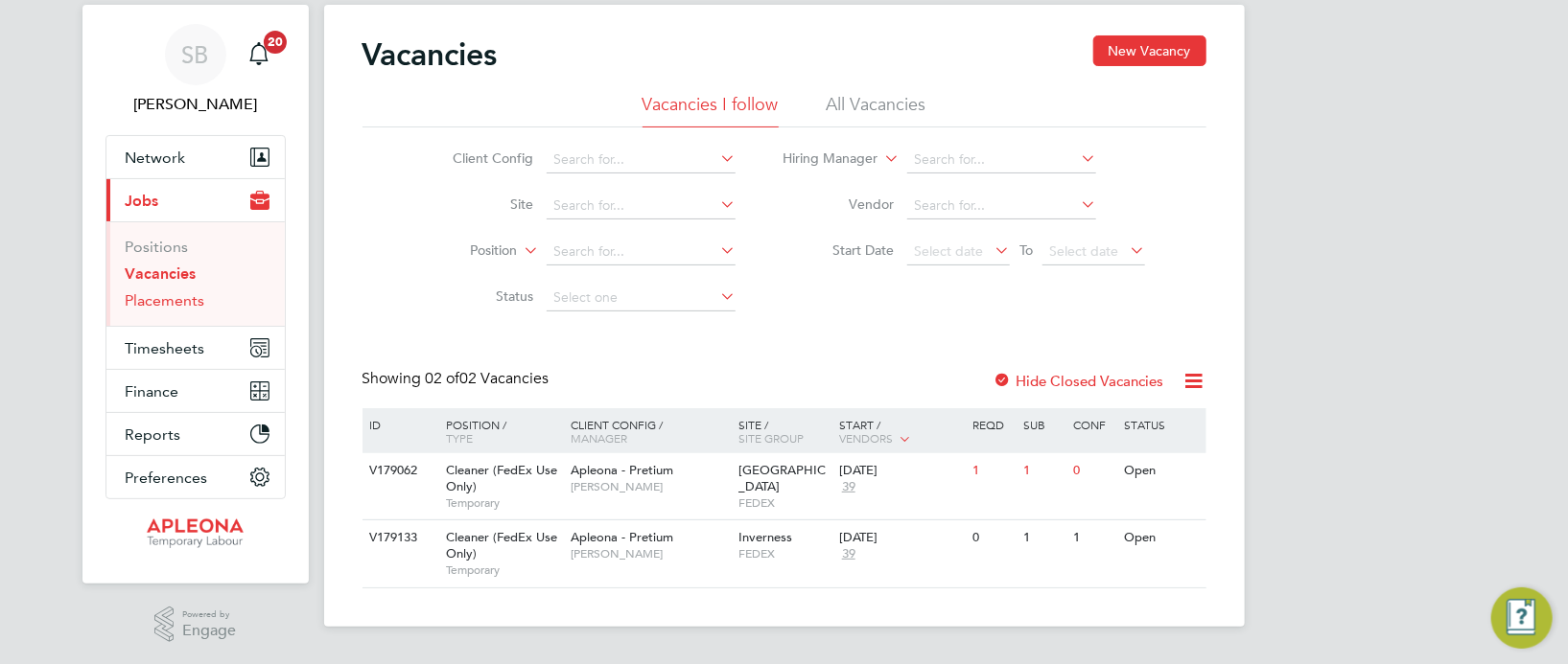
click at [180, 297] on link "Placements" at bounding box center [165, 300] width 80 height 18
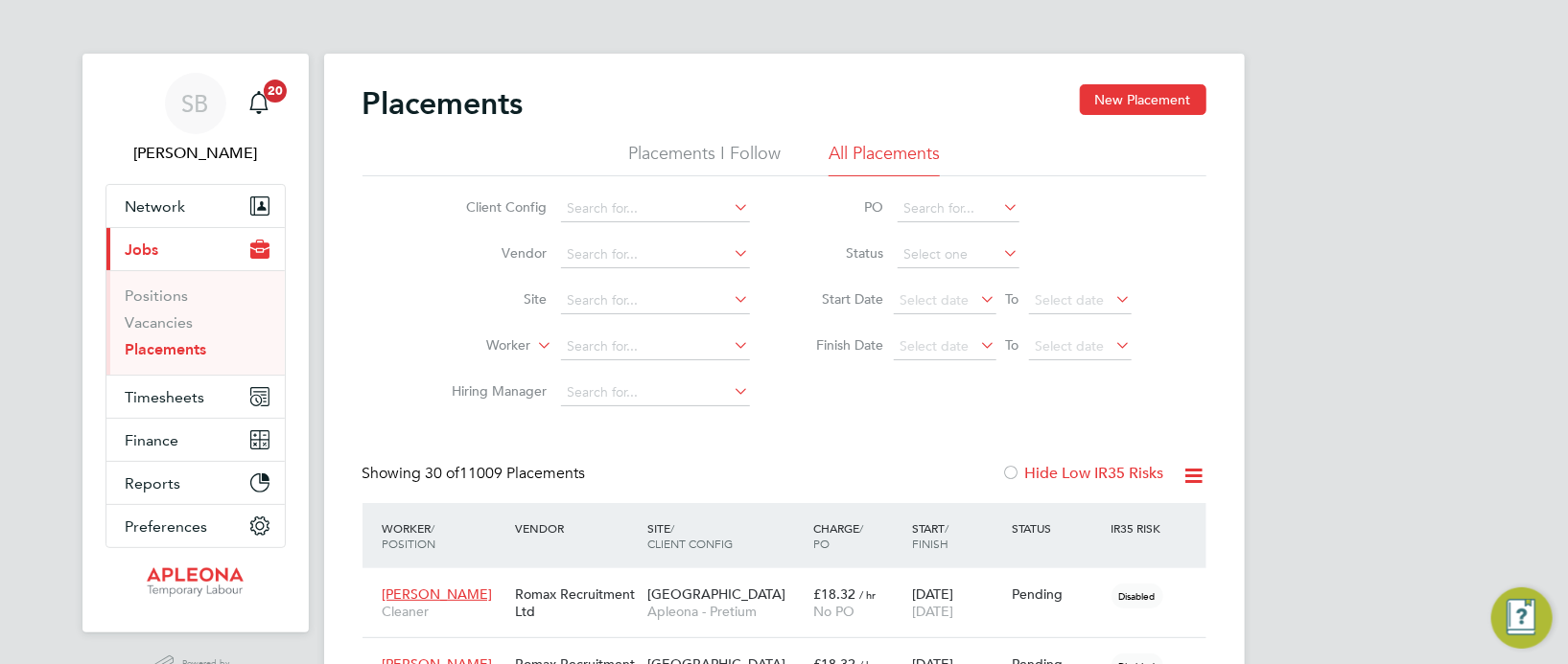
click at [647, 286] on li "Site" at bounding box center [594, 302] width 360 height 46
click at [645, 304] on input at bounding box center [655, 301] width 189 height 27
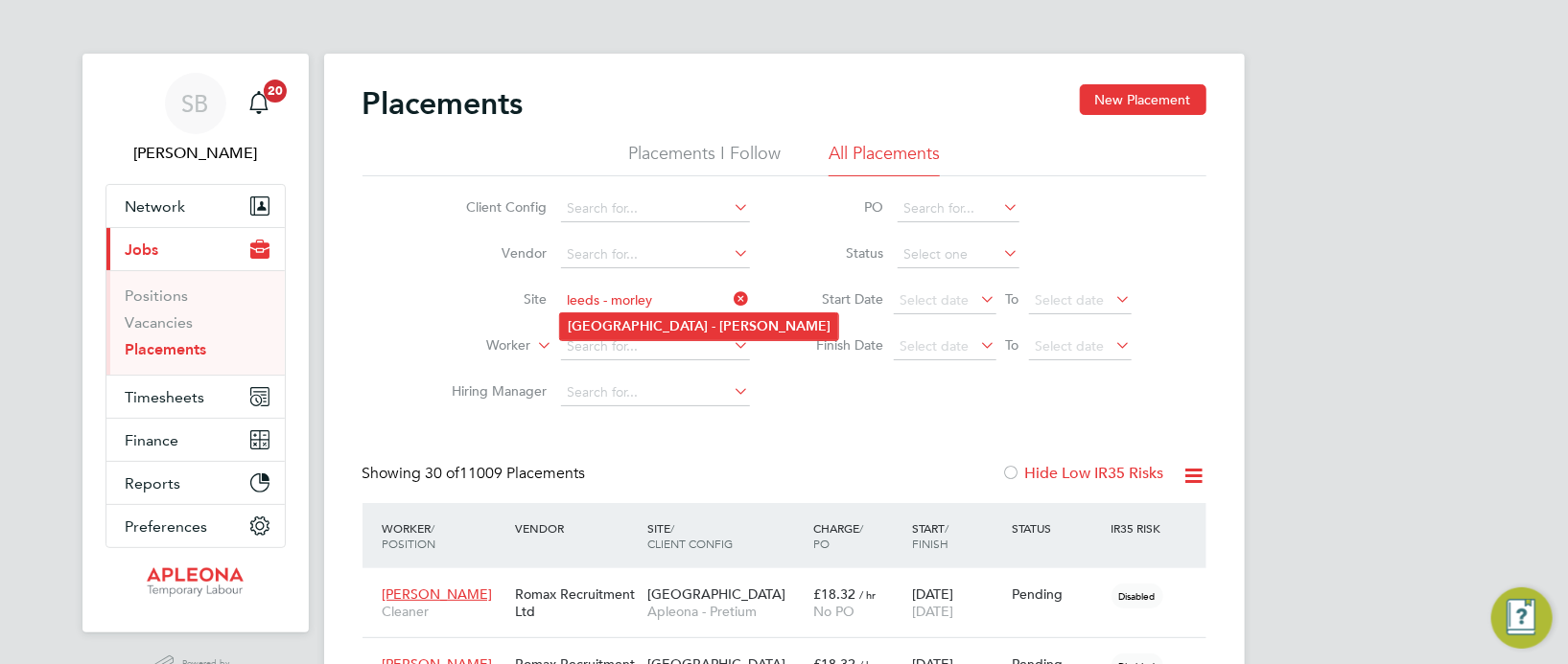
click at [672, 324] on li "Leeds - Morley" at bounding box center [699, 326] width 279 height 26
type input "Leeds - Morley"
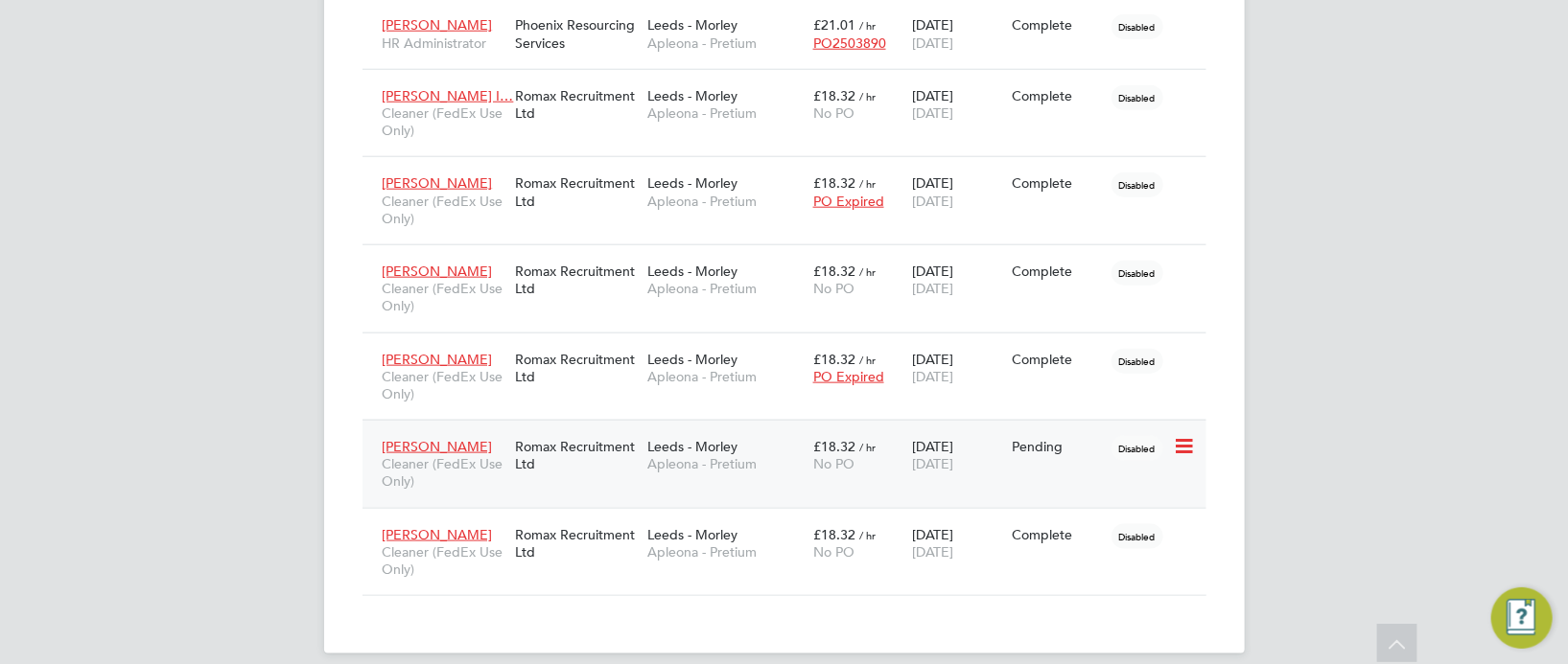
click at [884, 434] on div "£18.32 / hr No PO" at bounding box center [858, 456] width 99 height 54
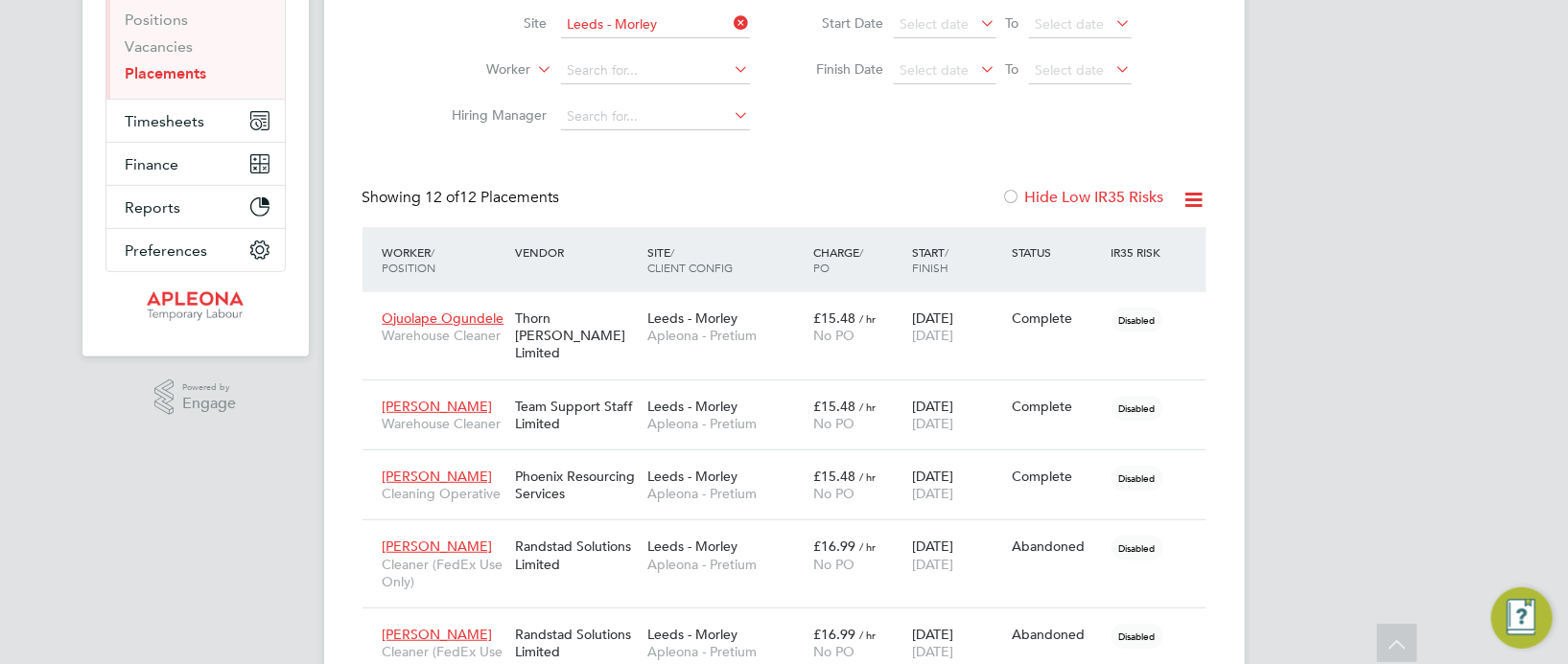
scroll to position [254, 0]
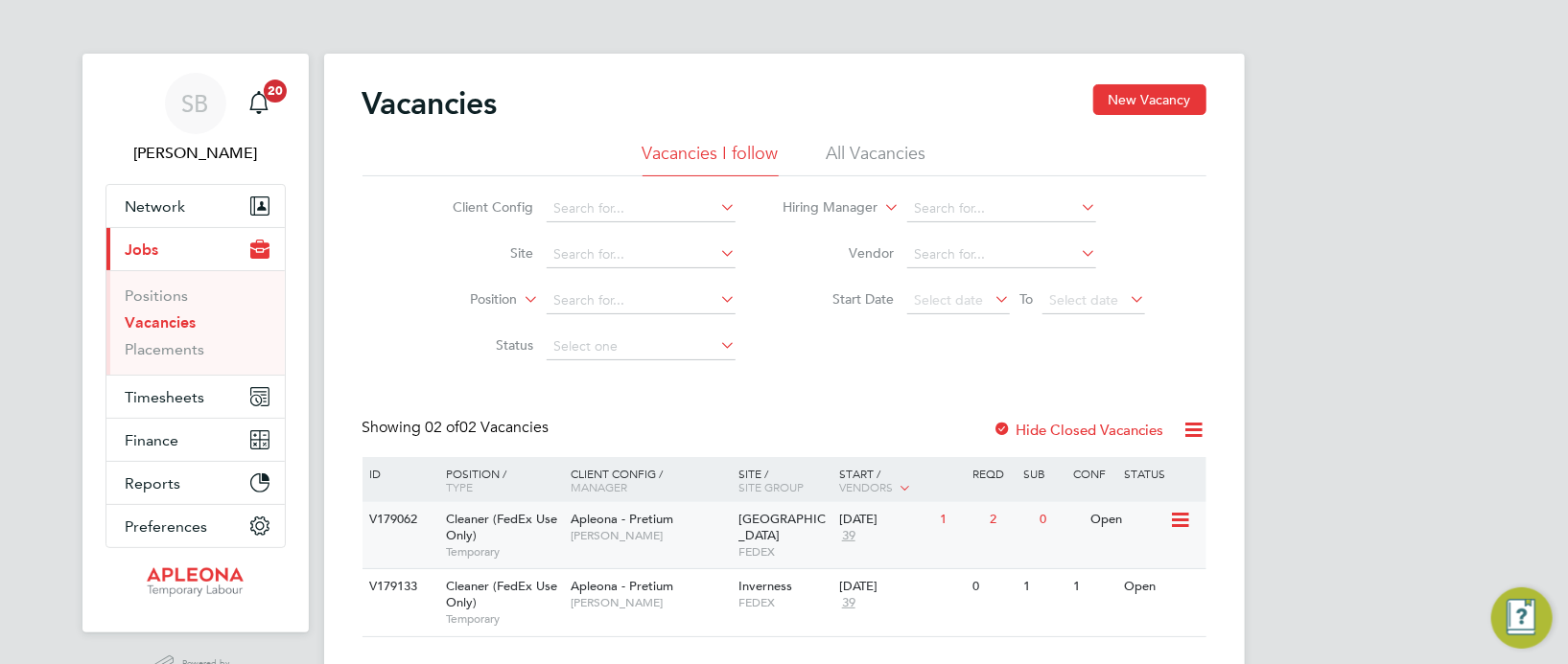
click at [1182, 518] on icon at bounding box center [1179, 520] width 19 height 23
click at [1095, 589] on li "Edit" at bounding box center [1130, 592] width 111 height 27
click at [995, 520] on div "2" at bounding box center [1010, 519] width 50 height 36
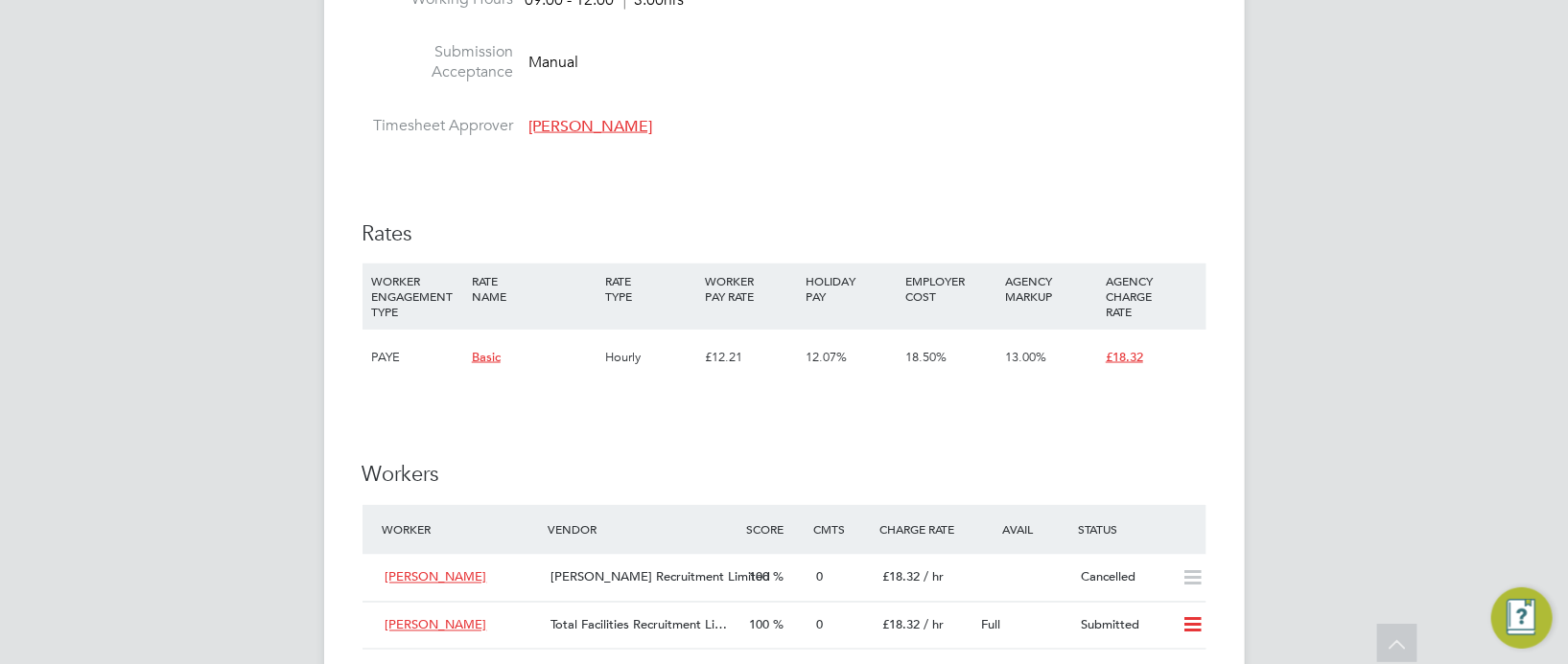
scroll to position [1581, 0]
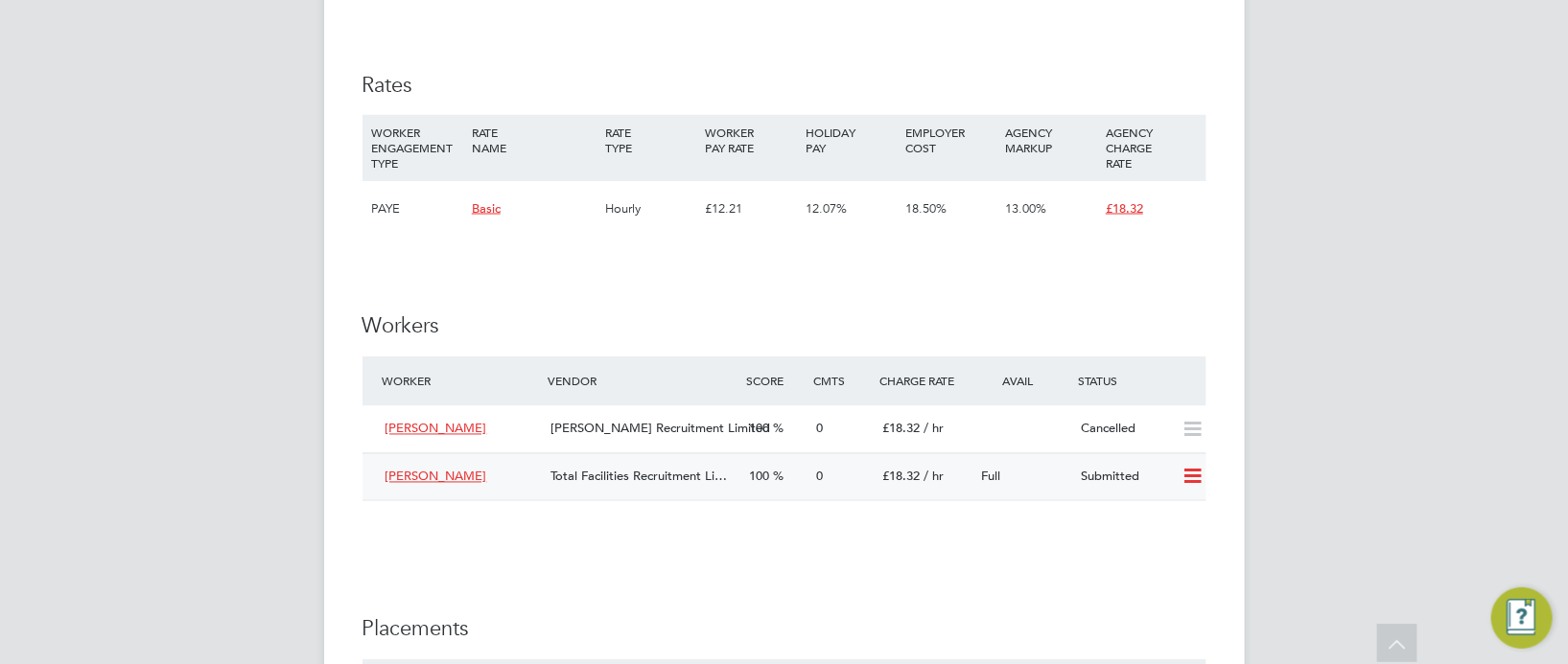
click at [1194, 485] on icon at bounding box center [1192, 477] width 24 height 15
click at [1152, 534] on li "Offer" at bounding box center [1167, 538] width 67 height 27
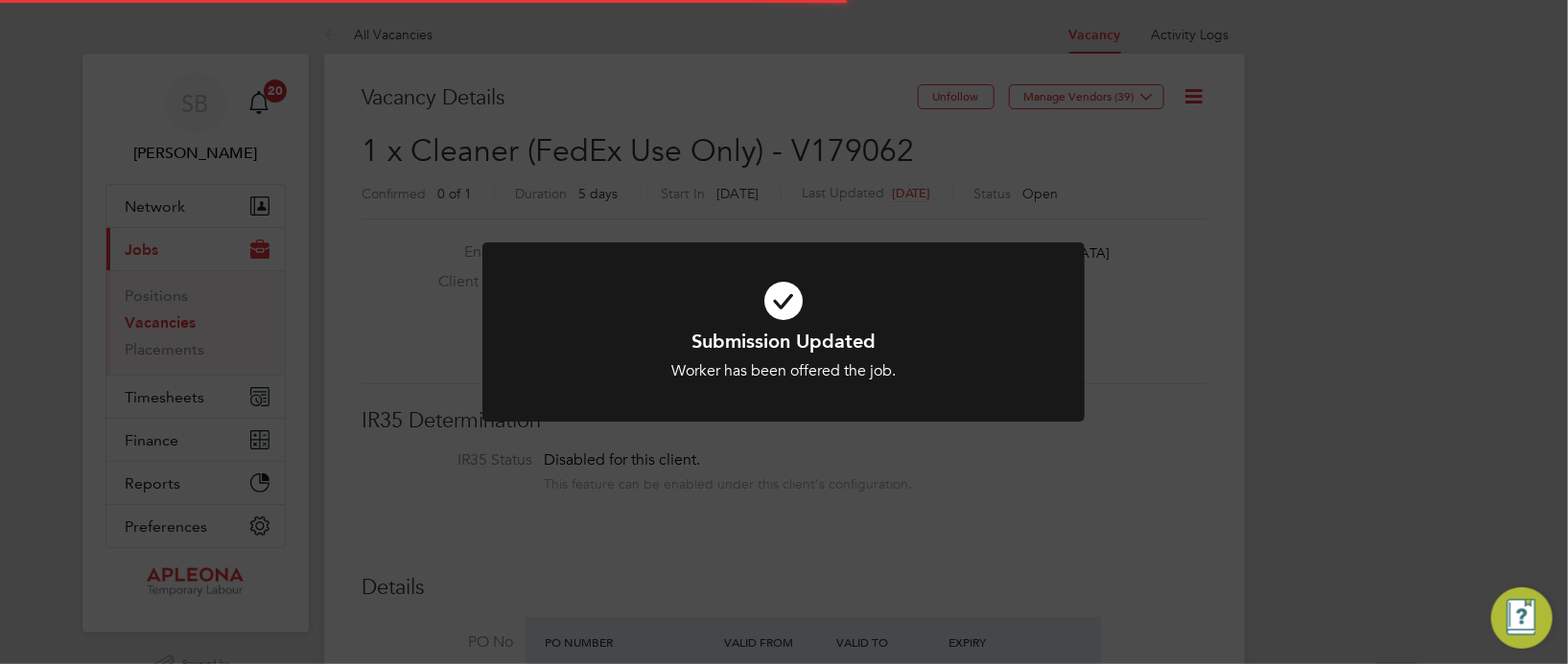
scroll to position [57, 133]
click at [1222, 366] on div "Submission Updated Worker has been offered the job. Cancel Okay" at bounding box center [784, 332] width 1568 height 664
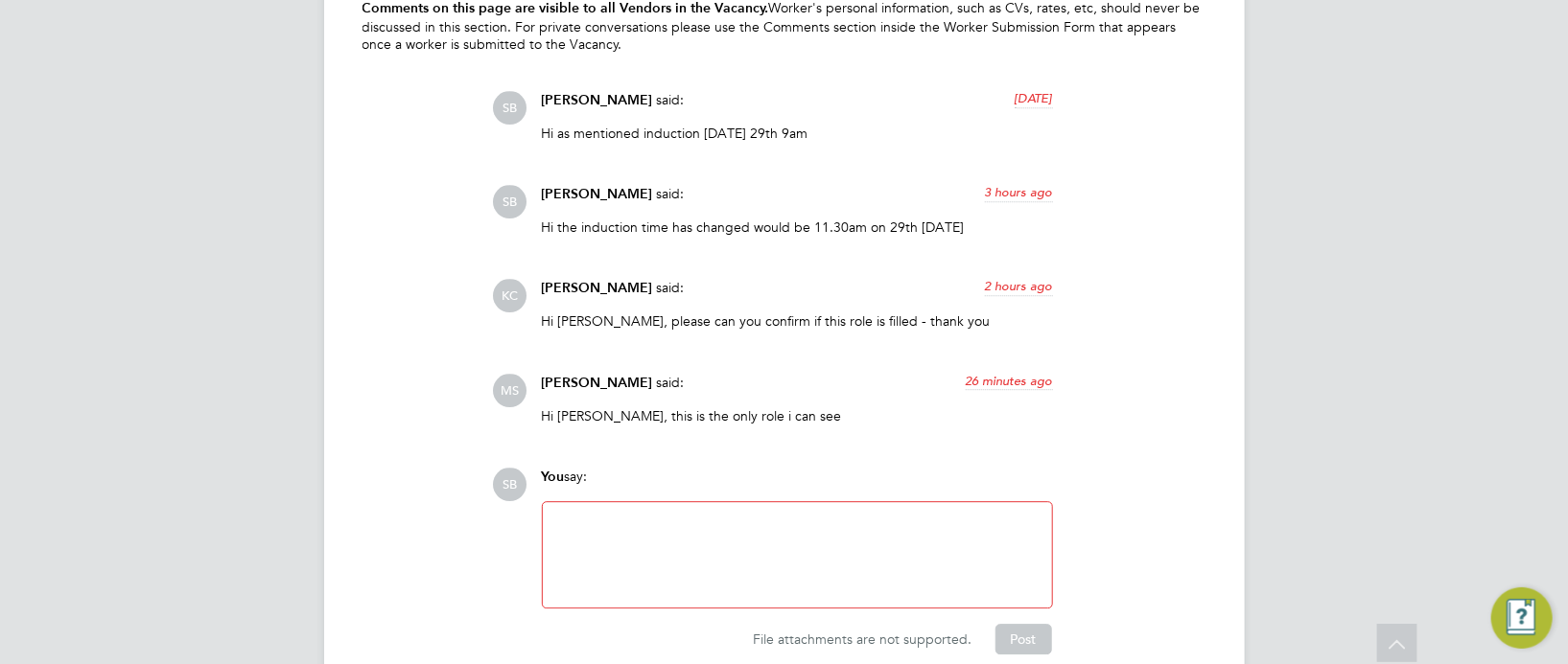
scroll to position [2488, 0]
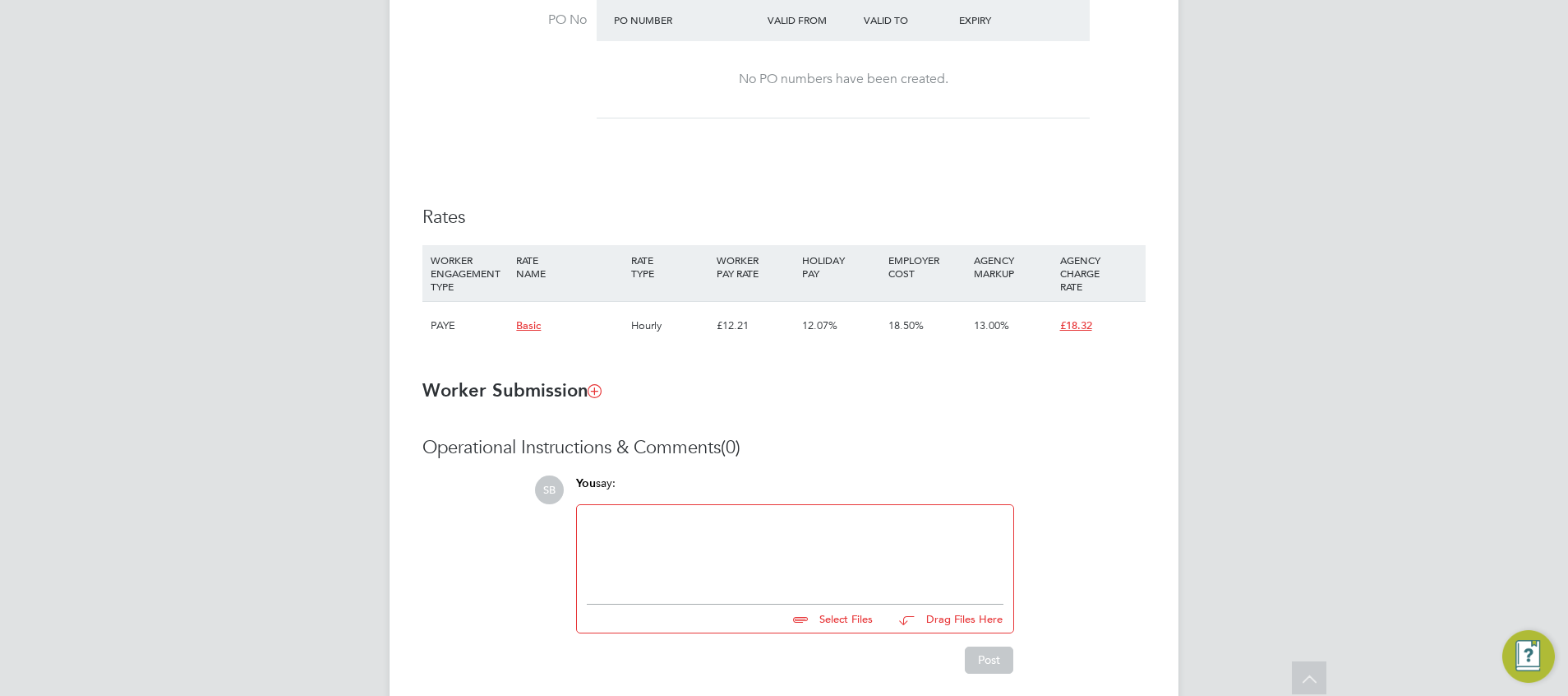
scroll to position [964, 0]
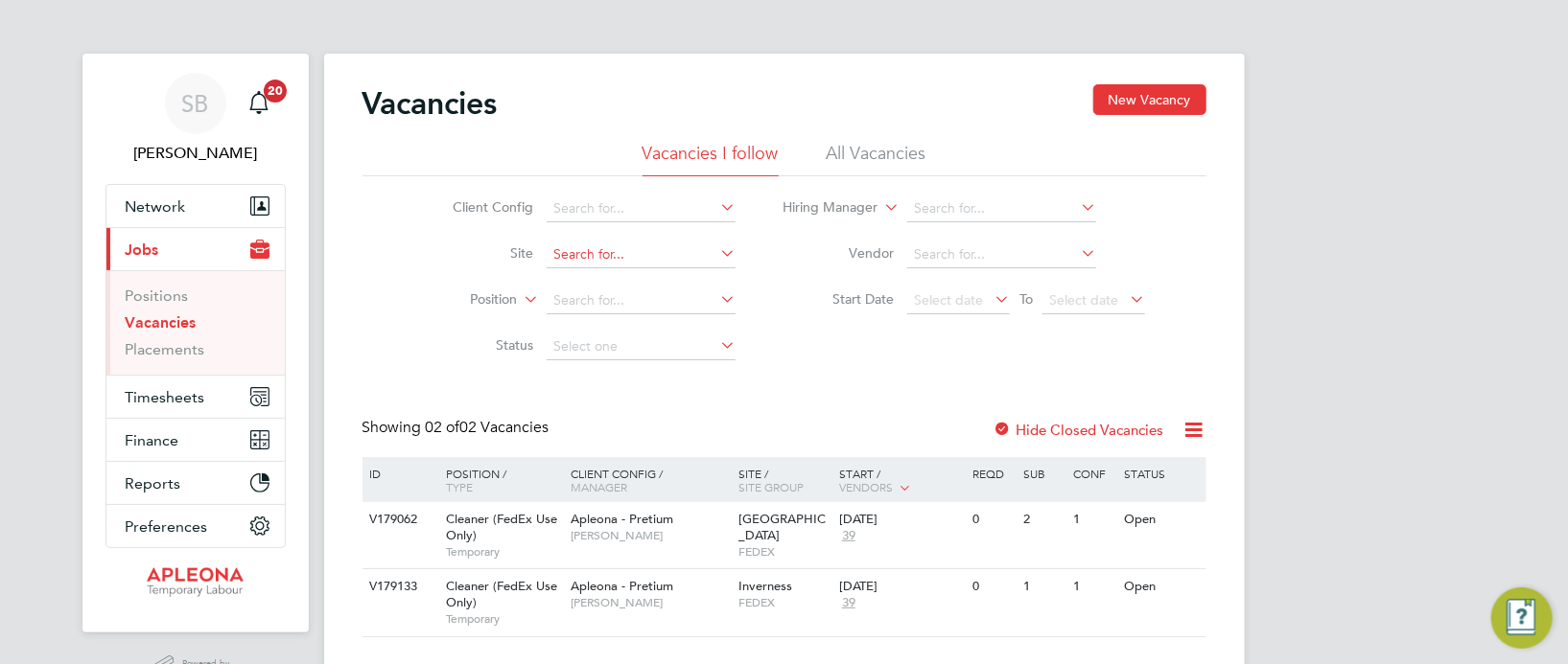
click at [598, 260] on input at bounding box center [641, 255] width 189 height 27
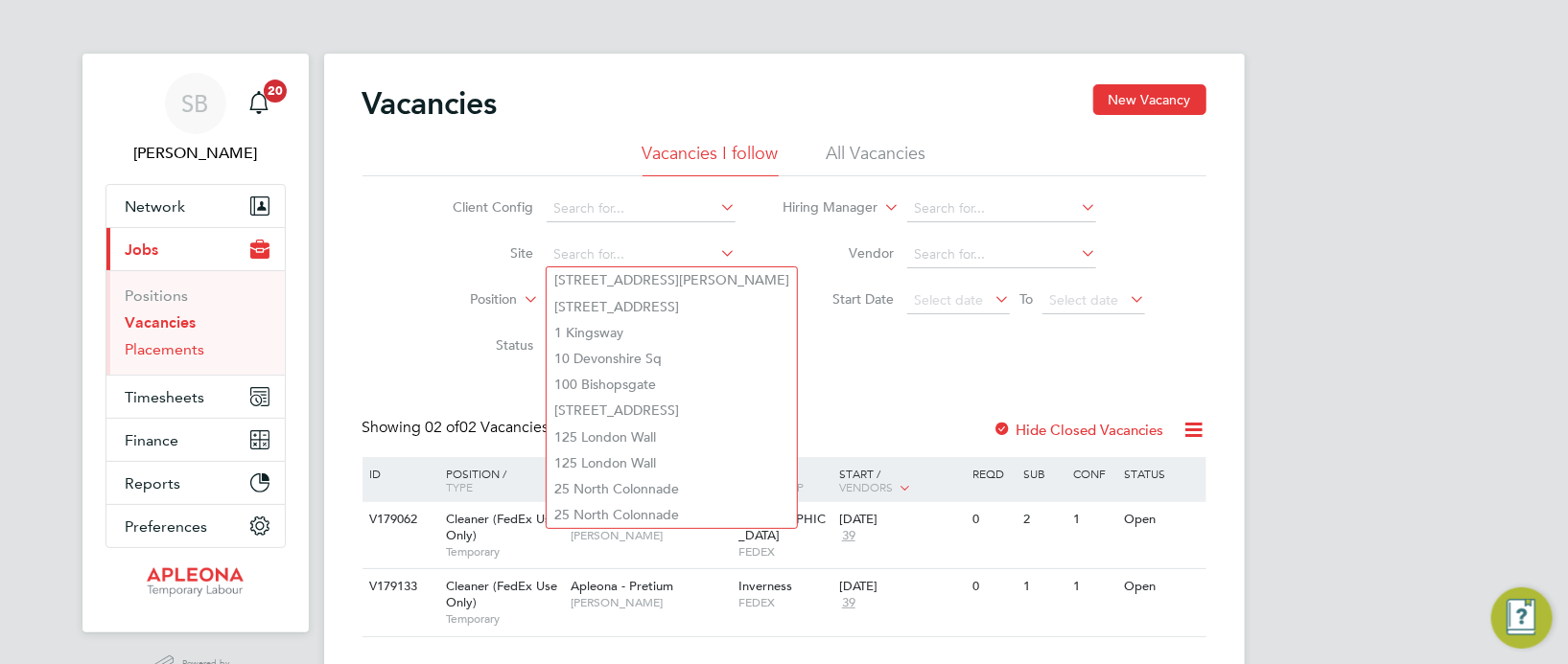
click at [181, 355] on link "Placements" at bounding box center [165, 349] width 80 height 18
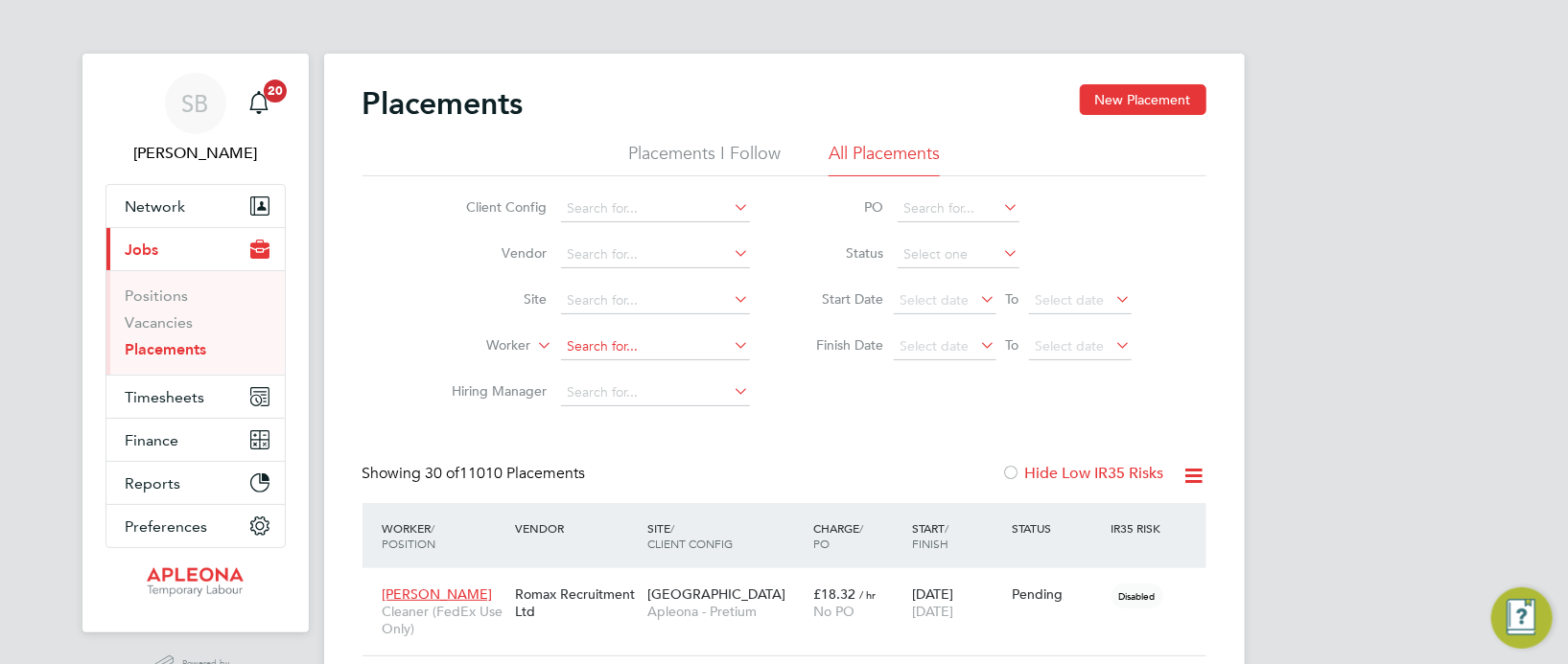
click at [587, 343] on input at bounding box center [655, 347] width 189 height 27
type input "jocelyn banquah"
click at [580, 338] on input at bounding box center [655, 347] width 189 height 27
drag, startPoint x: 630, startPoint y: 338, endPoint x: 559, endPoint y: 345, distance: 71.3
click at [561, 345] on input "Banquah" at bounding box center [655, 347] width 189 height 27
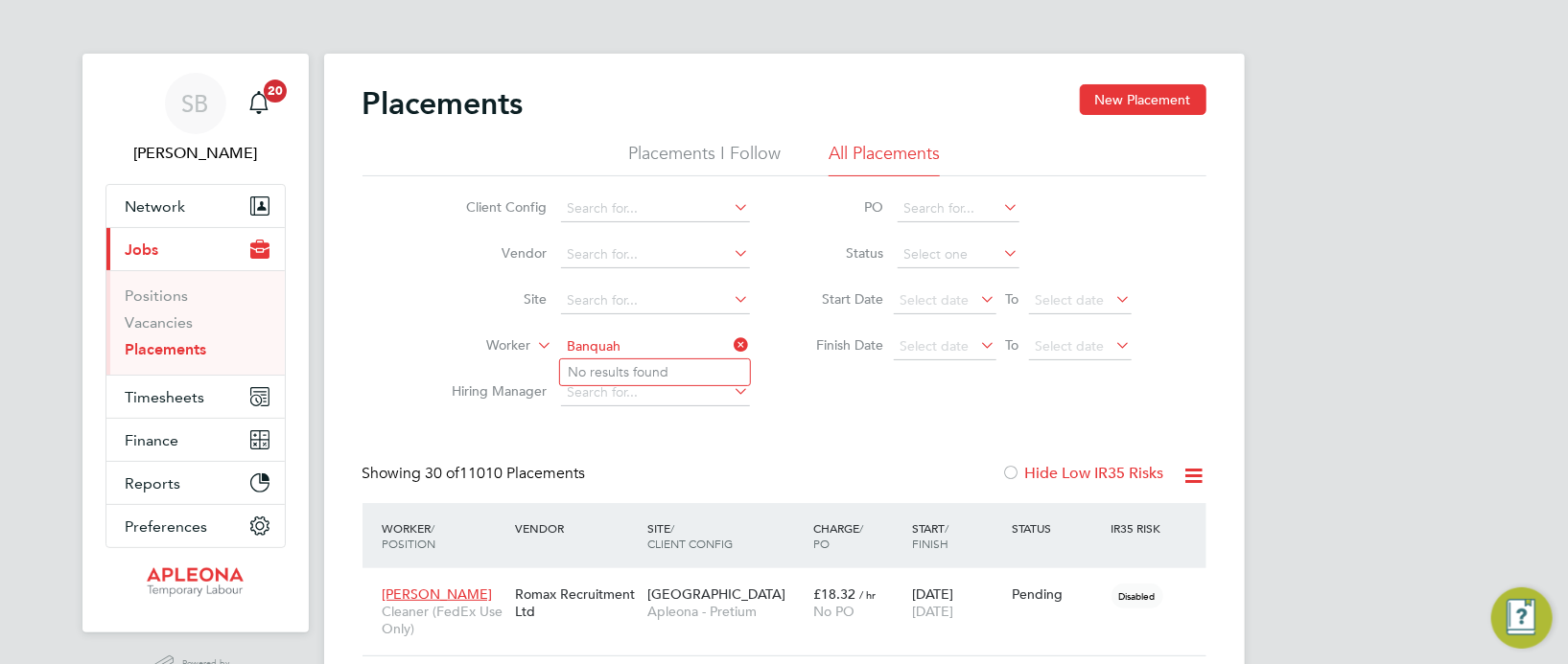
type input "]"
click at [174, 320] on link "Vacancies" at bounding box center [159, 322] width 68 height 18
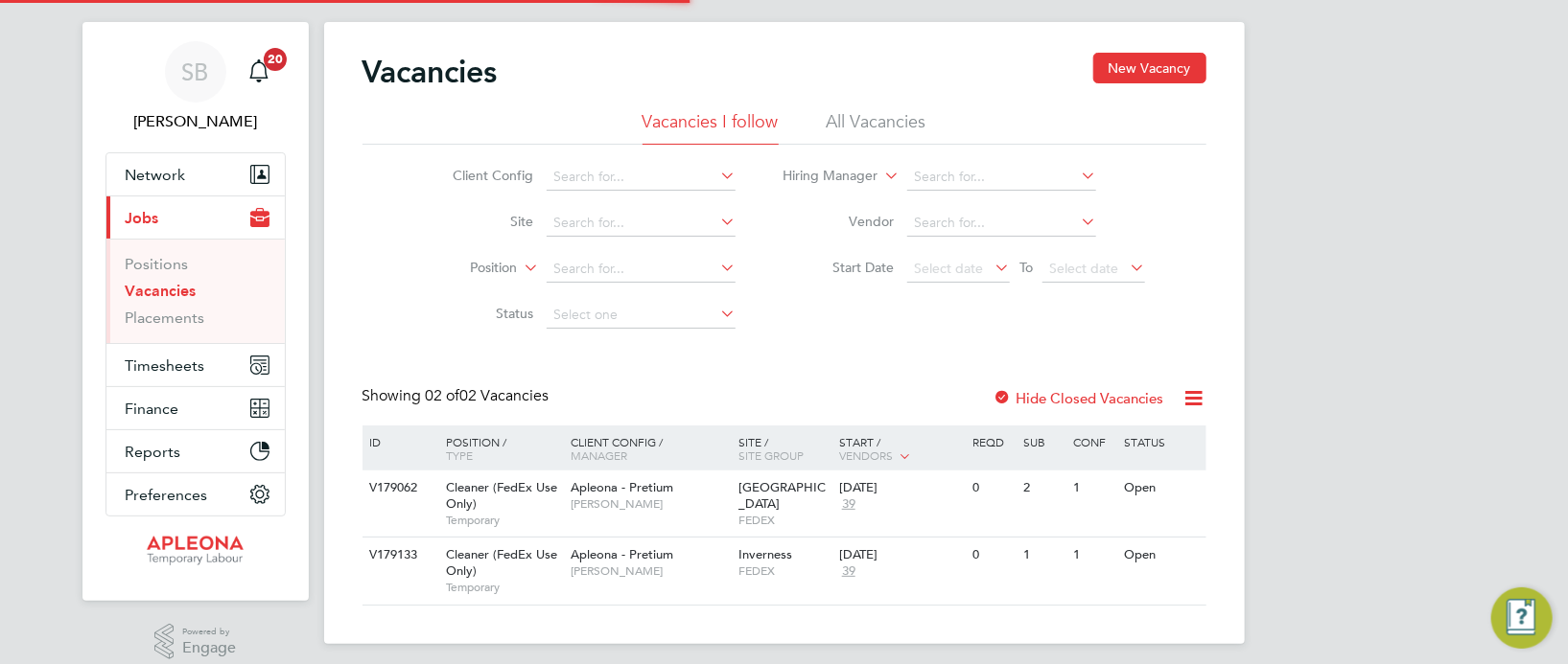
scroll to position [49, 0]
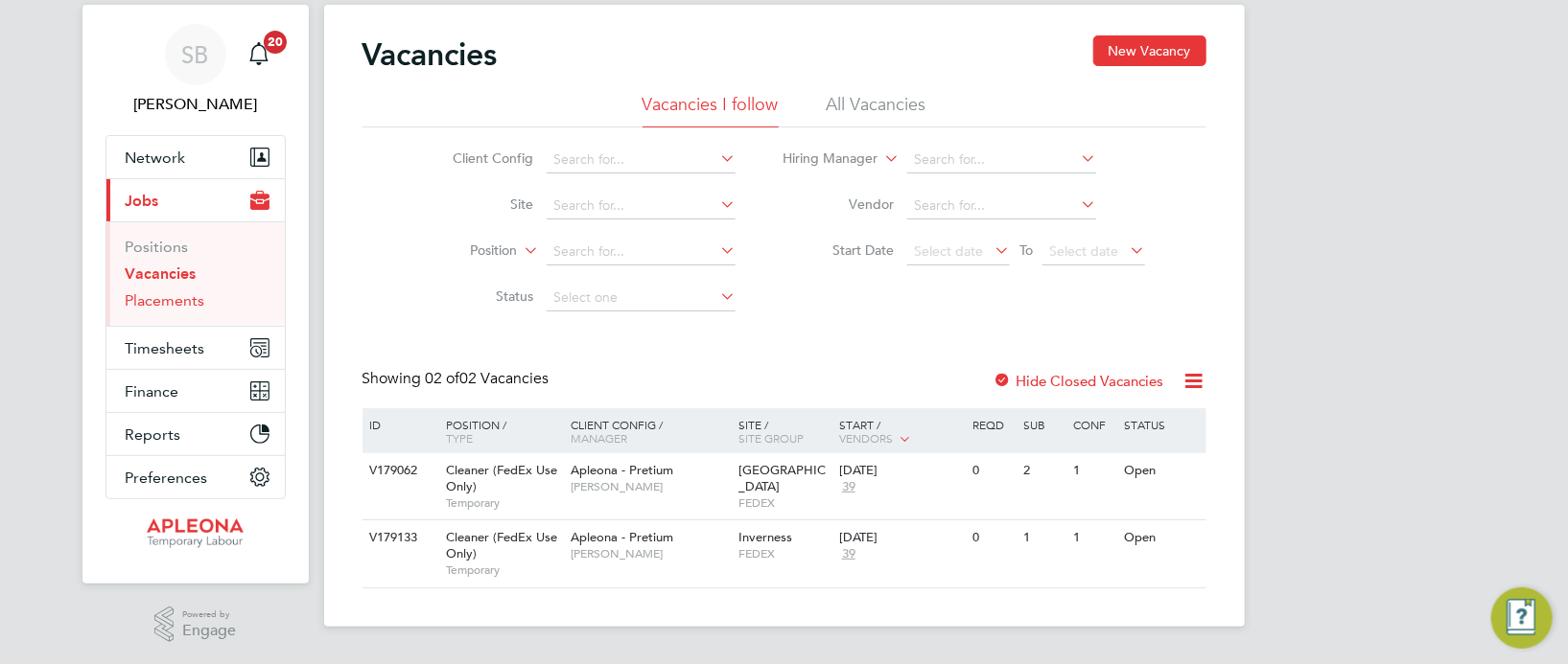
click at [167, 295] on link "Placements" at bounding box center [165, 300] width 80 height 18
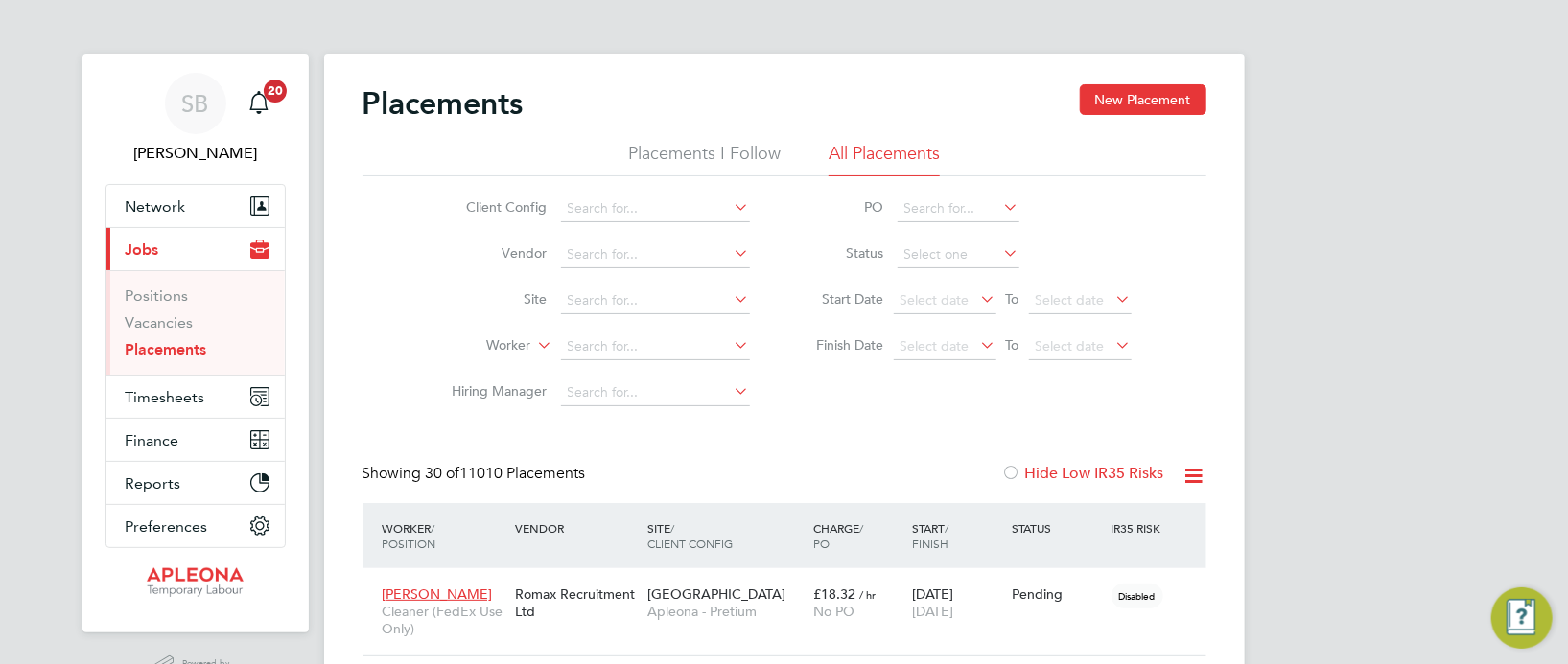
click at [173, 345] on link "Placements" at bounding box center [166, 349] width 82 height 18
click at [664, 336] on input at bounding box center [655, 347] width 189 height 27
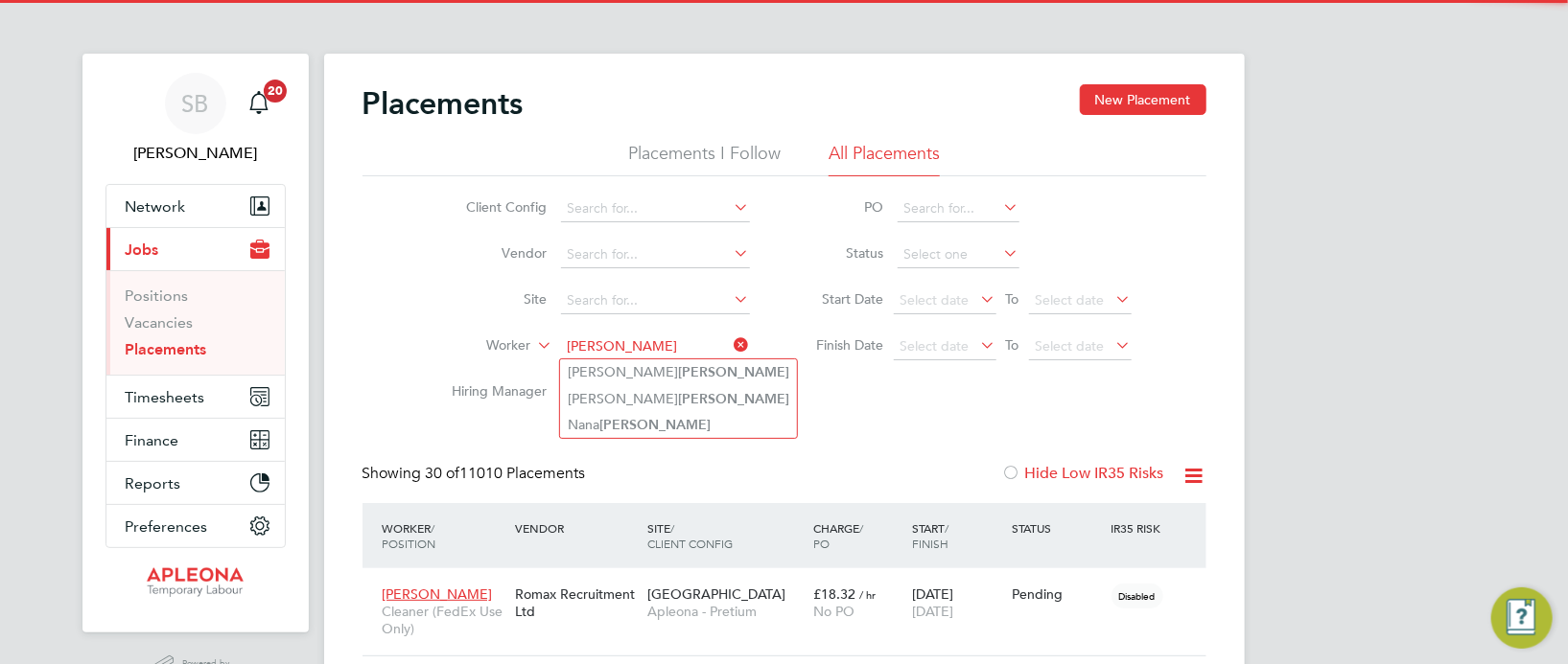
click at [678, 368] on b "Danquah" at bounding box center [732, 372] width 111 height 16
type input "Joyclyn Danquah"
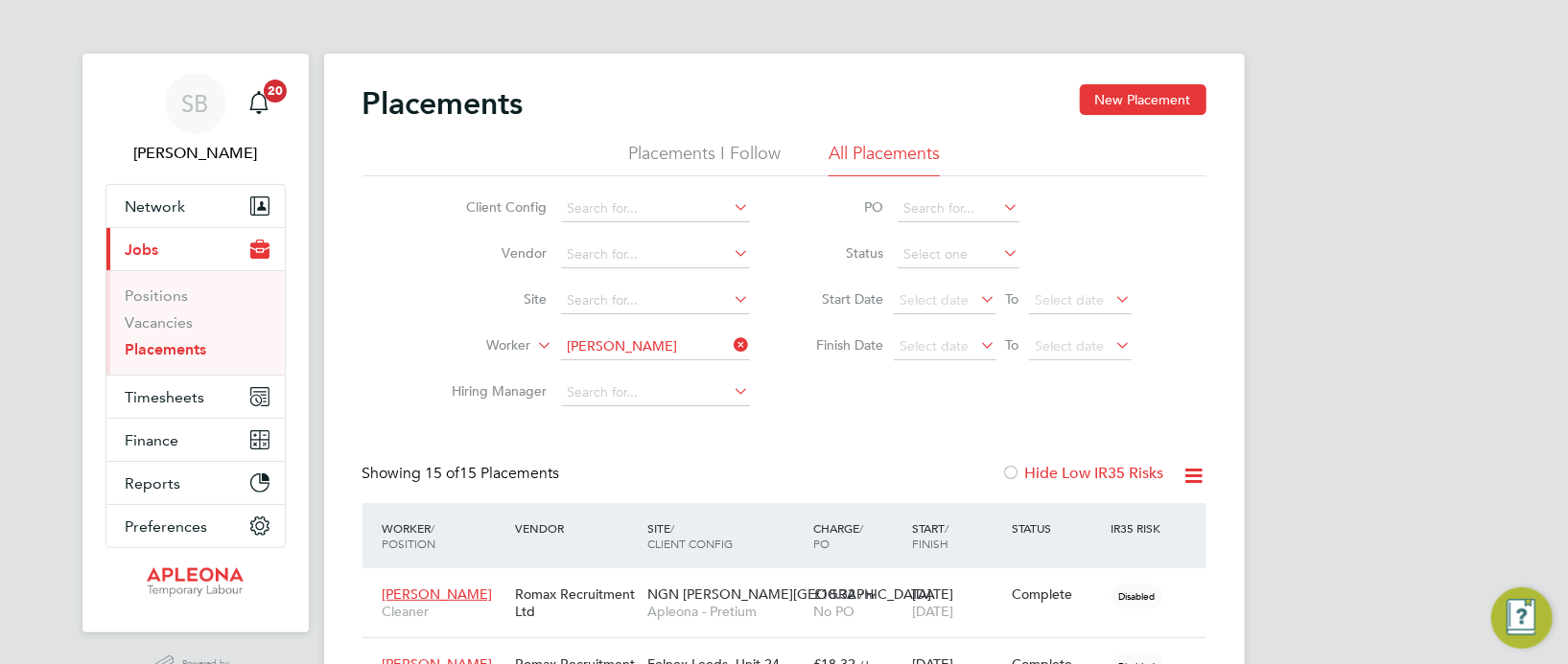
scroll to position [55, 133]
